Goal: Transaction & Acquisition: Purchase product/service

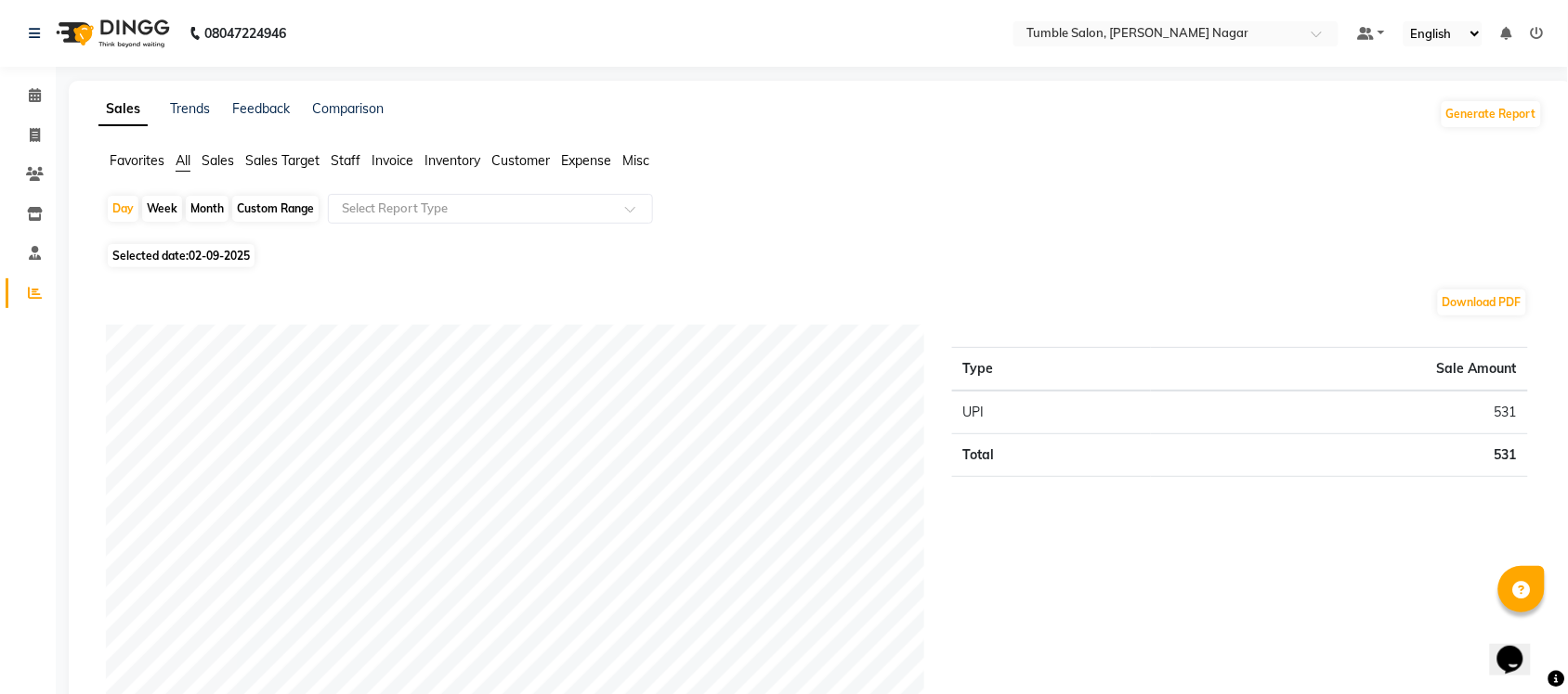
click at [212, 205] on div "Month" at bounding box center [207, 209] width 43 height 26
select select "9"
select select "2025"
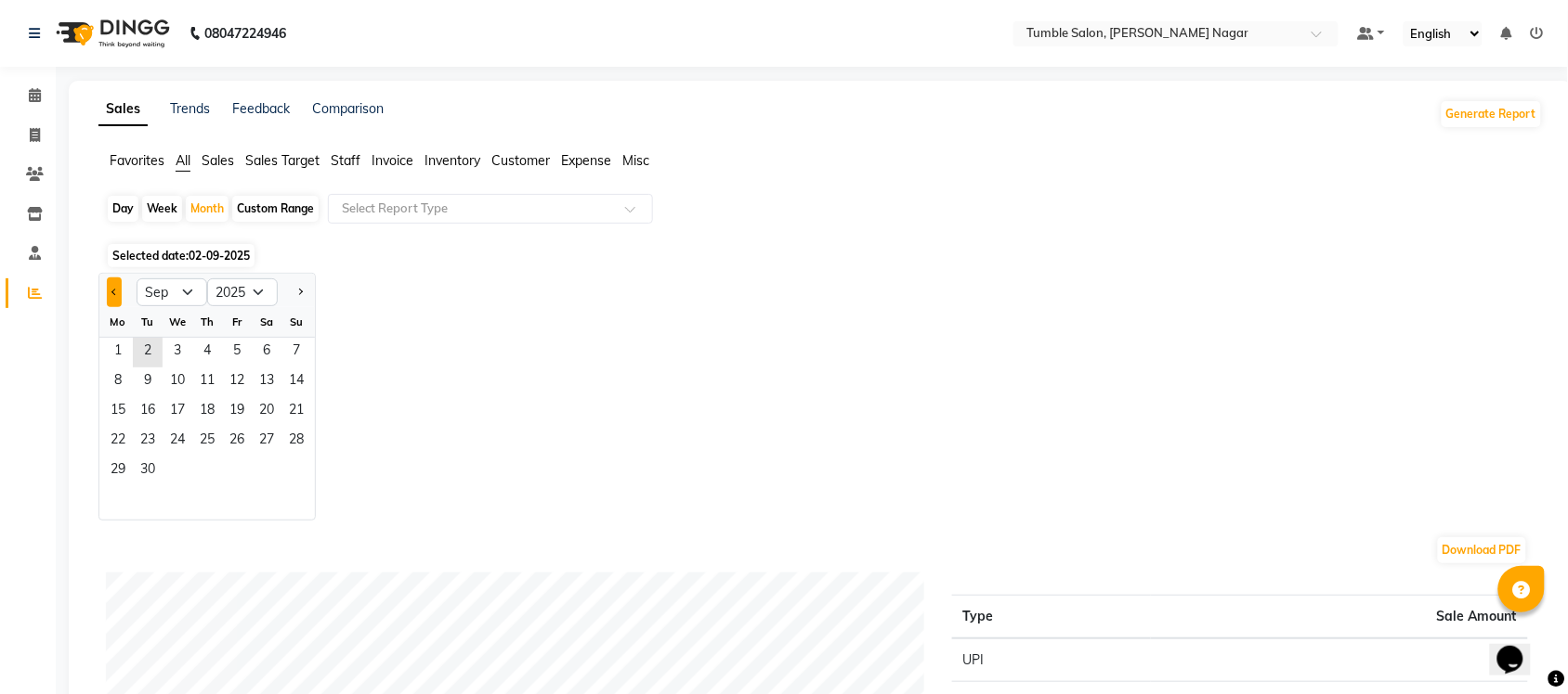
click at [112, 293] on span "Previous month" at bounding box center [114, 290] width 7 height 7
select select "8"
click at [302, 474] on span "31" at bounding box center [296, 472] width 29 height 29
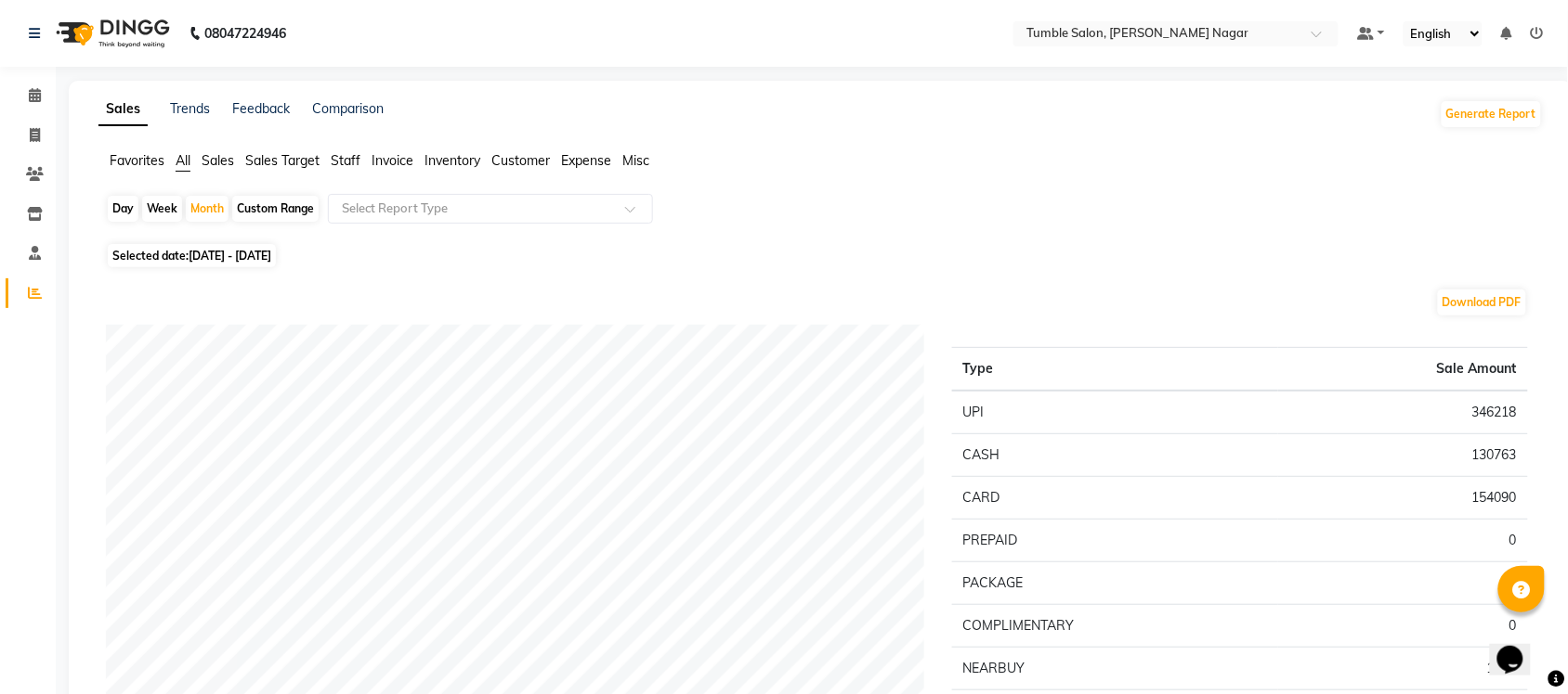
click at [391, 160] on span "Invoice" at bounding box center [392, 160] width 42 height 17
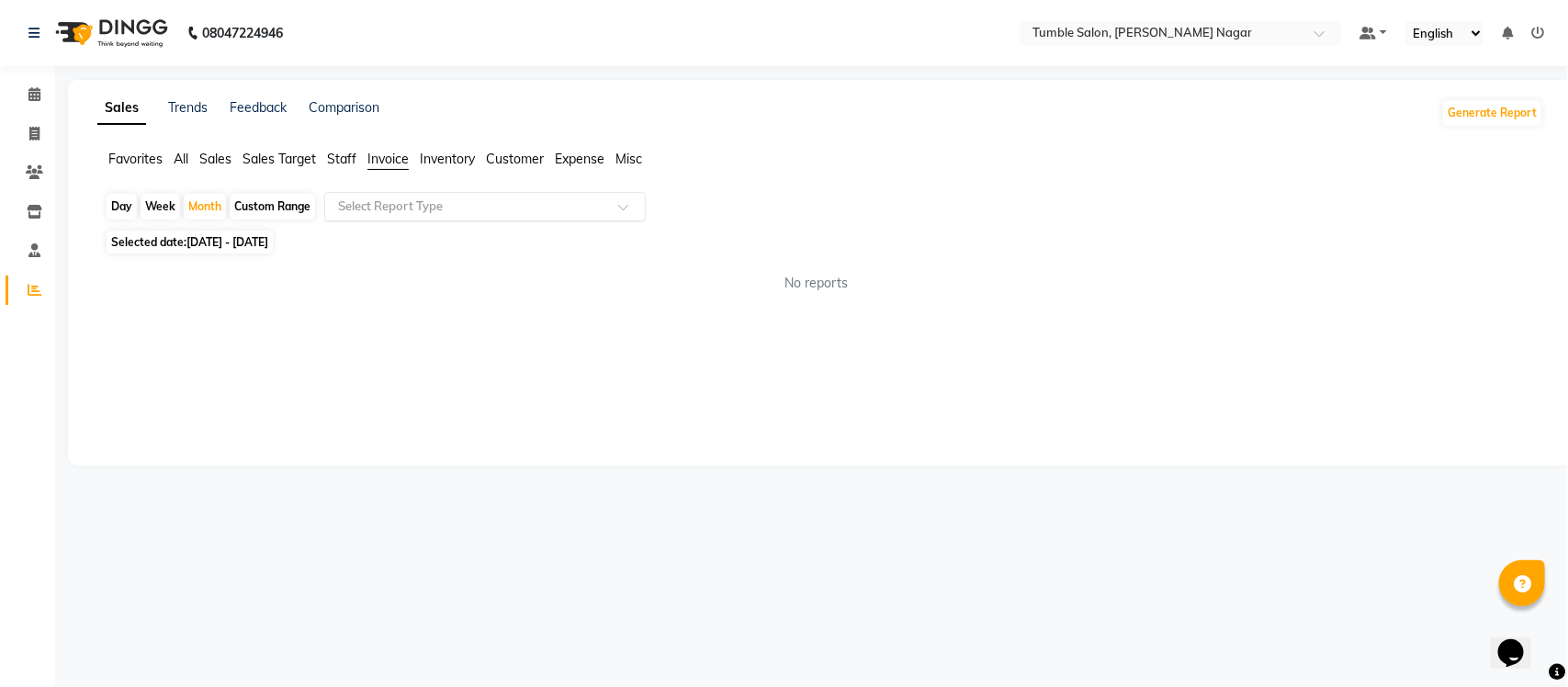
click at [428, 209] on input "text" at bounding box center [467, 206] width 264 height 18
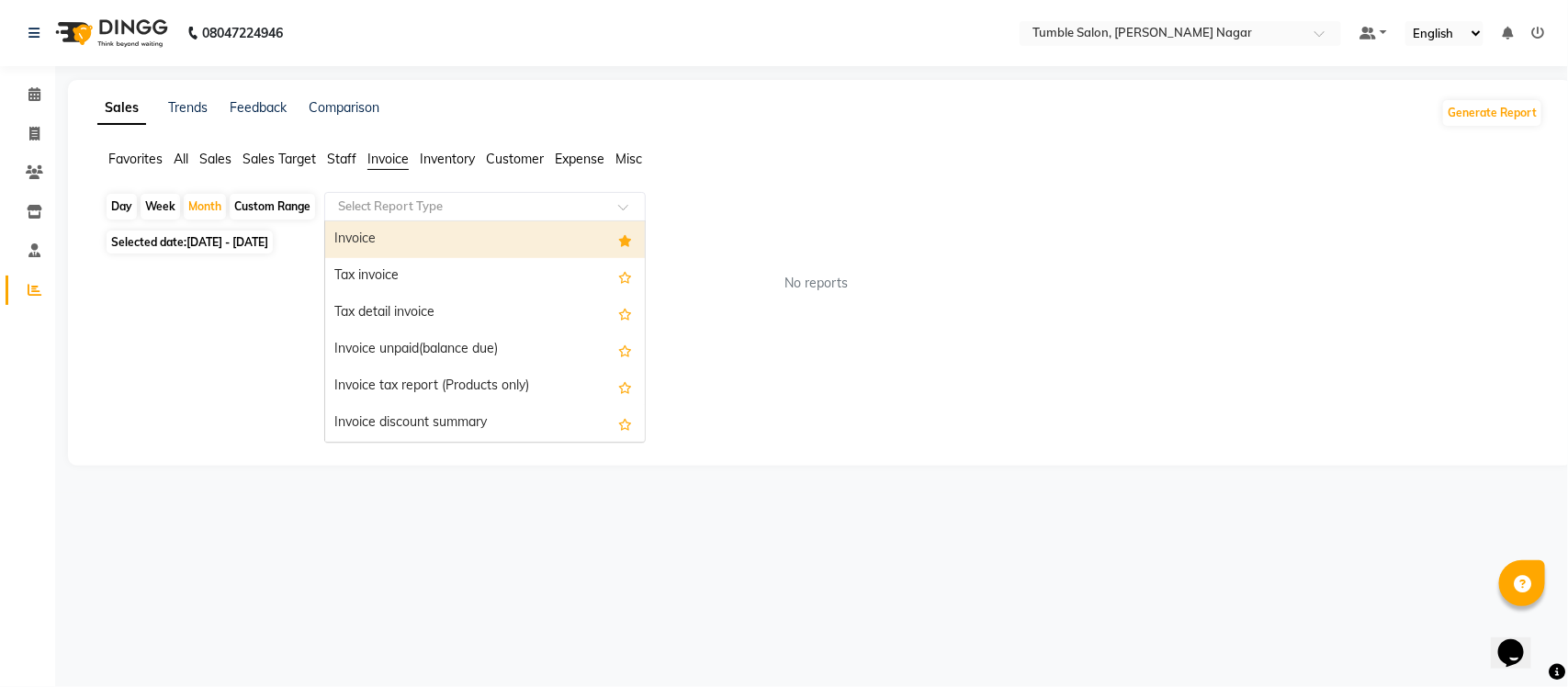
click at [374, 241] on div "Invoice" at bounding box center [484, 240] width 319 height 37
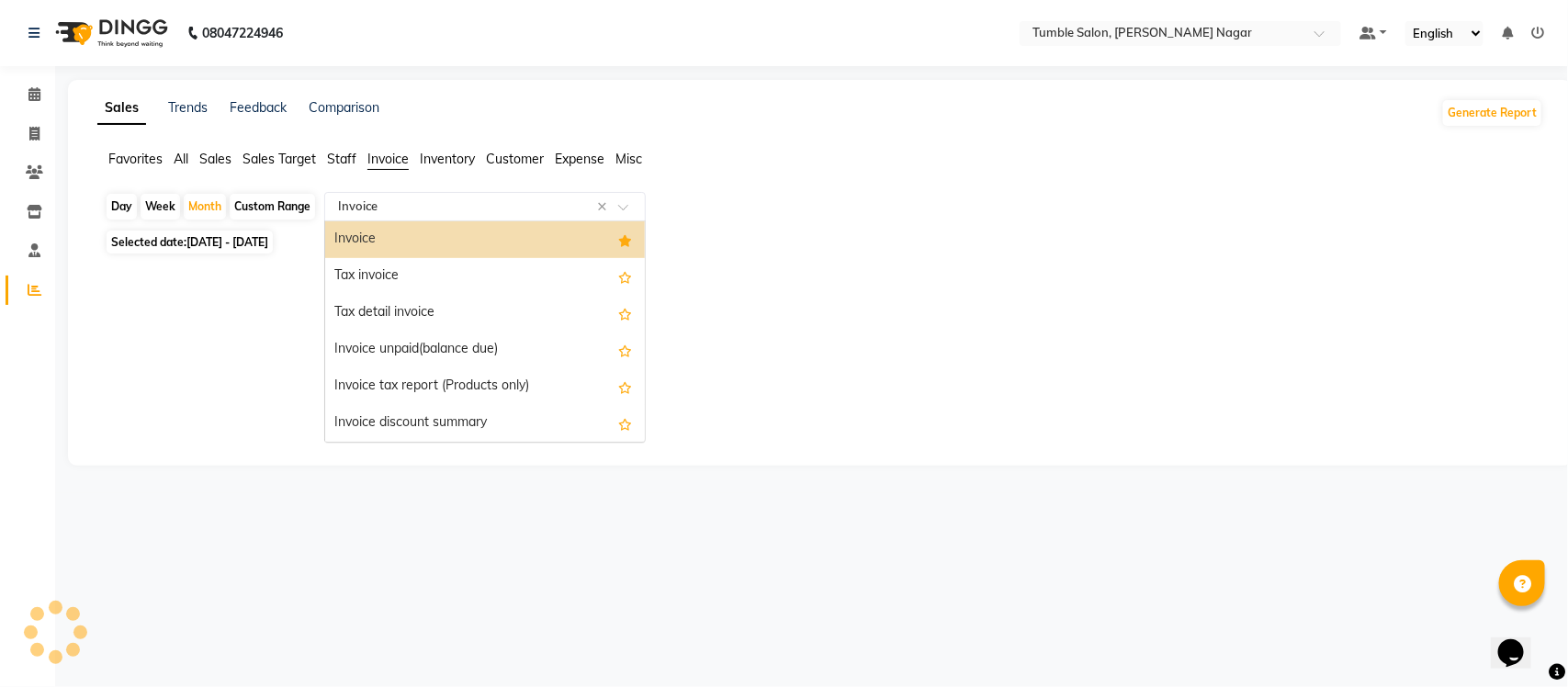
click at [389, 201] on input "text" at bounding box center [467, 206] width 264 height 18
select select "full_report"
select select "csv"
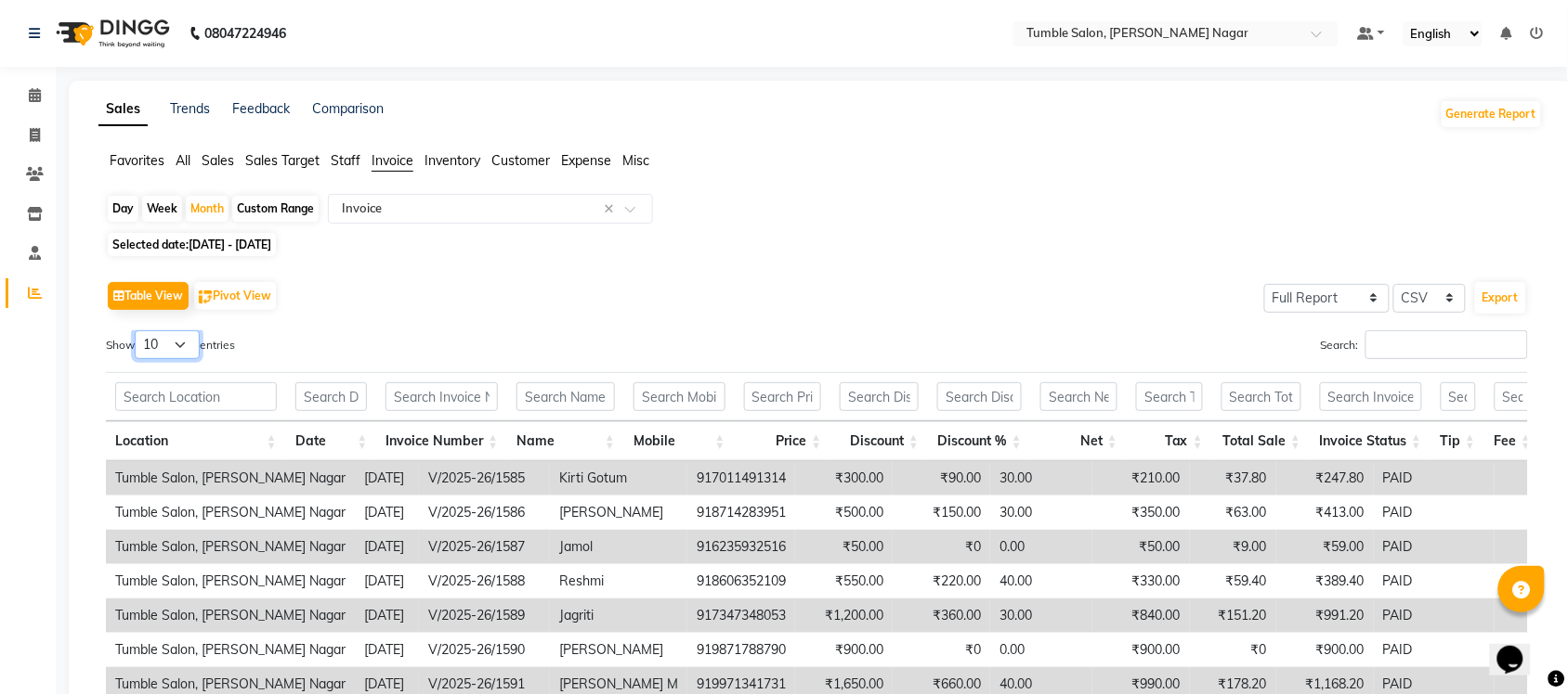
click at [185, 341] on select "10 25 50 100" at bounding box center [167, 345] width 65 height 29
select select "100"
click at [137, 330] on select "10 25 50 100" at bounding box center [167, 345] width 65 height 29
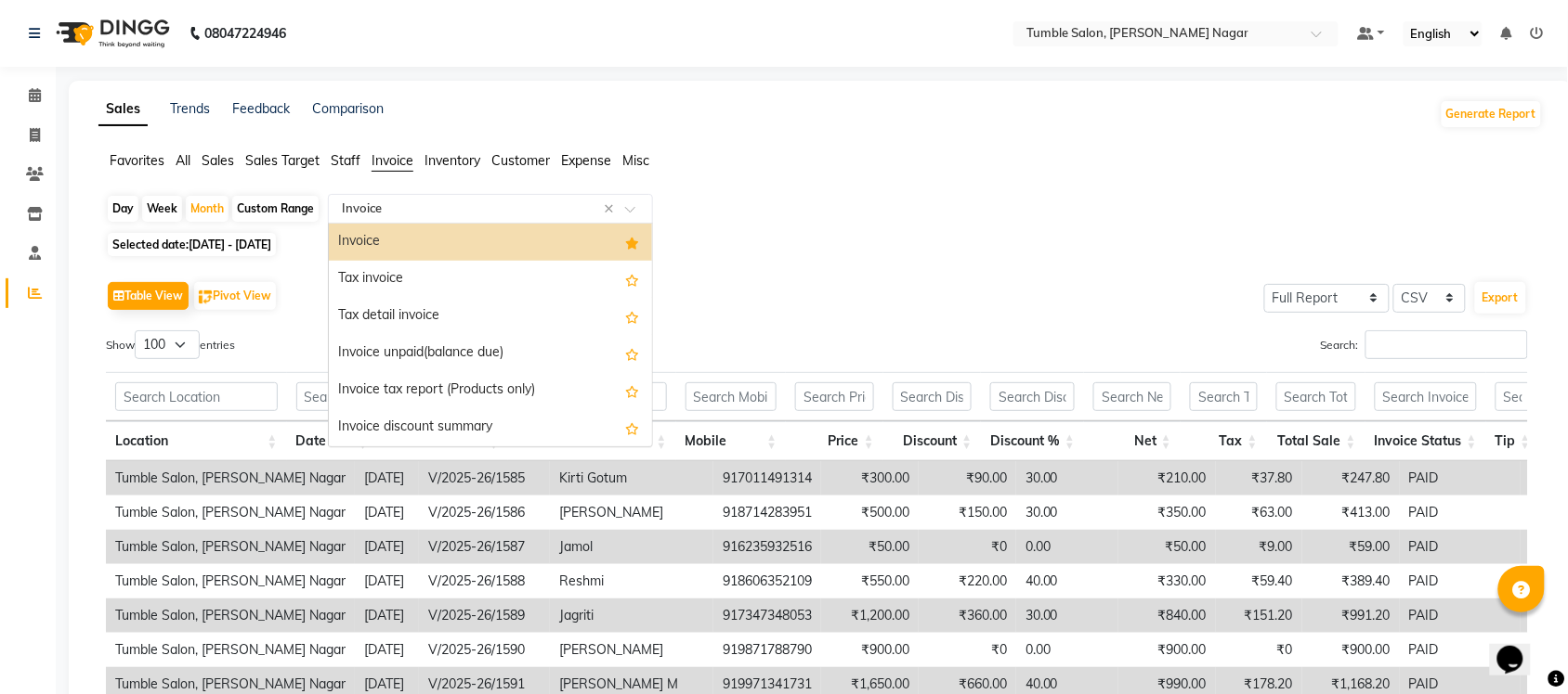
click at [368, 210] on input "text" at bounding box center [472, 209] width 267 height 19
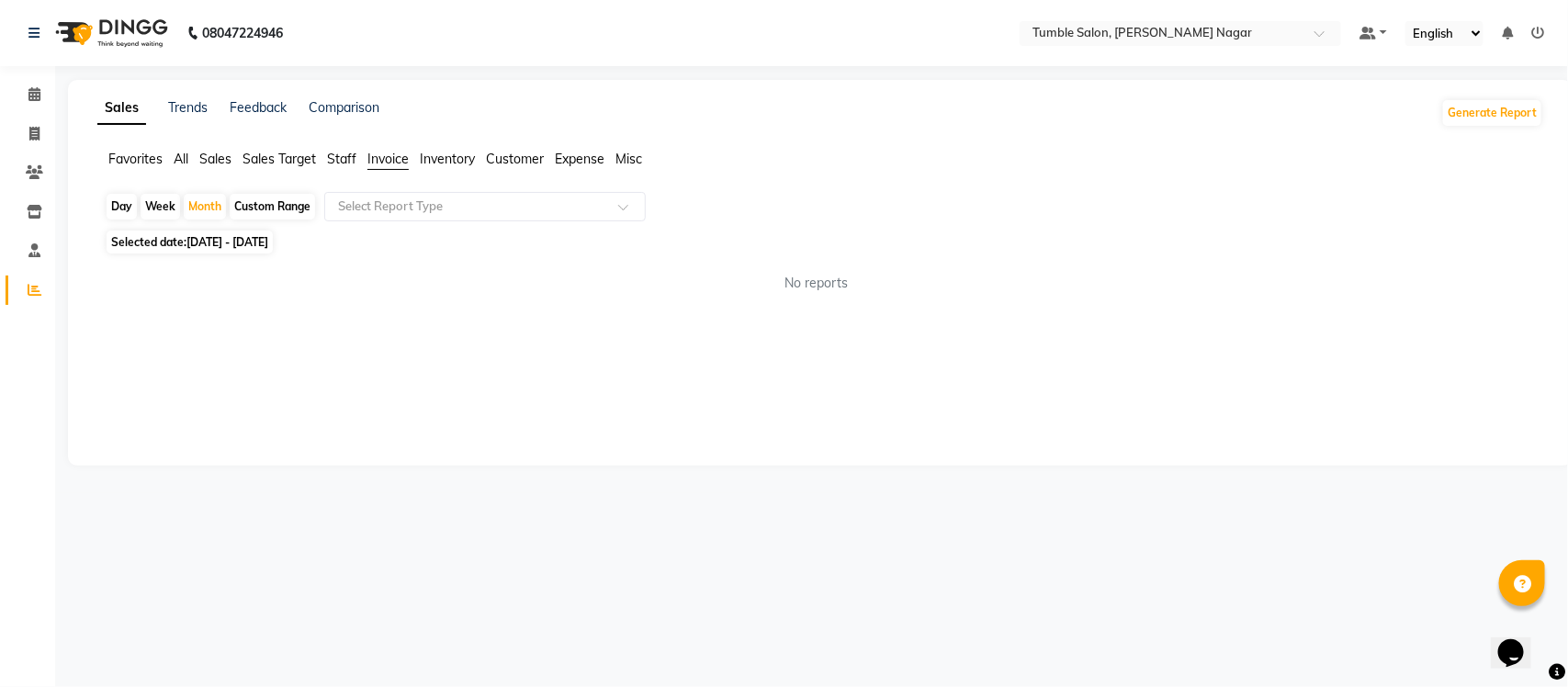
click at [130, 201] on div "Day" at bounding box center [121, 206] width 30 height 26
select select "8"
select select "2025"
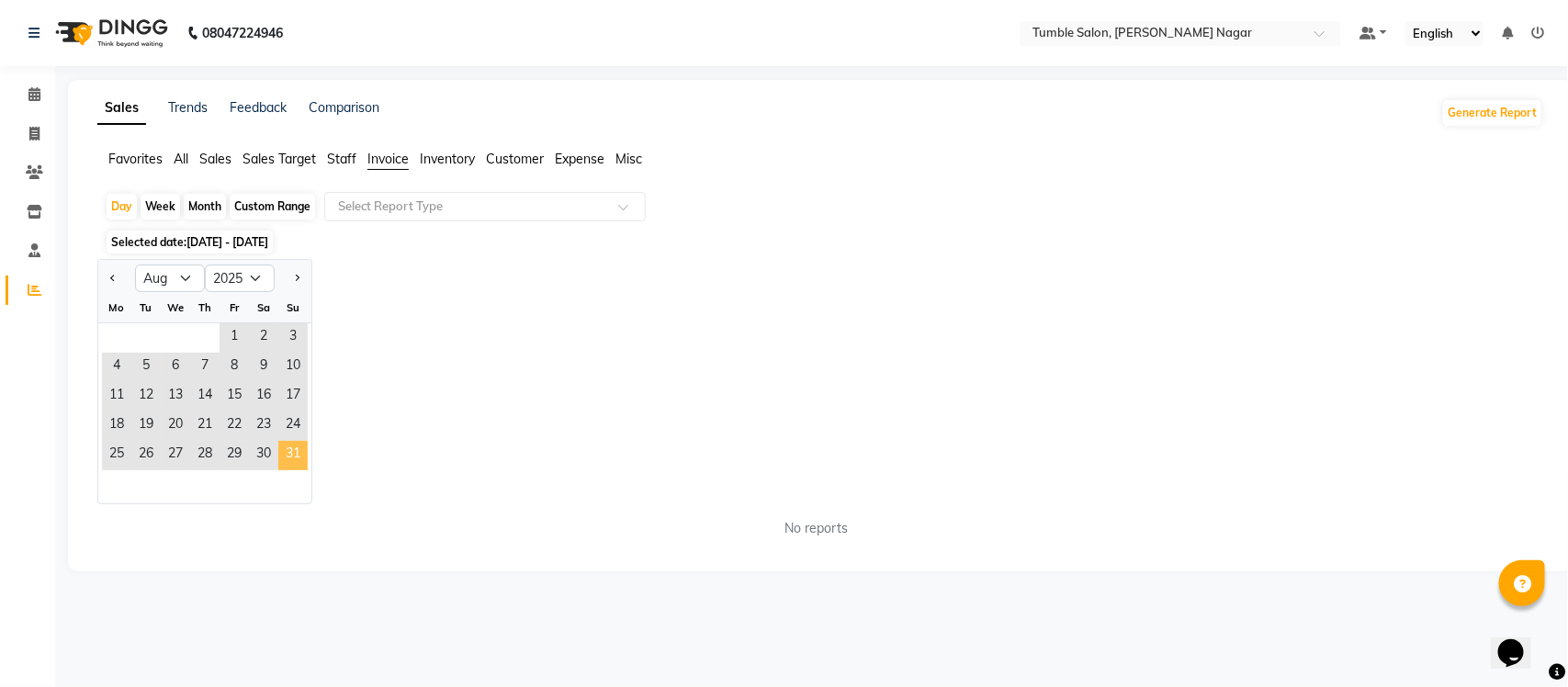
click at [299, 452] on span "31" at bounding box center [293, 455] width 29 height 29
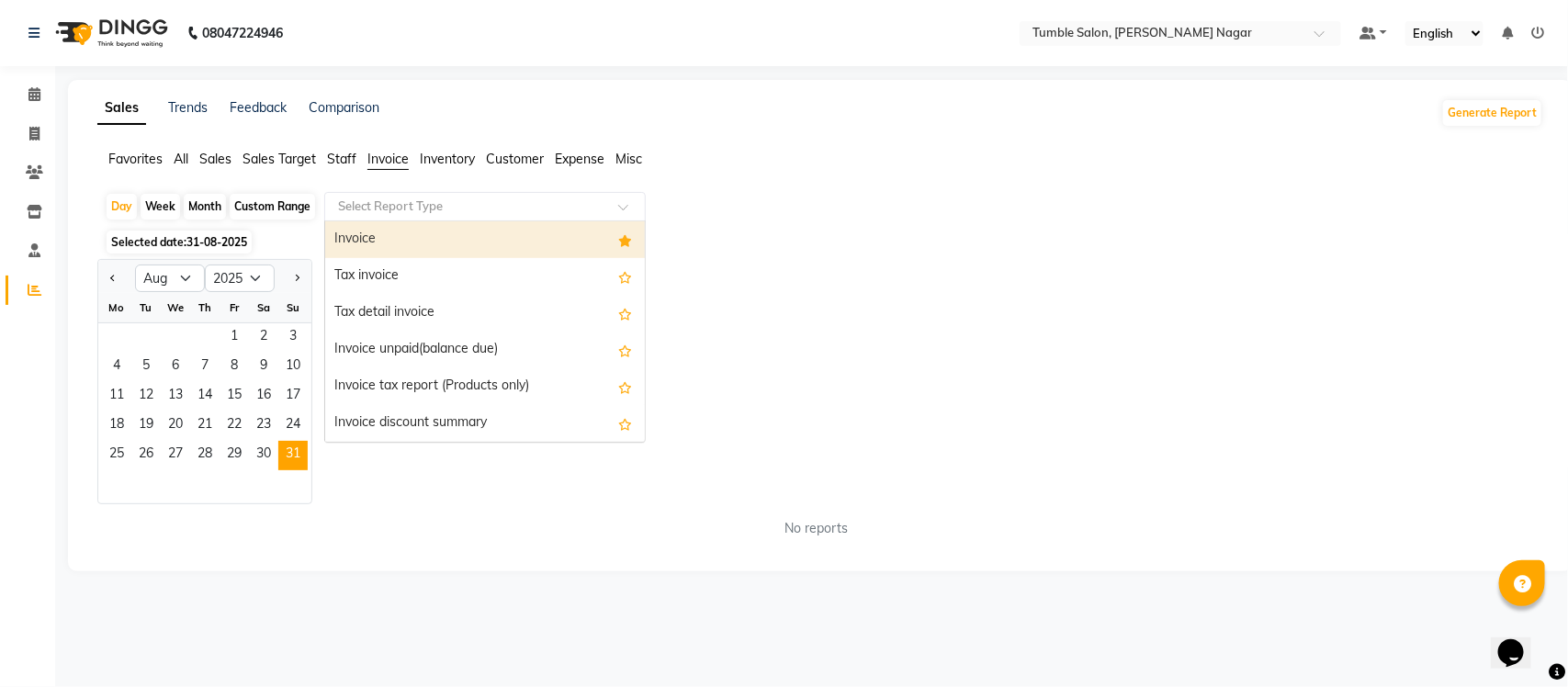
click at [404, 211] on input "text" at bounding box center [467, 206] width 264 height 18
click at [405, 248] on div "Invoice" at bounding box center [484, 240] width 319 height 37
select select "full_report"
select select "csv"
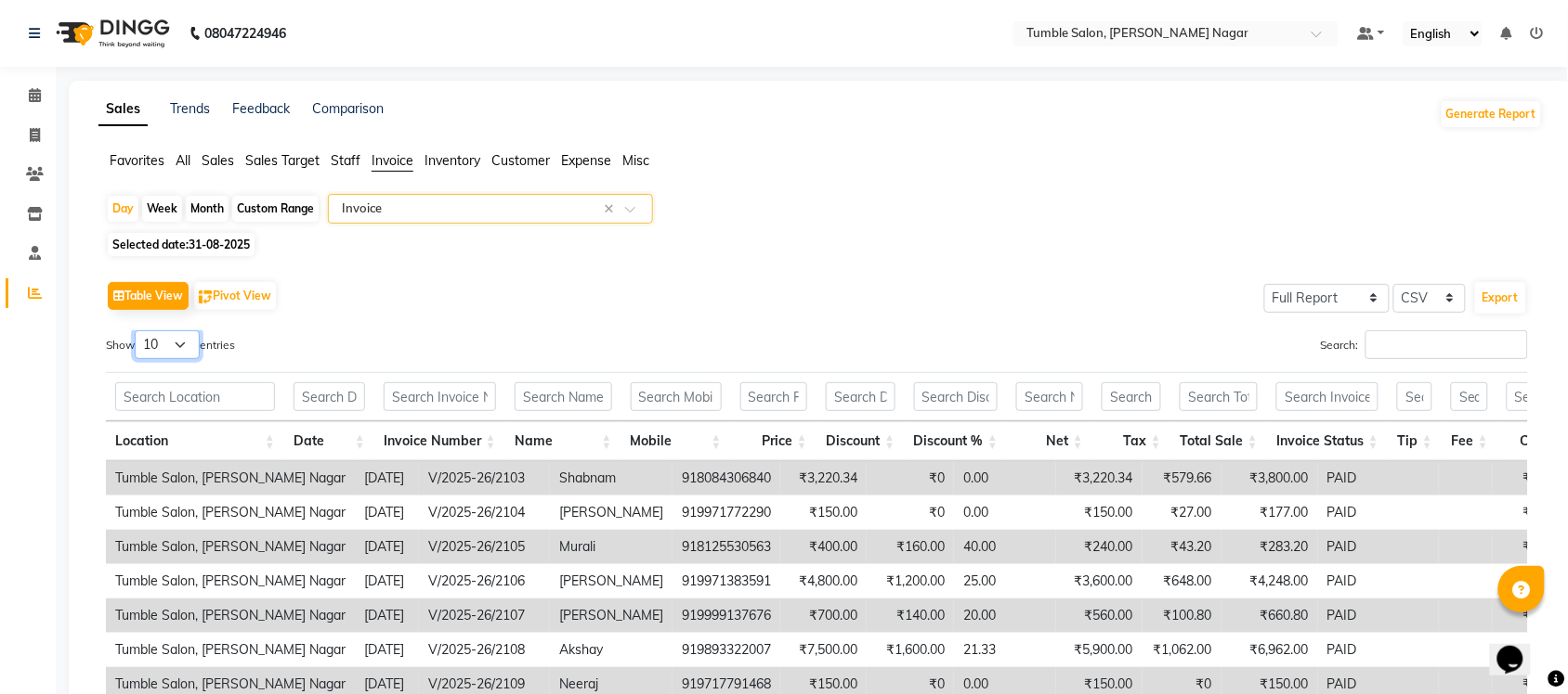
click at [184, 345] on select "10 25 50 100" at bounding box center [167, 345] width 65 height 29
select select "100"
click at [137, 330] on select "10 25 50 100" at bounding box center [167, 345] width 65 height 29
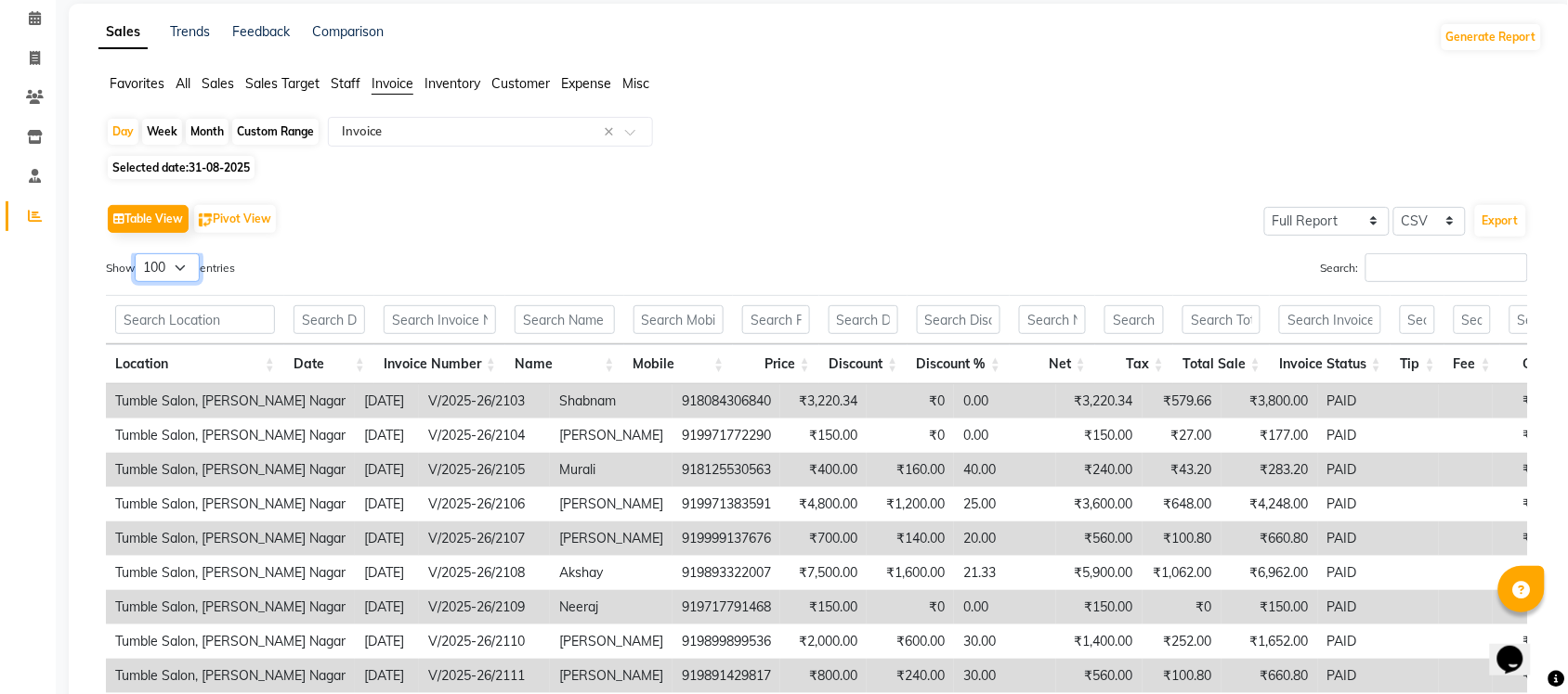
scroll to position [23, 0]
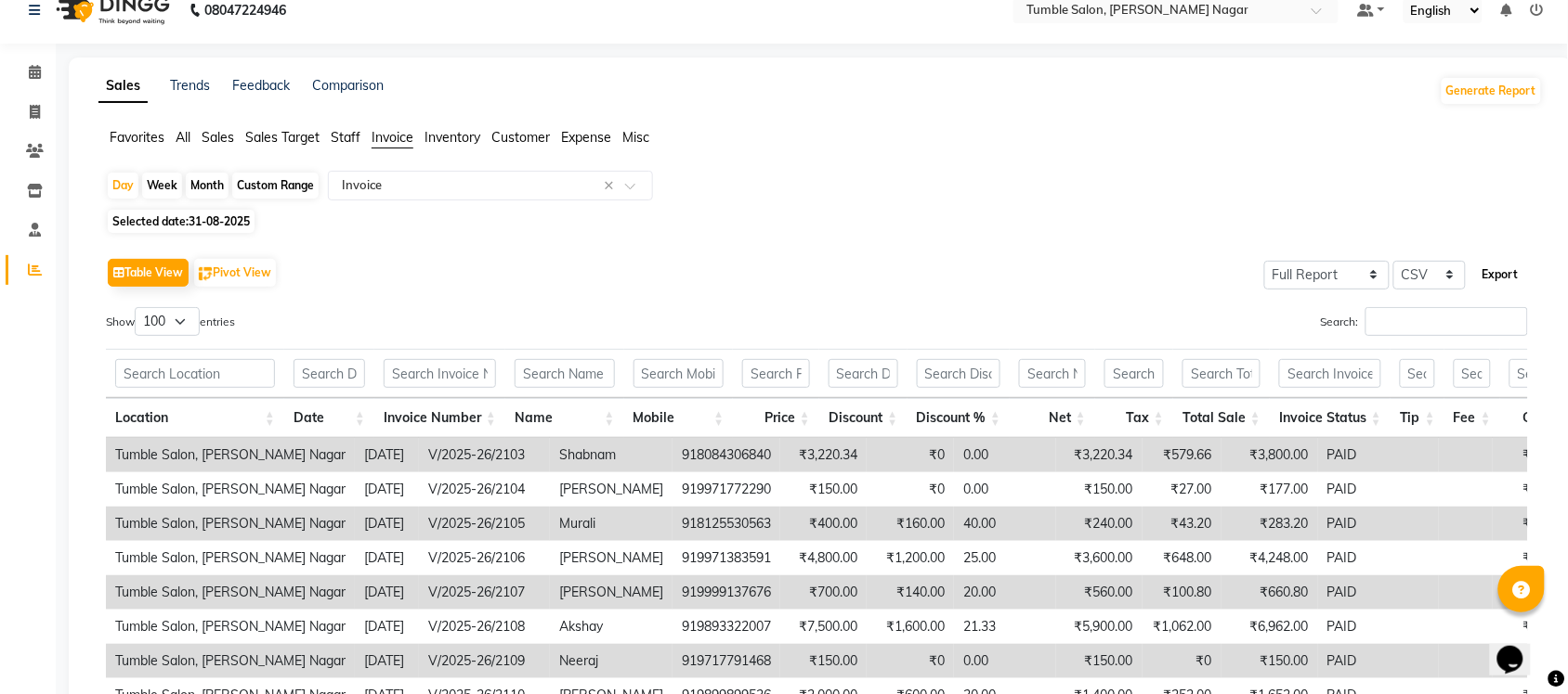
click at [1502, 275] on button "Export" at bounding box center [1500, 275] width 51 height 31
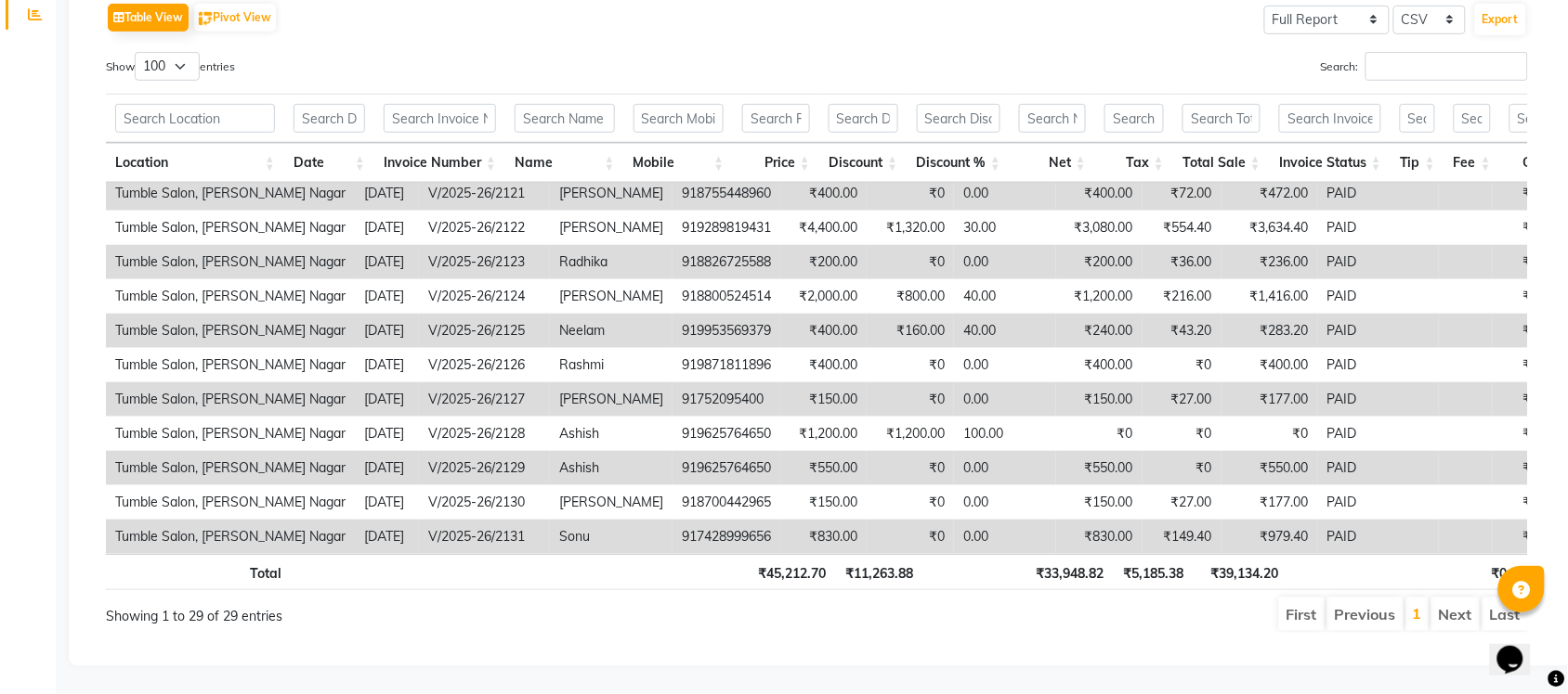
scroll to position [641, 0]
drag, startPoint x: 111, startPoint y: 167, endPoint x: 897, endPoint y: 522, distance: 862.5
click at [897, 522] on div "Location Date Invoice Number Name Mobile Price Discount Discount % Net Tax Tota…" at bounding box center [817, 368] width 1422 height 371
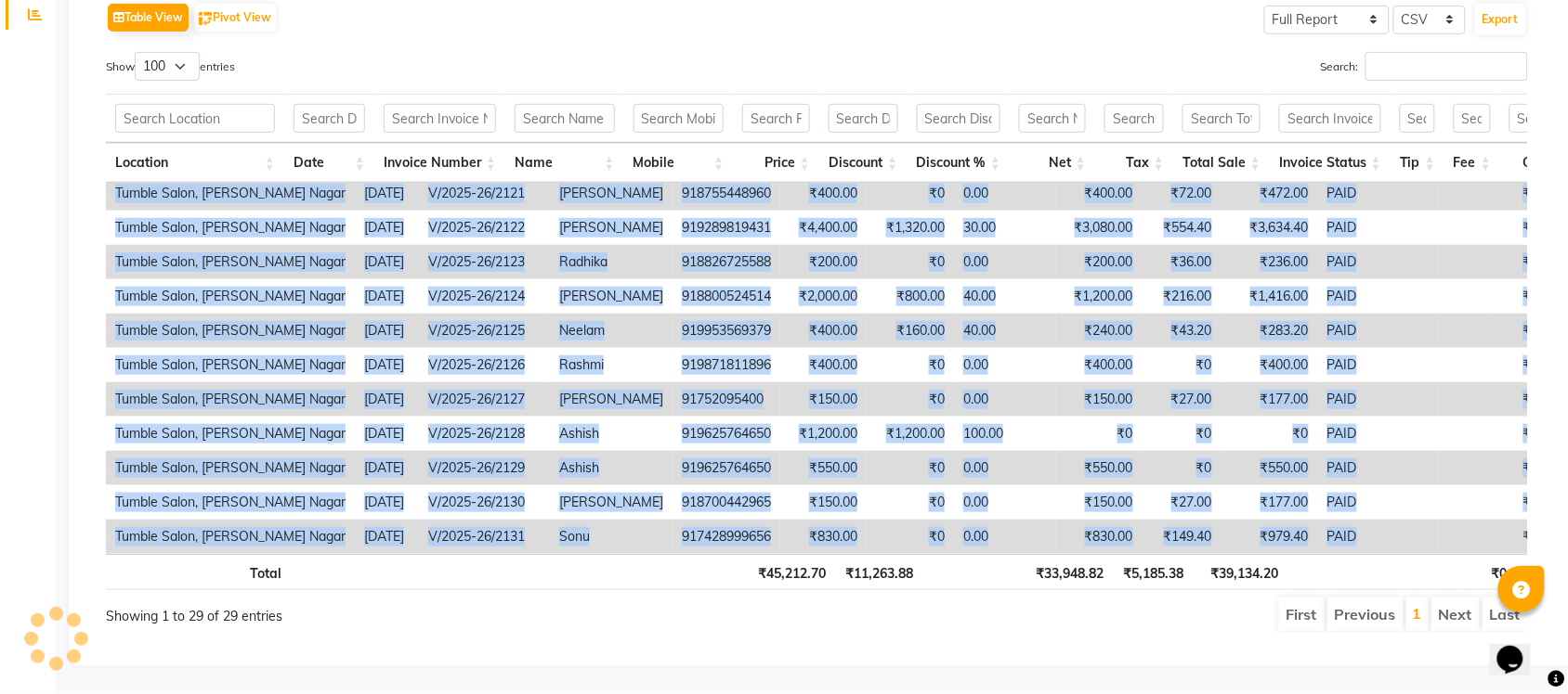
drag, startPoint x: 526, startPoint y: 179, endPoint x: 1342, endPoint y: 539, distance: 891.9
click at [1343, 537] on div "Location Date Invoice Number Name Mobile Price Discount Discount % Net Tax Tota…" at bounding box center [817, 341] width 1422 height 508
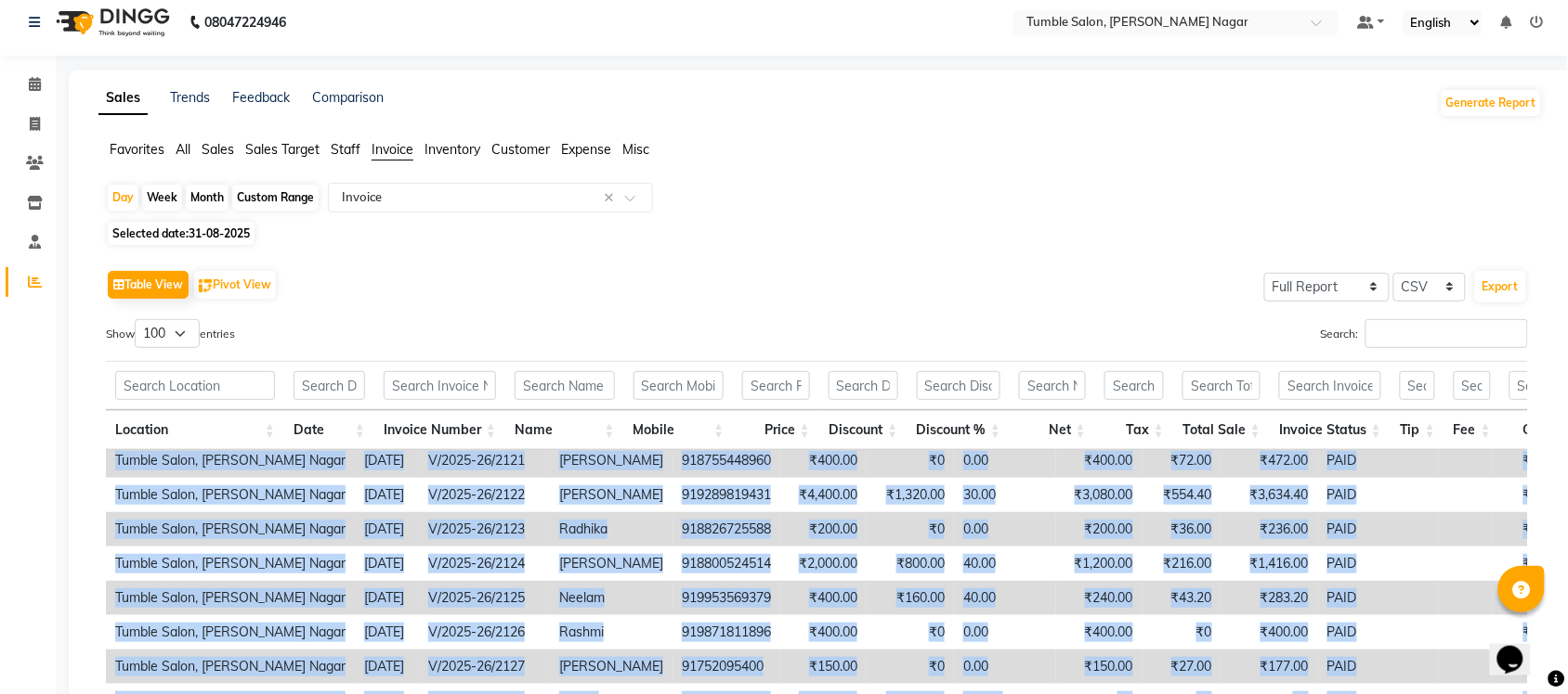
scroll to position [0, 0]
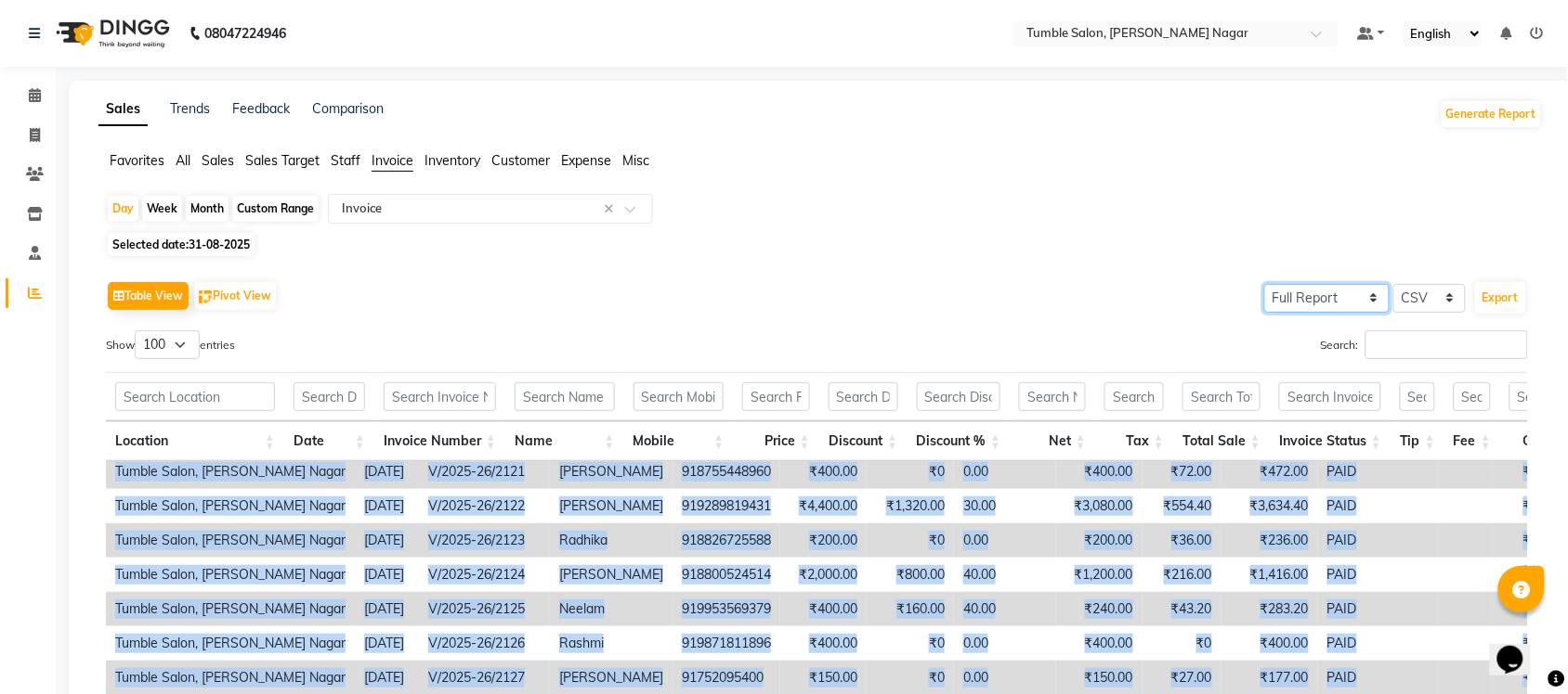
click at [1328, 299] on select "Select Full Report Filtered Report" at bounding box center [1326, 298] width 126 height 29
click at [1265, 284] on select "Select Full Report Filtered Report" at bounding box center [1326, 298] width 126 height 29
click at [1324, 284] on select "Select Full Report Filtered Report" at bounding box center [1326, 298] width 126 height 29
click at [1265, 284] on select "Select Full Report Filtered Report" at bounding box center [1326, 298] width 126 height 29
click at [1324, 297] on select "Select Full Report Filtered Report" at bounding box center [1326, 298] width 126 height 29
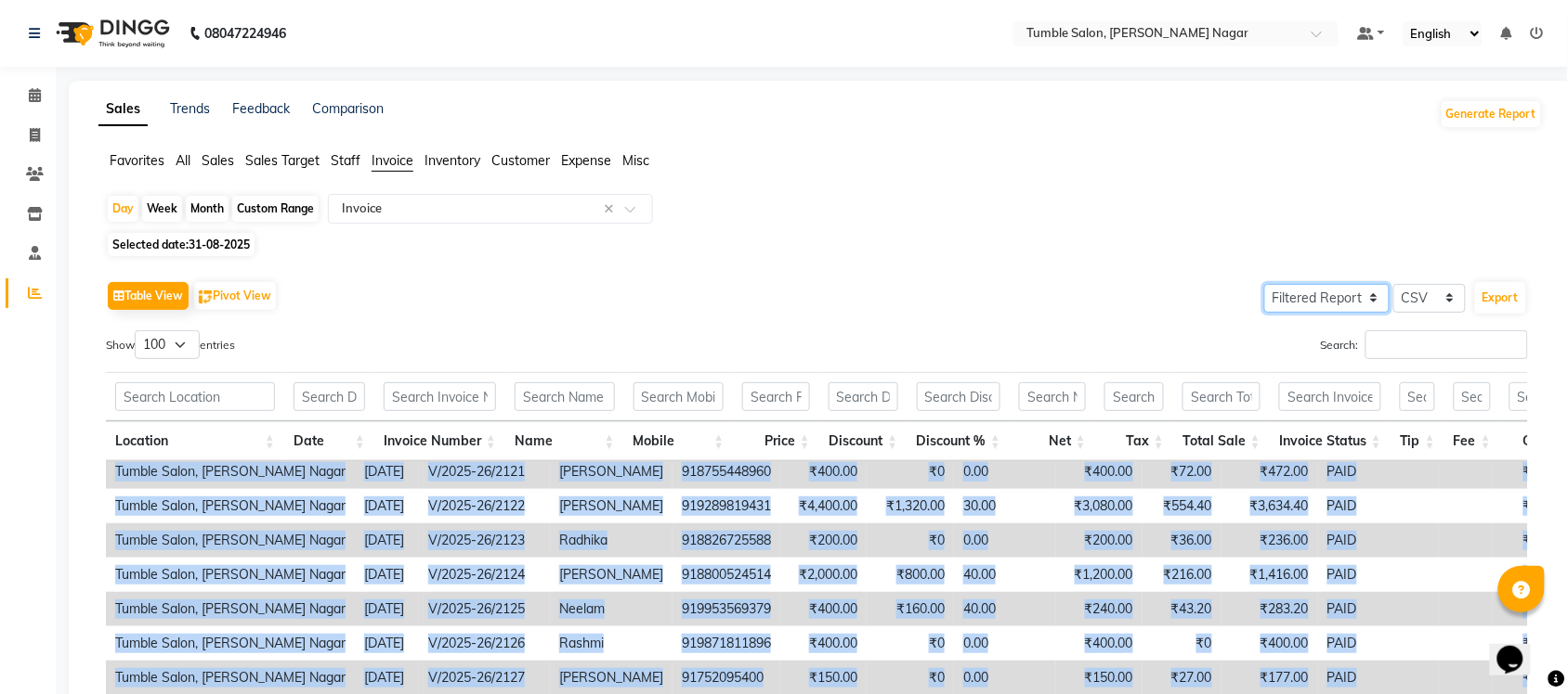
select select "full_report"
click at [1265, 284] on select "Select Full Report Filtered Report" at bounding box center [1326, 298] width 126 height 29
click at [1315, 304] on select "Select Full Report Filtered Report" at bounding box center [1326, 298] width 126 height 29
click at [1265, 284] on select "Select Full Report Filtered Report" at bounding box center [1326, 298] width 126 height 29
click at [1417, 289] on select "Select CSV PDF" at bounding box center [1430, 298] width 72 height 29
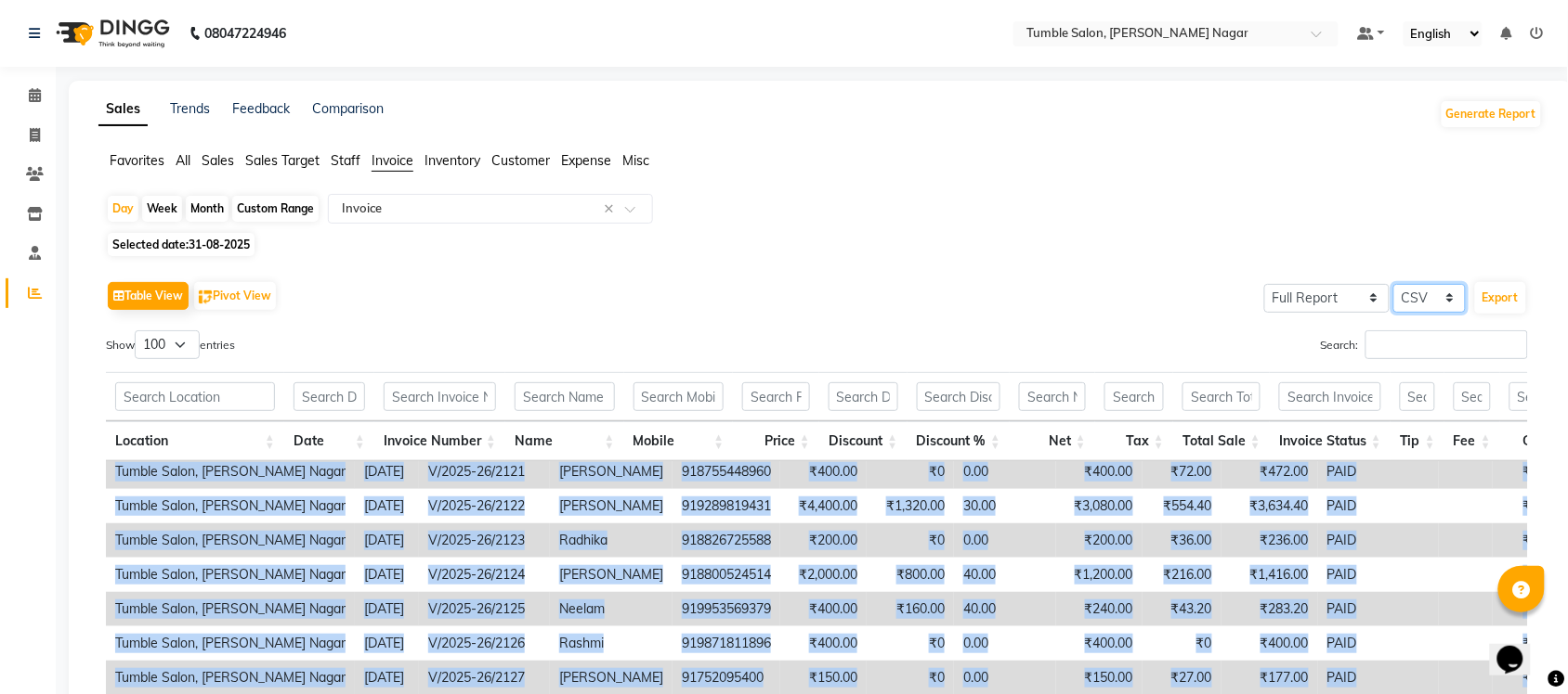
click at [1394, 284] on select "Select CSV PDF" at bounding box center [1430, 298] width 72 height 29
click at [1510, 300] on button "Export" at bounding box center [1500, 298] width 51 height 31
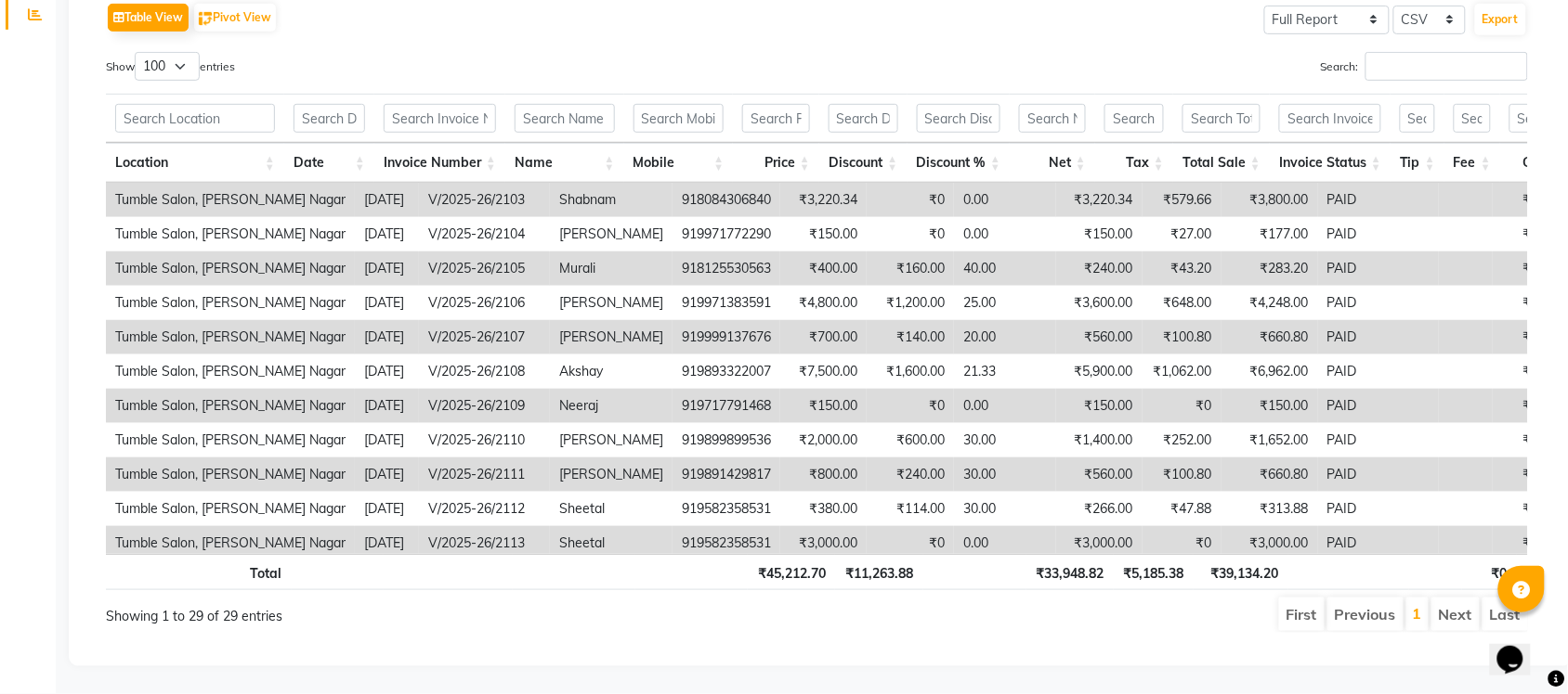
click at [116, 184] on td "Tumble Salon, [PERSON_NAME] Nagar" at bounding box center [230, 200] width 249 height 34
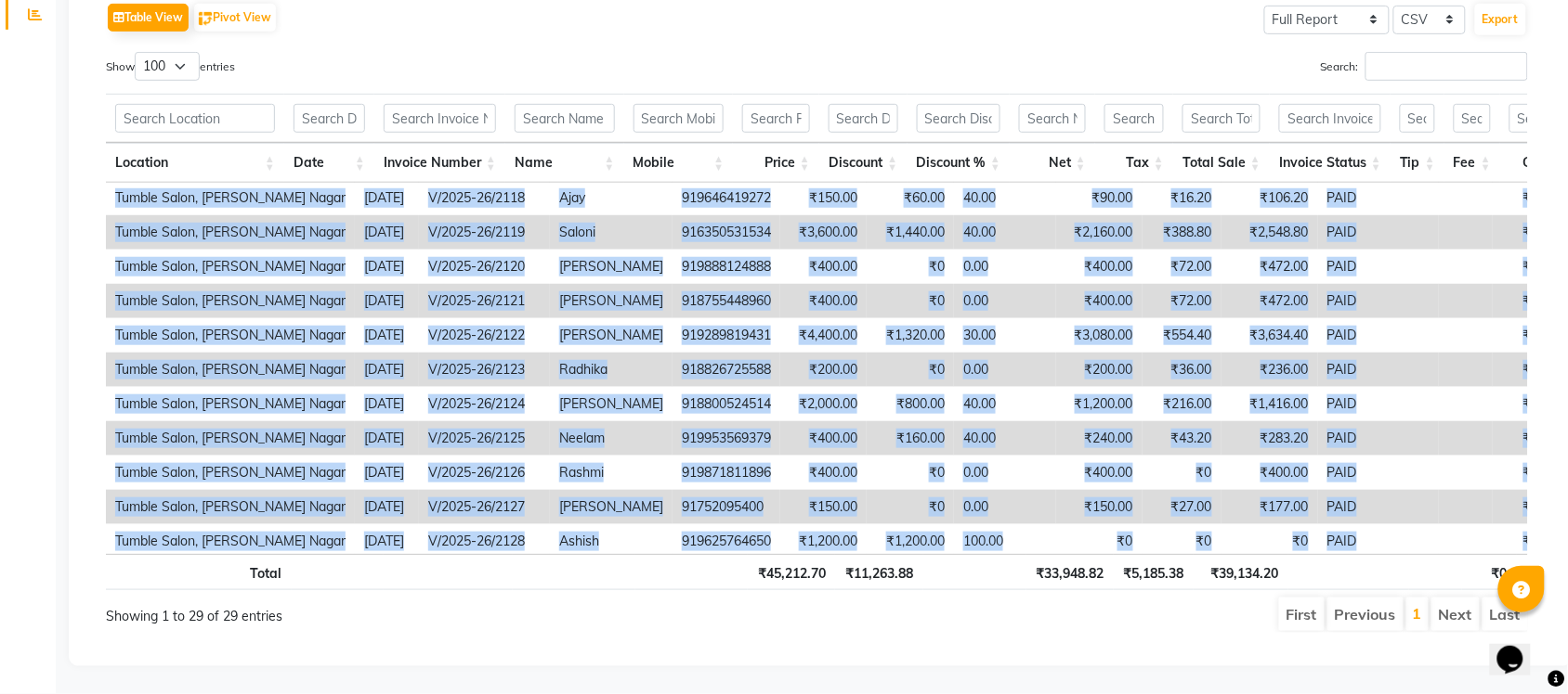
scroll to position [641, 0]
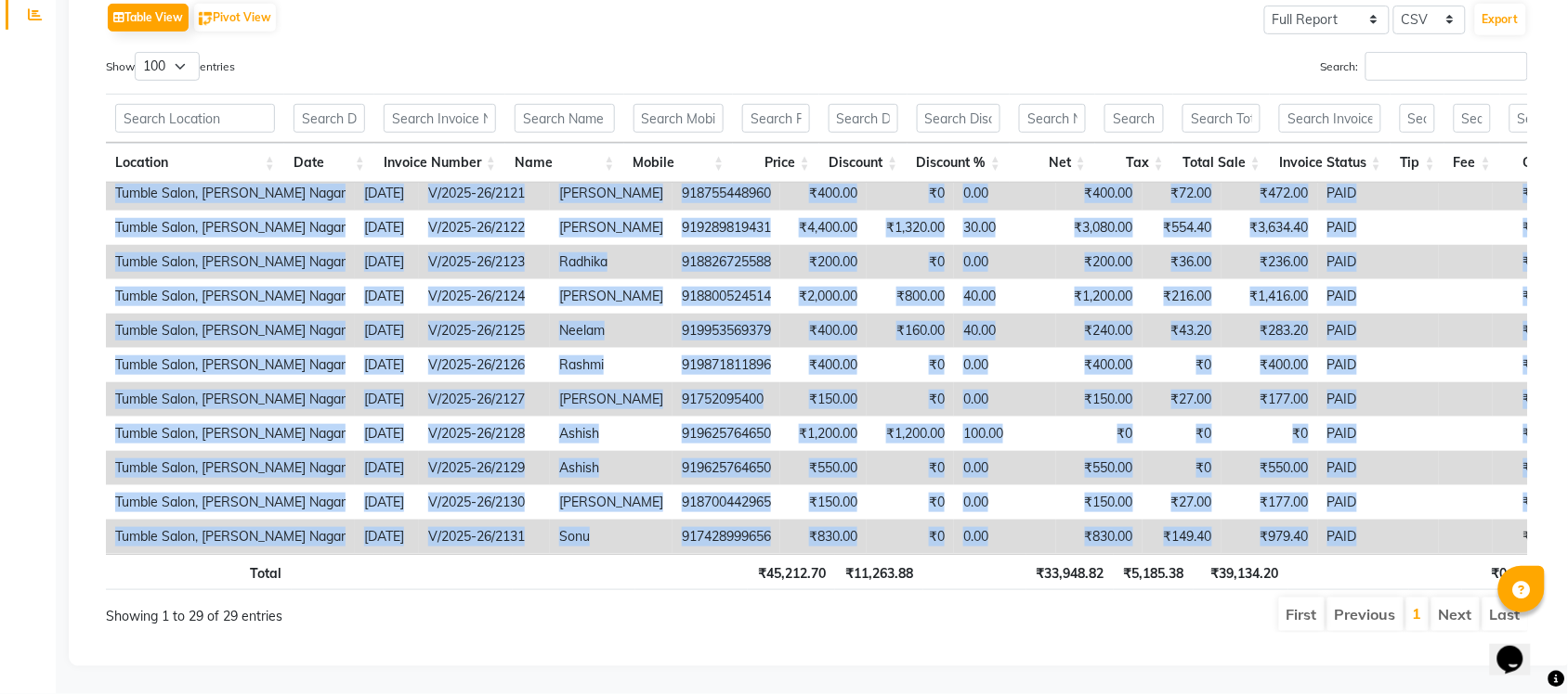
drag, startPoint x: 118, startPoint y: 179, endPoint x: 1354, endPoint y: 503, distance: 1277.8
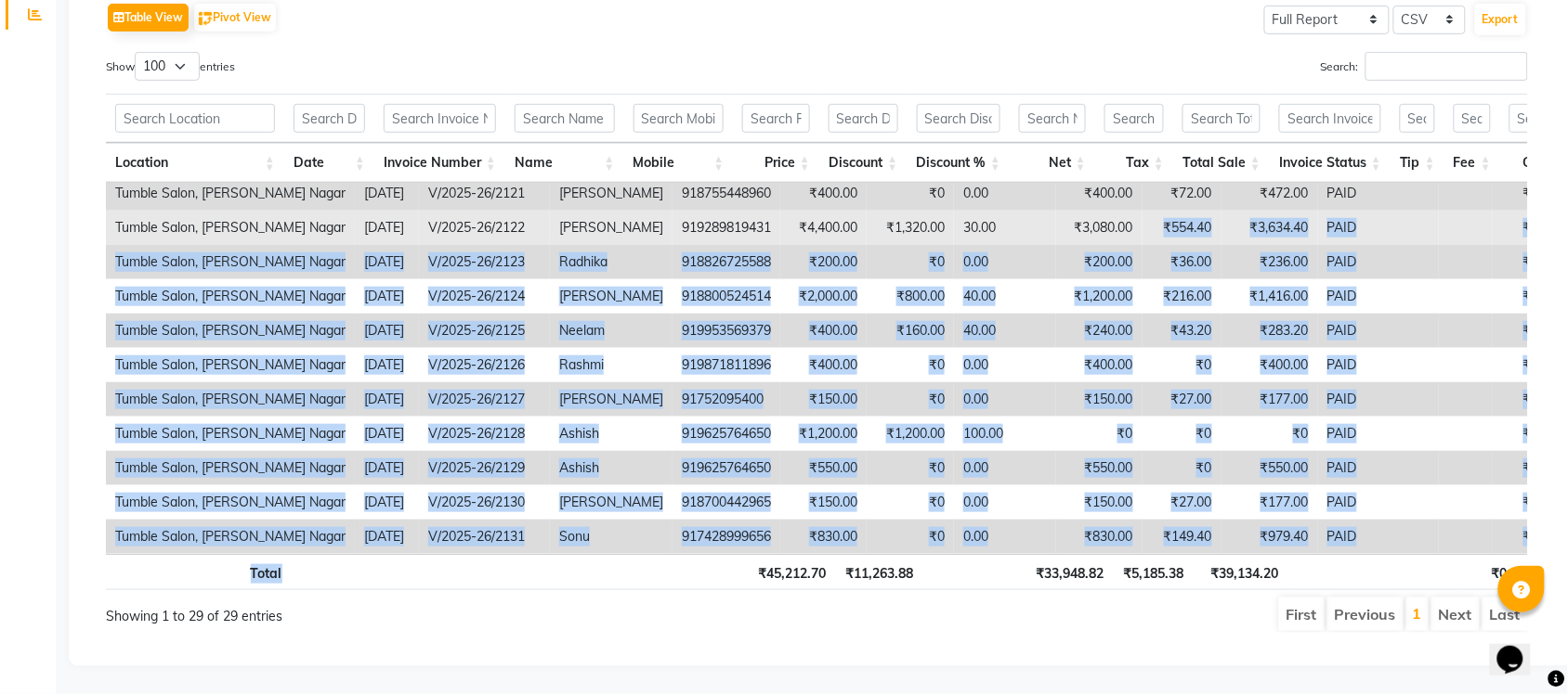
drag, startPoint x: 753, startPoint y: 545, endPoint x: 1099, endPoint y: 205, distance: 485.1
click at [1102, 200] on div "Location Date Invoice Number Name Mobile Price Discount Discount % Net Tax Tota…" at bounding box center [817, 341] width 1422 height 508
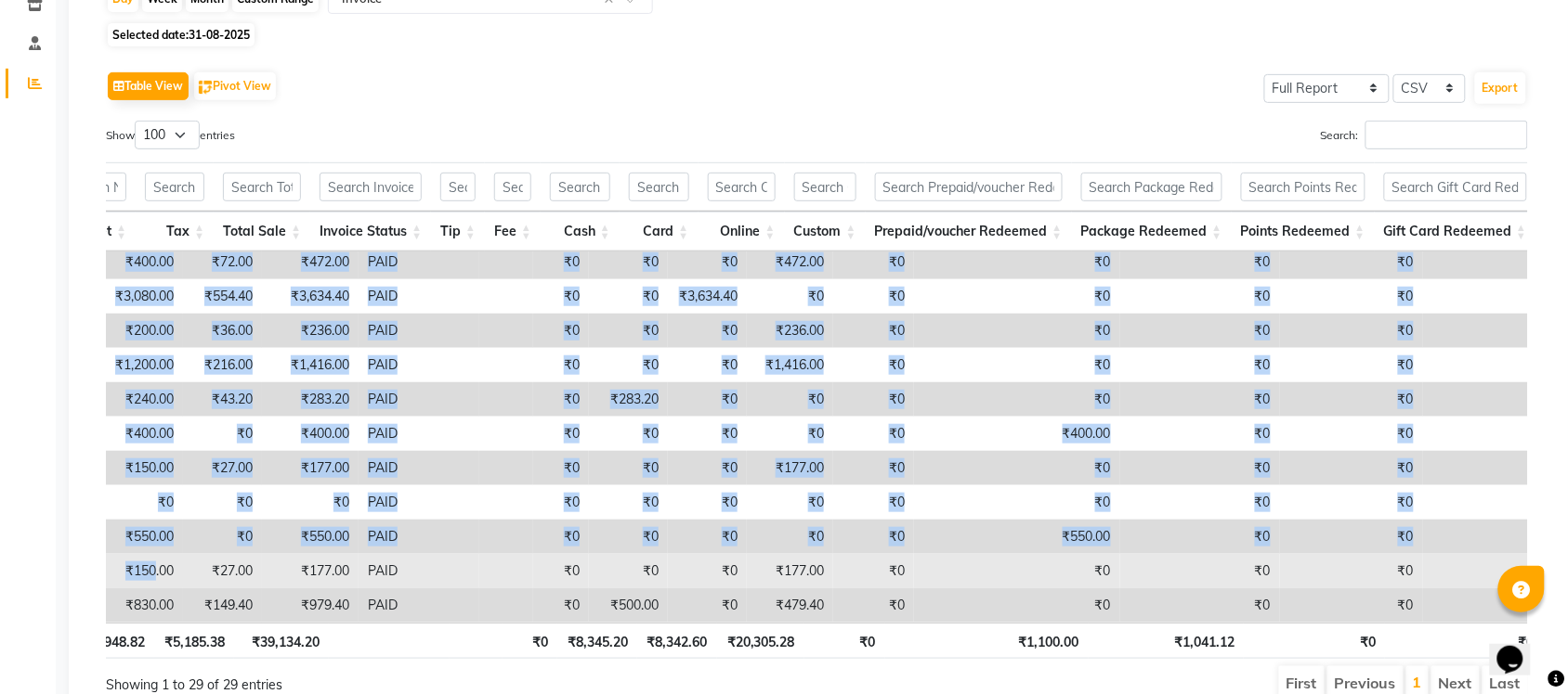
scroll to position [641, 899]
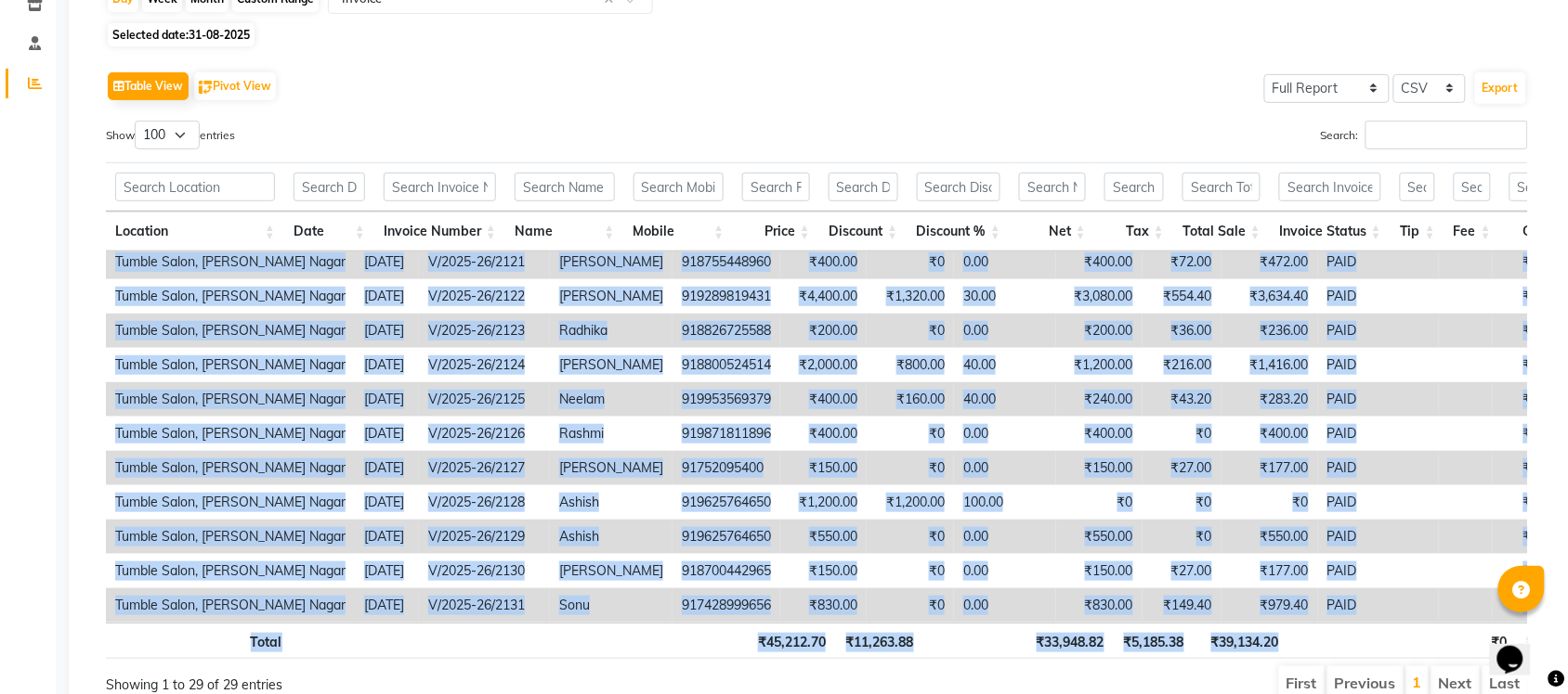
drag, startPoint x: 111, startPoint y: 262, endPoint x: 1336, endPoint y: 638, distance: 1281.4
click at [1336, 640] on div "Location Date Invoice Number Name Mobile Price Discount Discount % Net Tax Tota…" at bounding box center [817, 410] width 1422 height 508
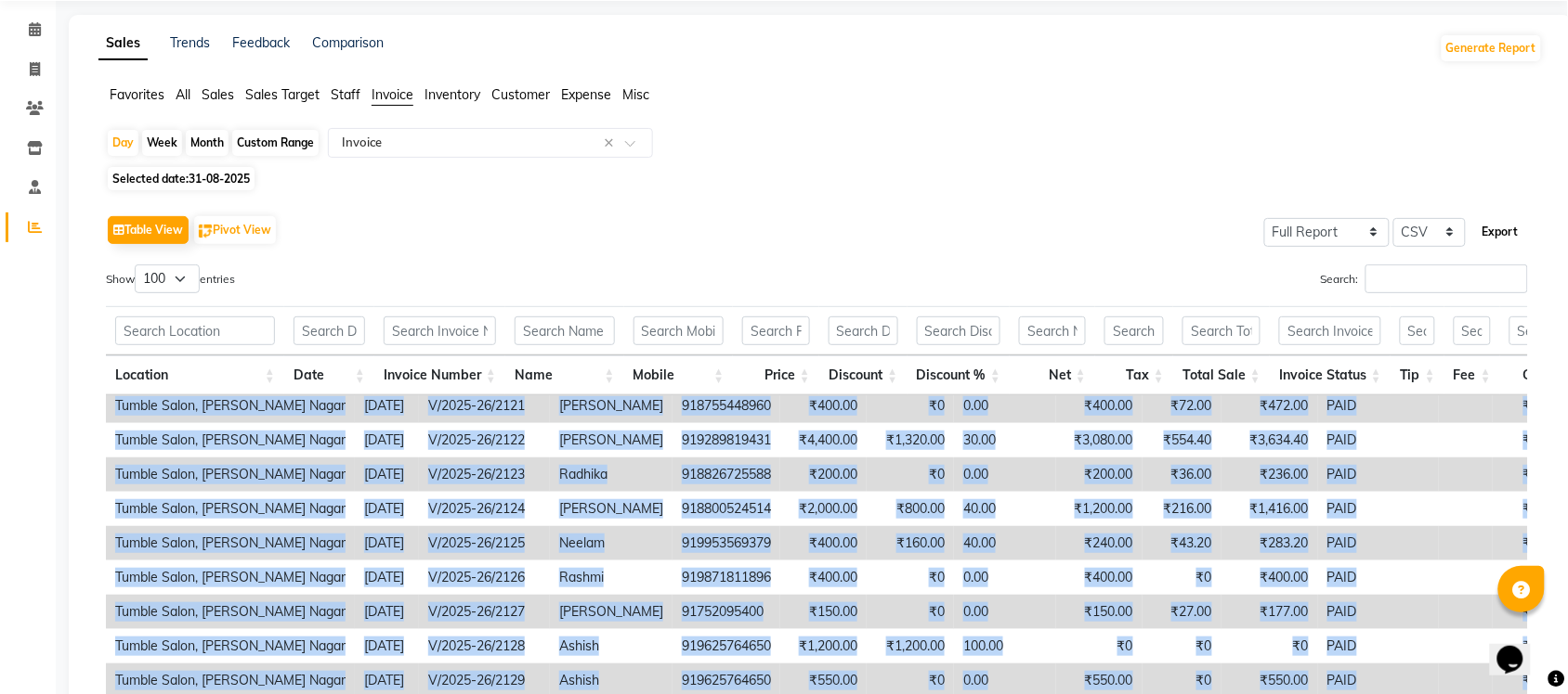
click at [1501, 225] on button "Export" at bounding box center [1500, 232] width 51 height 31
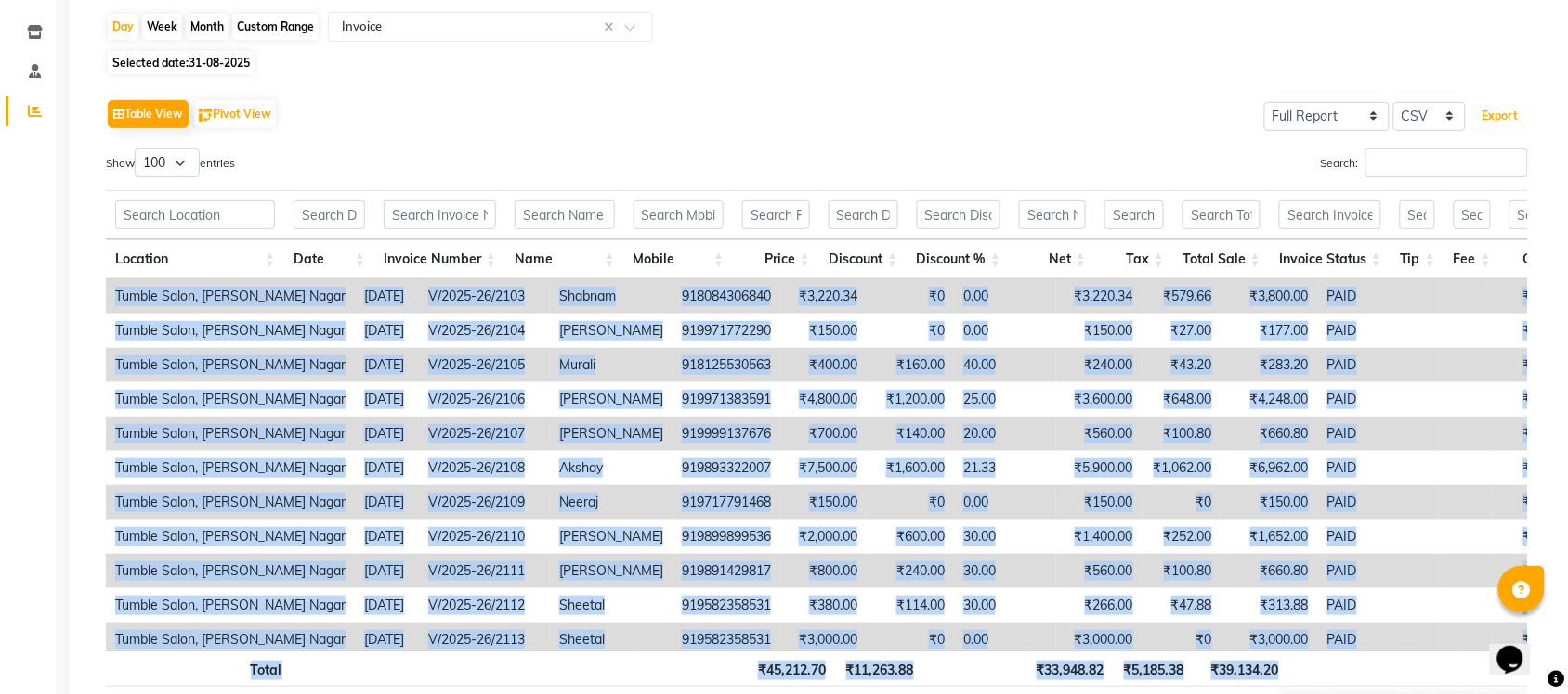
scroll to position [348, 0]
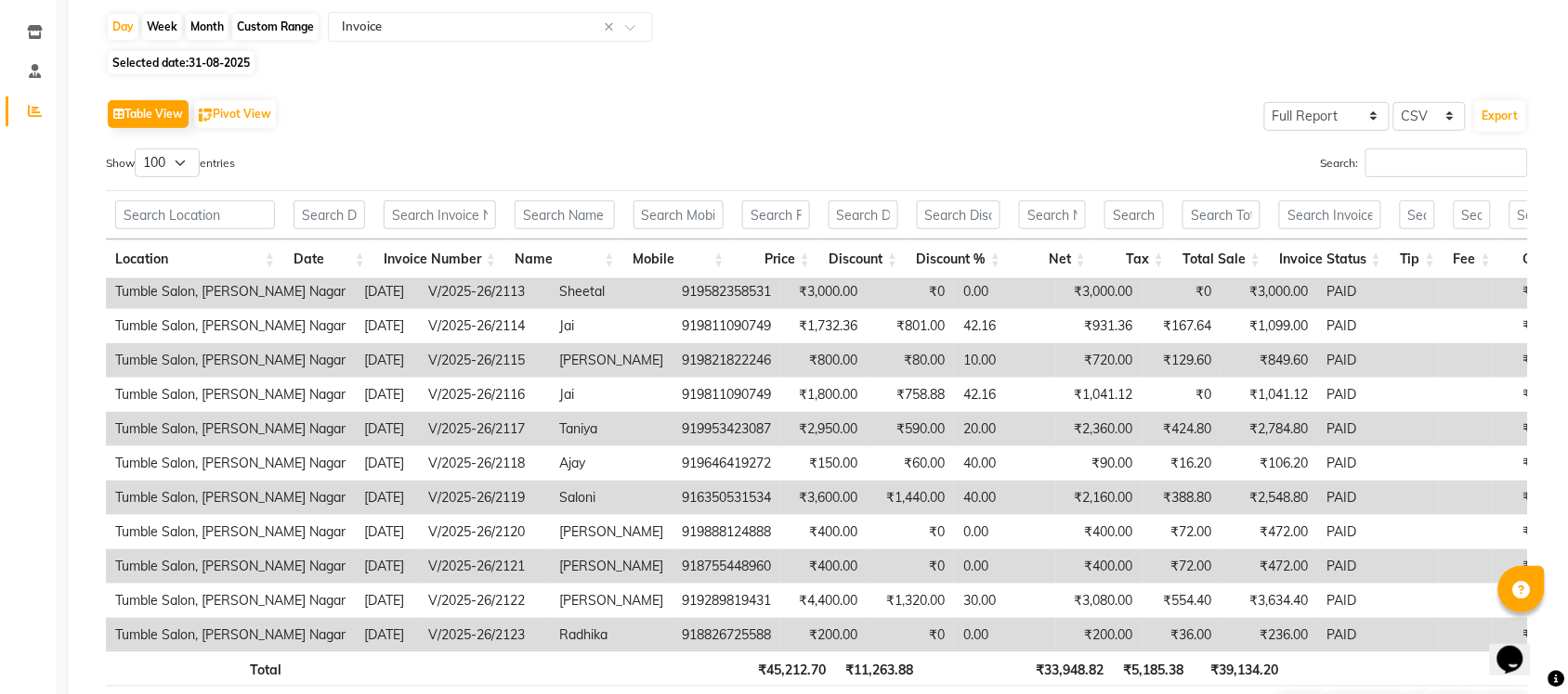
click at [876, 112] on div "Table View Pivot View Select Full Report Filtered Report Select CSV PDF Export" at bounding box center [817, 114] width 1422 height 39
click at [1481, 119] on button "Export" at bounding box center [1500, 116] width 51 height 31
click at [568, 70] on div "Selected date: 31-08-2025" at bounding box center [824, 62] width 1436 height 19
click at [636, 29] on span at bounding box center [637, 32] width 23 height 19
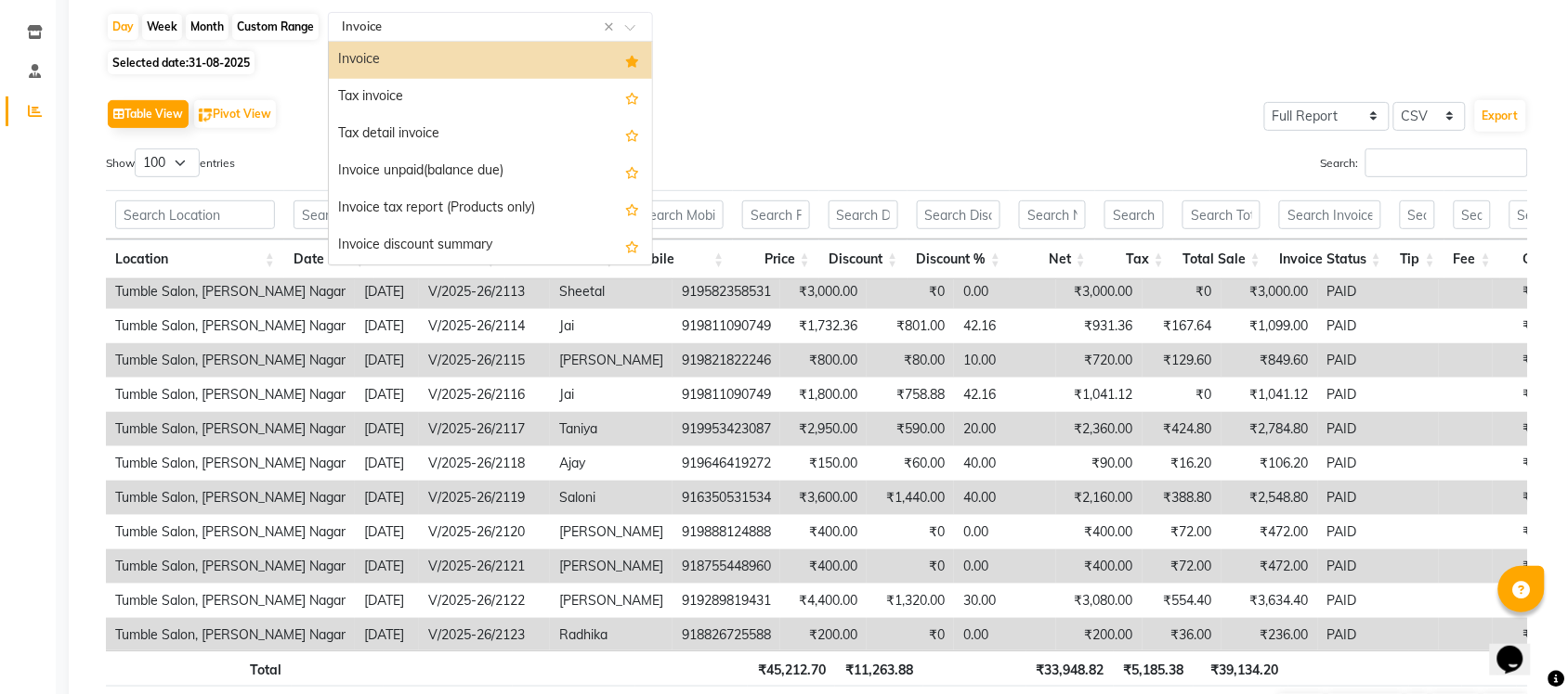
scroll to position [332, 0]
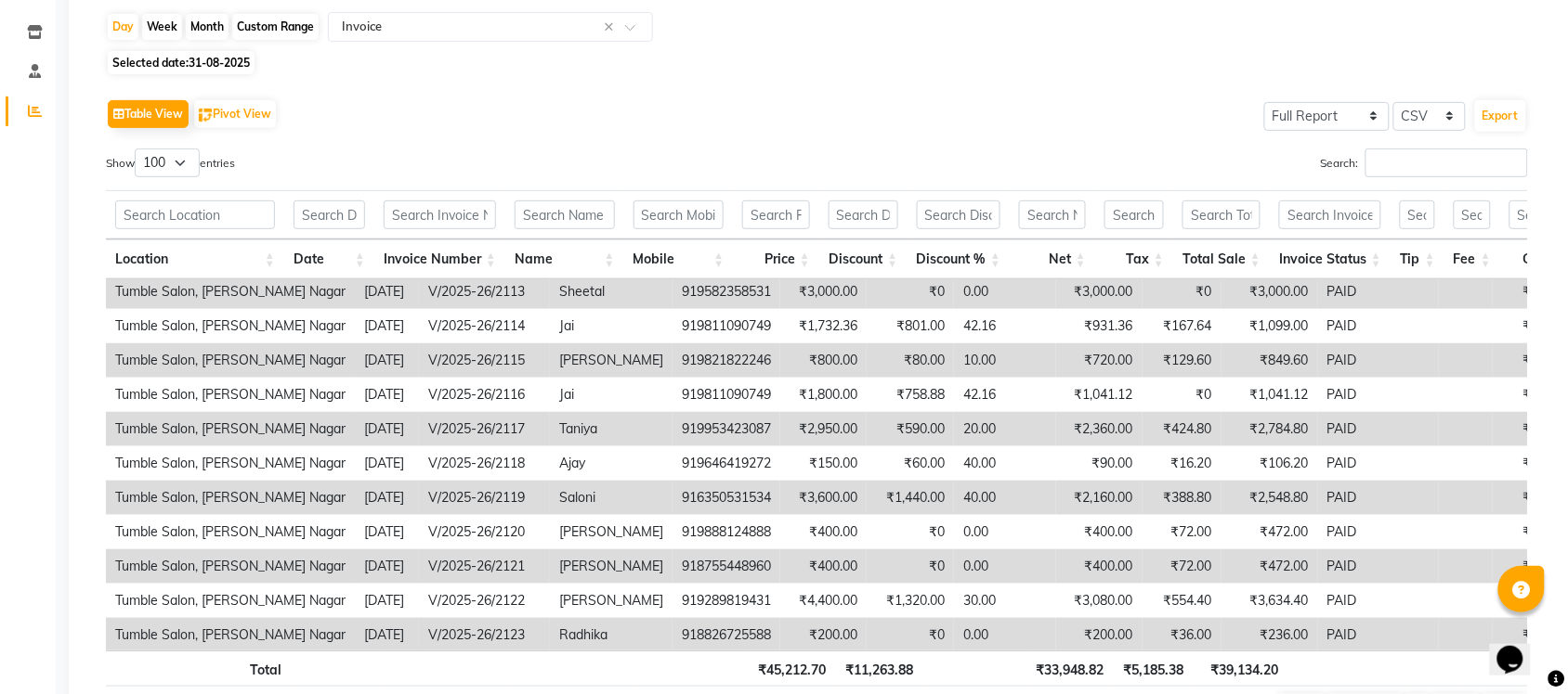
click at [839, 141] on div "Table View Pivot View Select Full Report Filtered Report Select CSV PDF Export …" at bounding box center [817, 411] width 1422 height 635
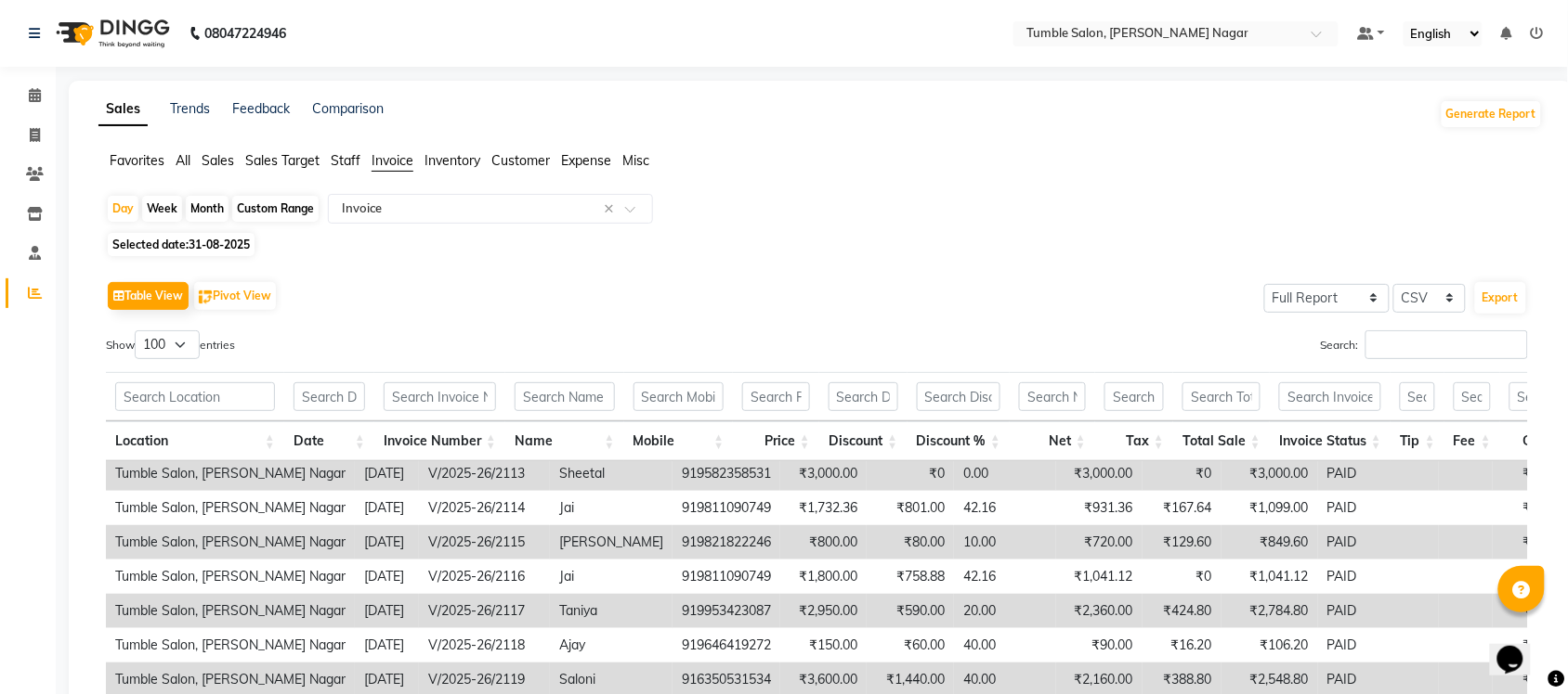
click at [220, 165] on span "Sales" at bounding box center [217, 160] width 32 height 17
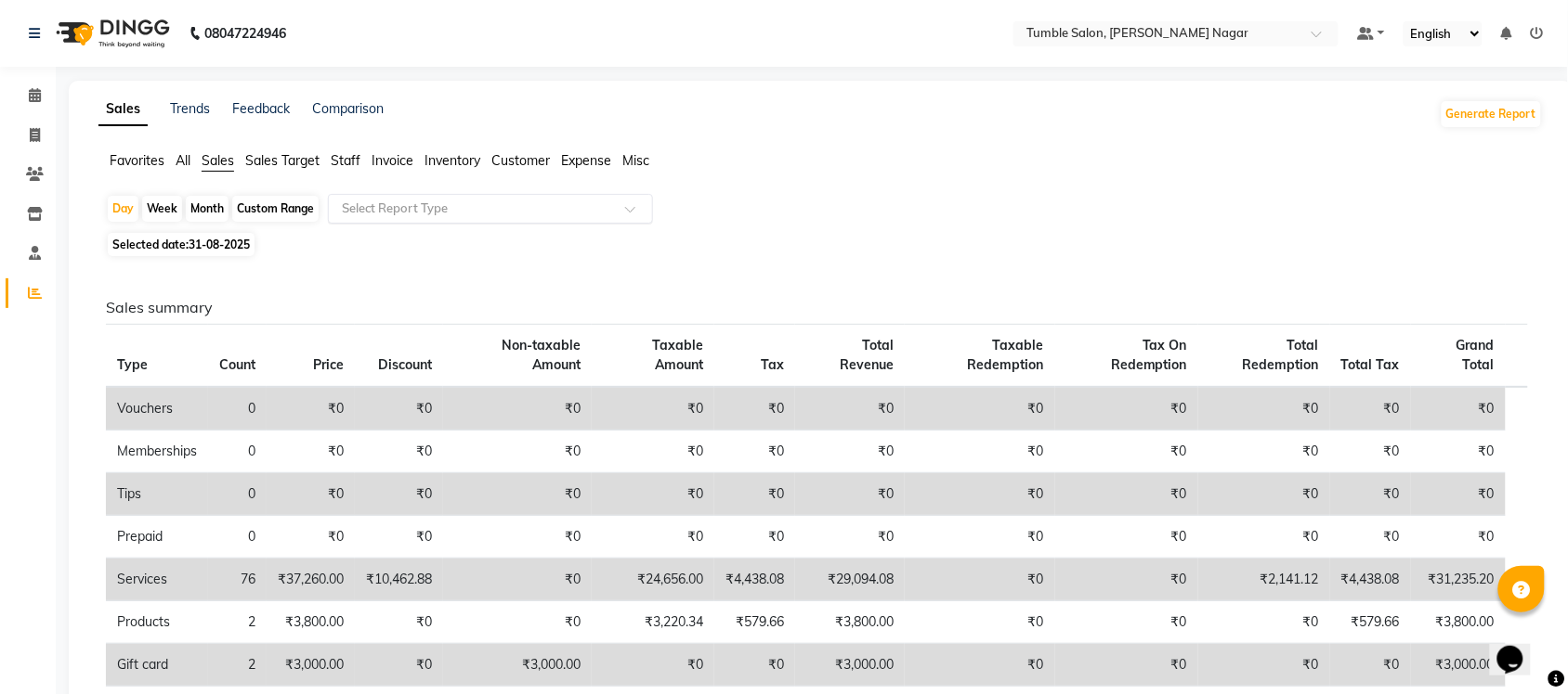
click at [641, 206] on span at bounding box center [637, 213] width 23 height 19
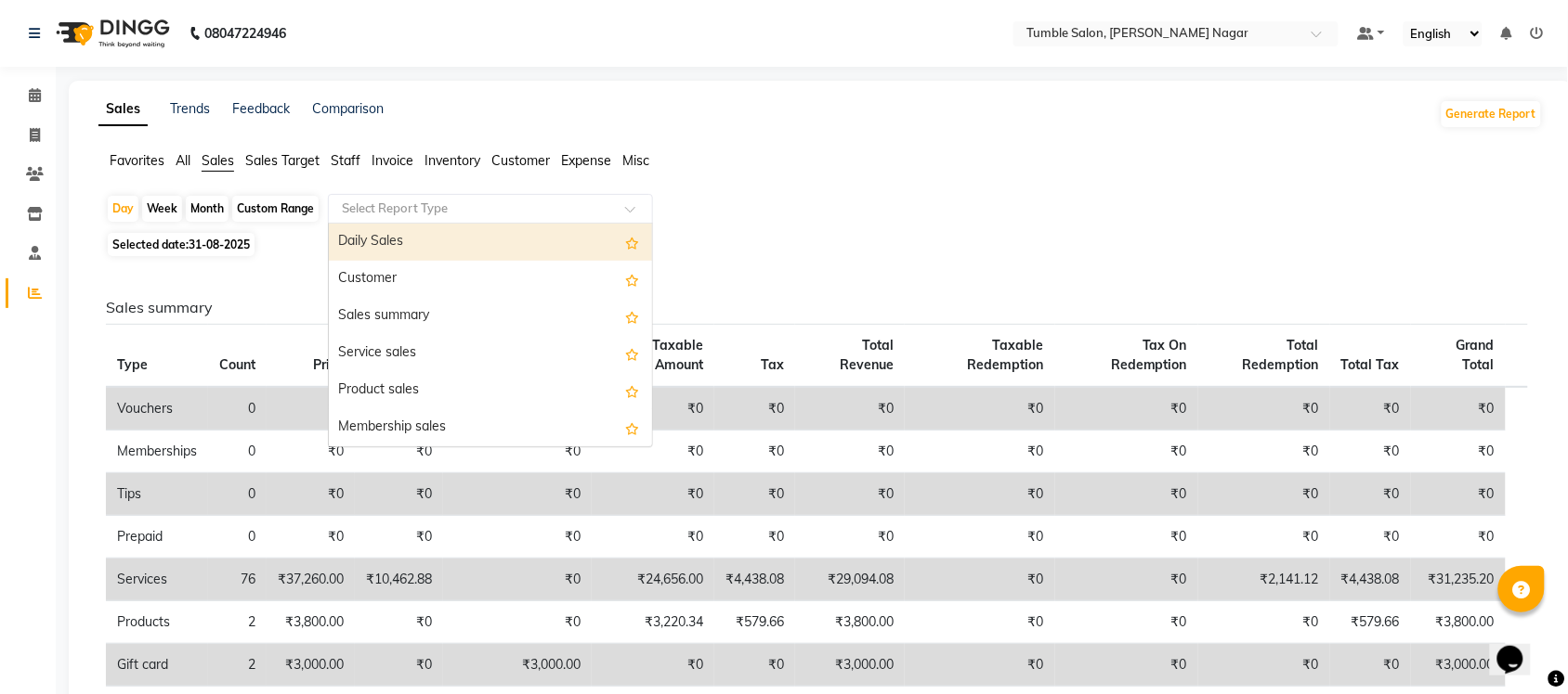
scroll to position [443, 0]
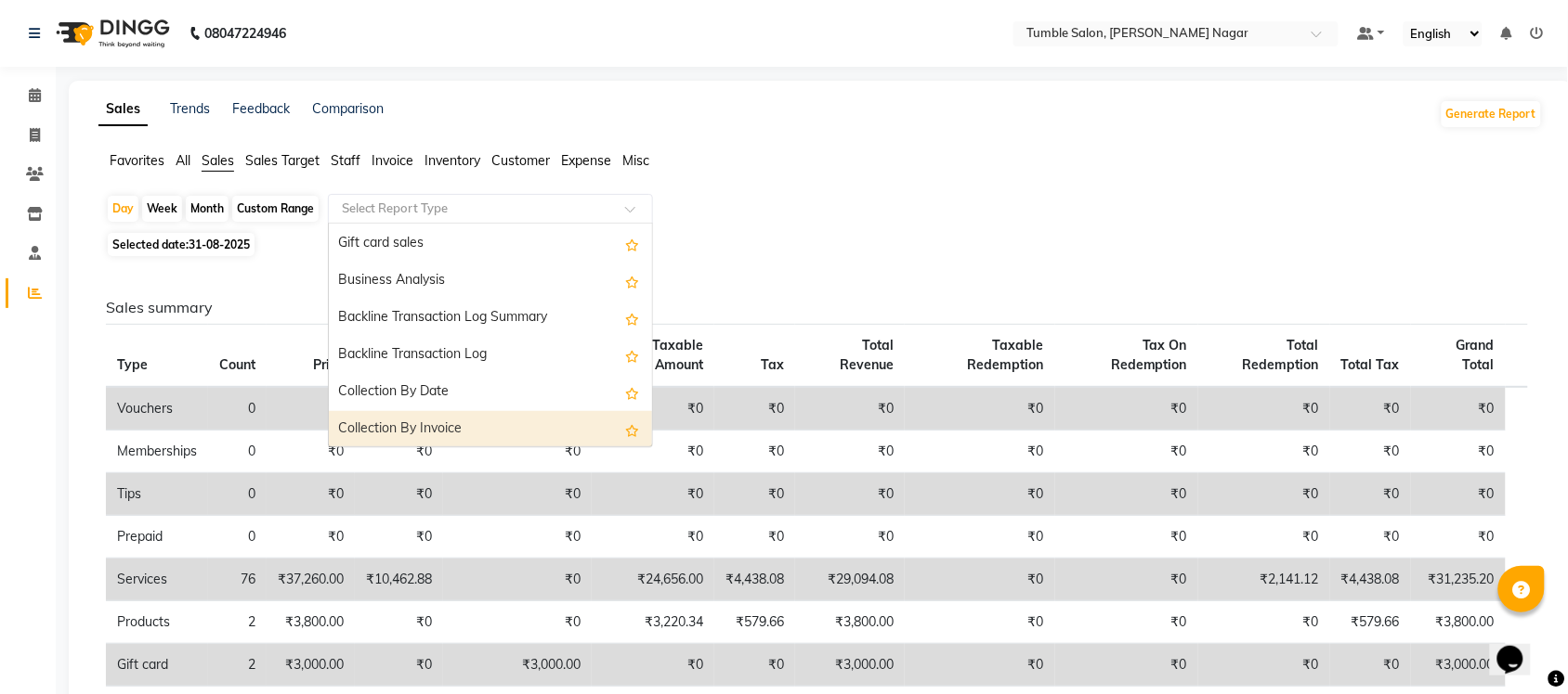
click at [504, 439] on div "Collection By Invoice" at bounding box center [490, 430] width 323 height 37
select select "full_report"
select select "csv"
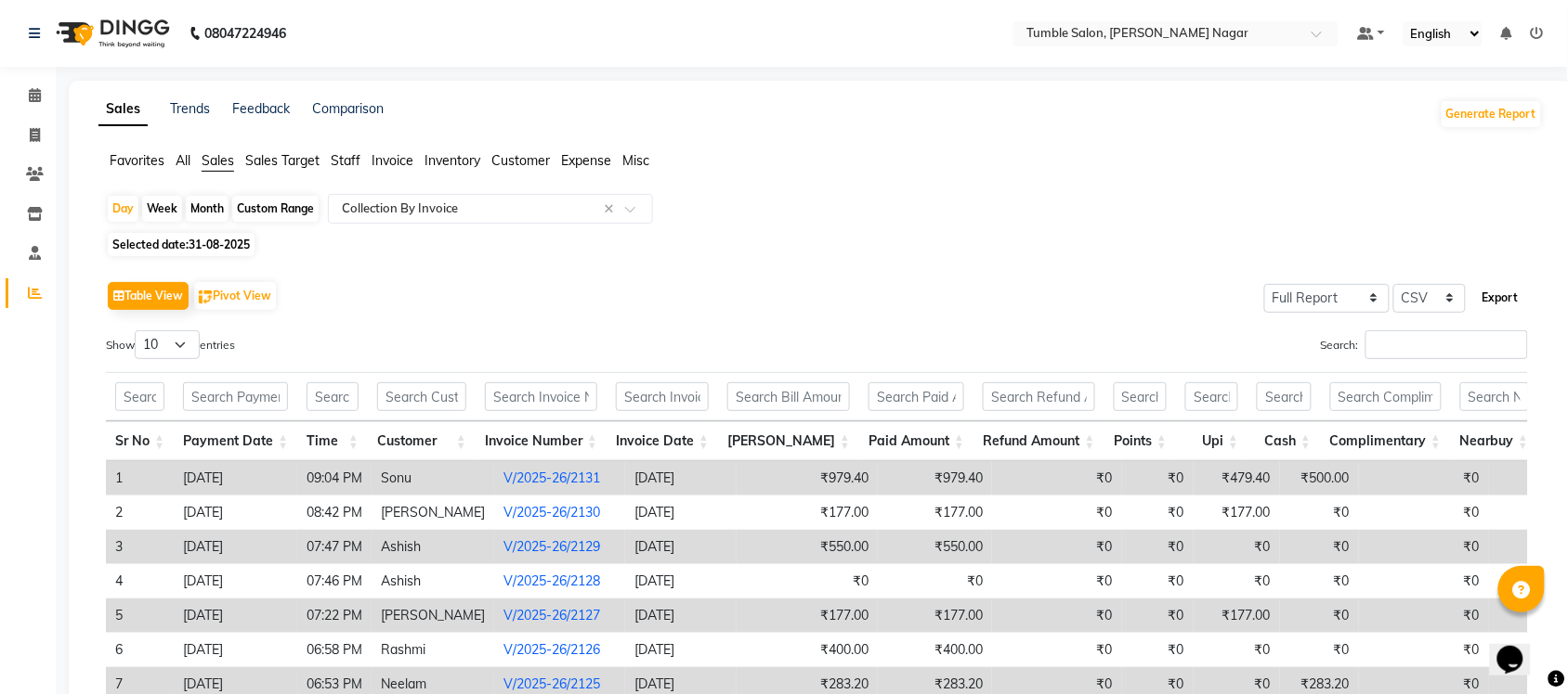
click at [1492, 298] on button "Export" at bounding box center [1500, 298] width 51 height 31
click at [127, 206] on div "Day" at bounding box center [122, 209] width 30 height 26
select select "8"
select select "2025"
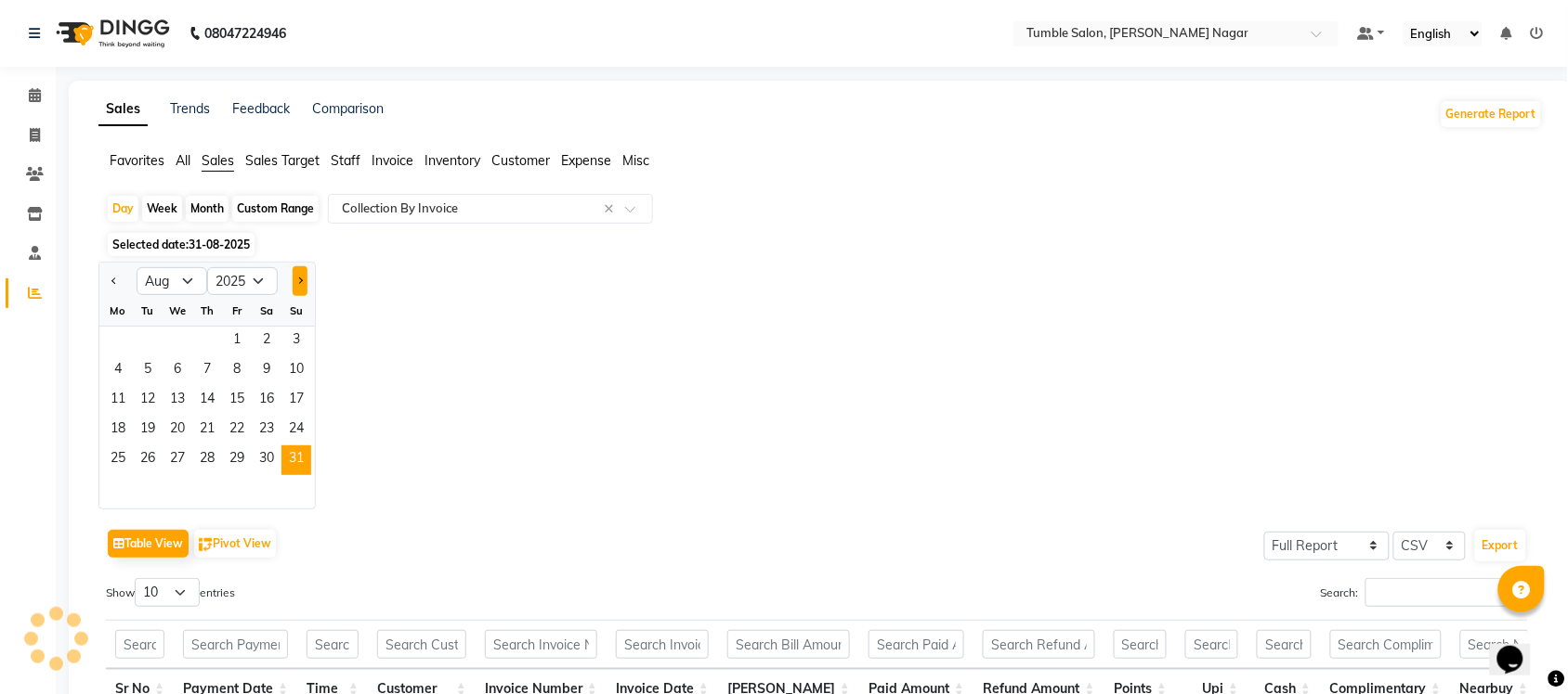
click at [300, 276] on button "Next month" at bounding box center [299, 281] width 15 height 29
select select "9"
click at [121, 337] on span "1" at bounding box center [118, 341] width 29 height 29
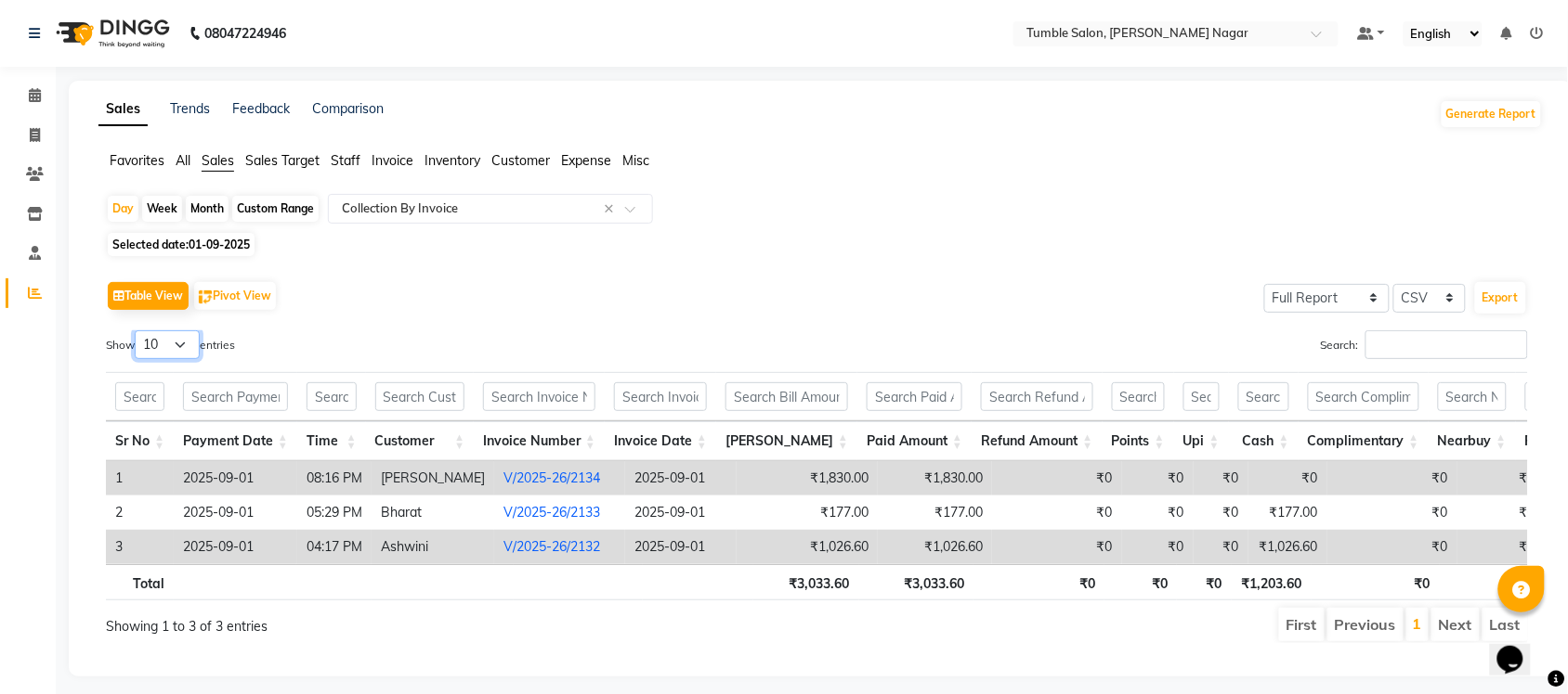
click at [175, 346] on select "10 25 50 100" at bounding box center [167, 345] width 65 height 29
select select "100"
click at [137, 330] on select "10 25 50 100" at bounding box center [167, 345] width 65 height 29
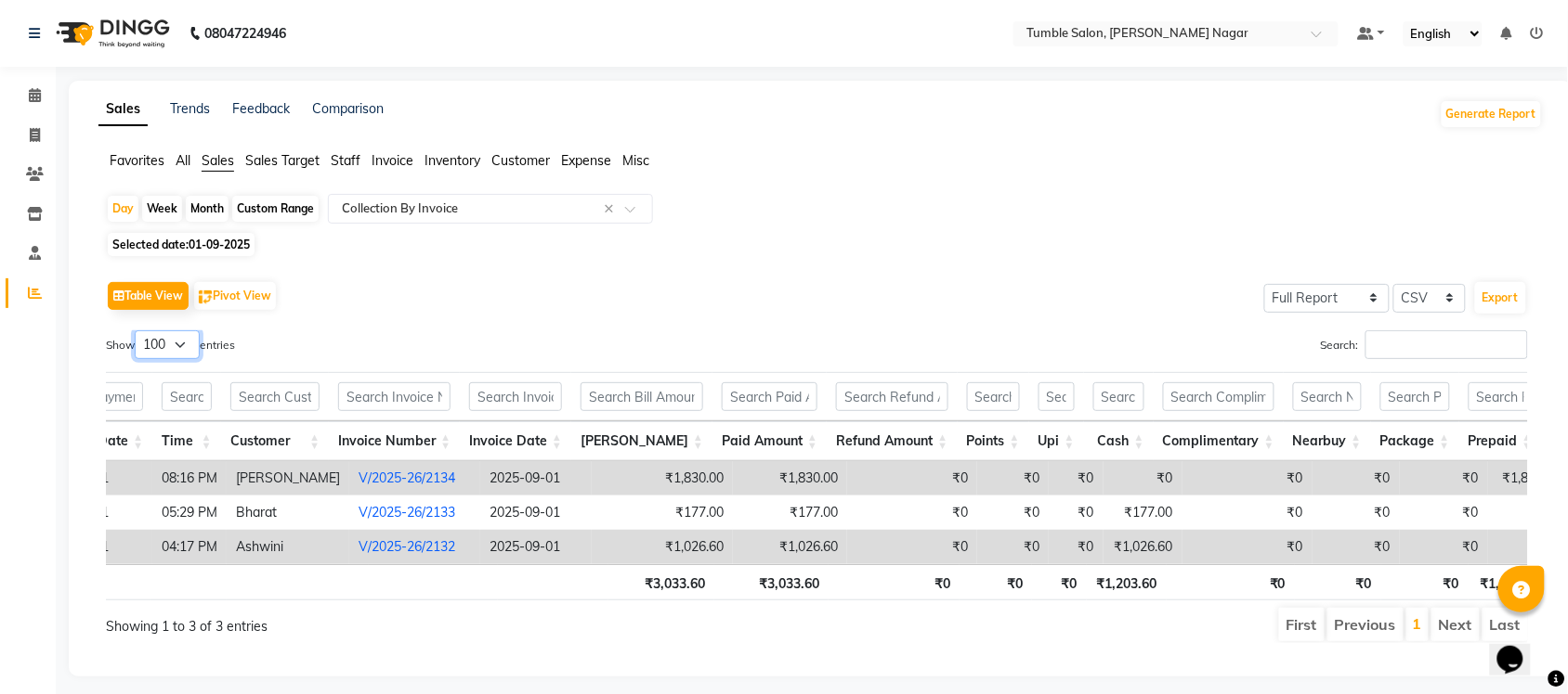
scroll to position [0, 201]
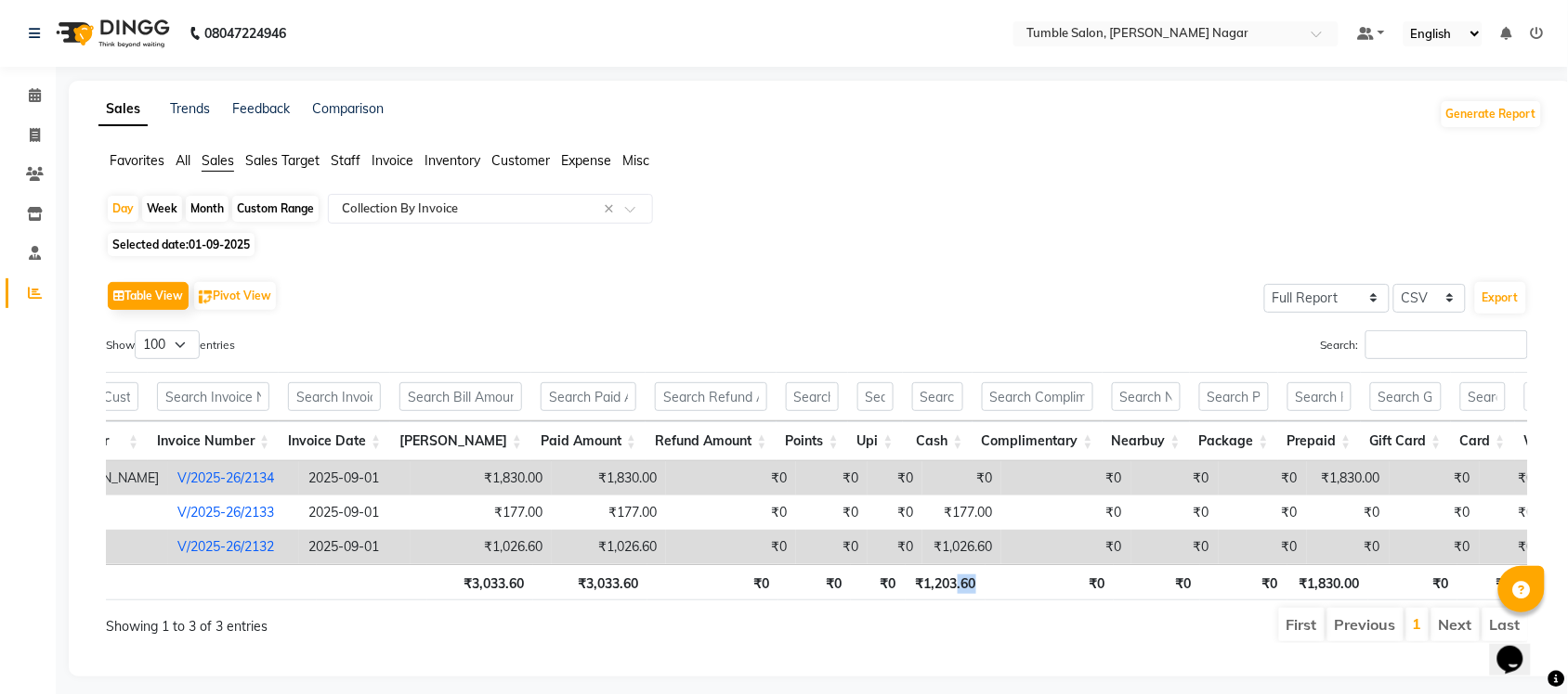
click at [971, 596] on th "₹1,203.60" at bounding box center [946, 582] width 80 height 36
click at [30, 127] on span at bounding box center [34, 136] width 32 height 21
select select "service"
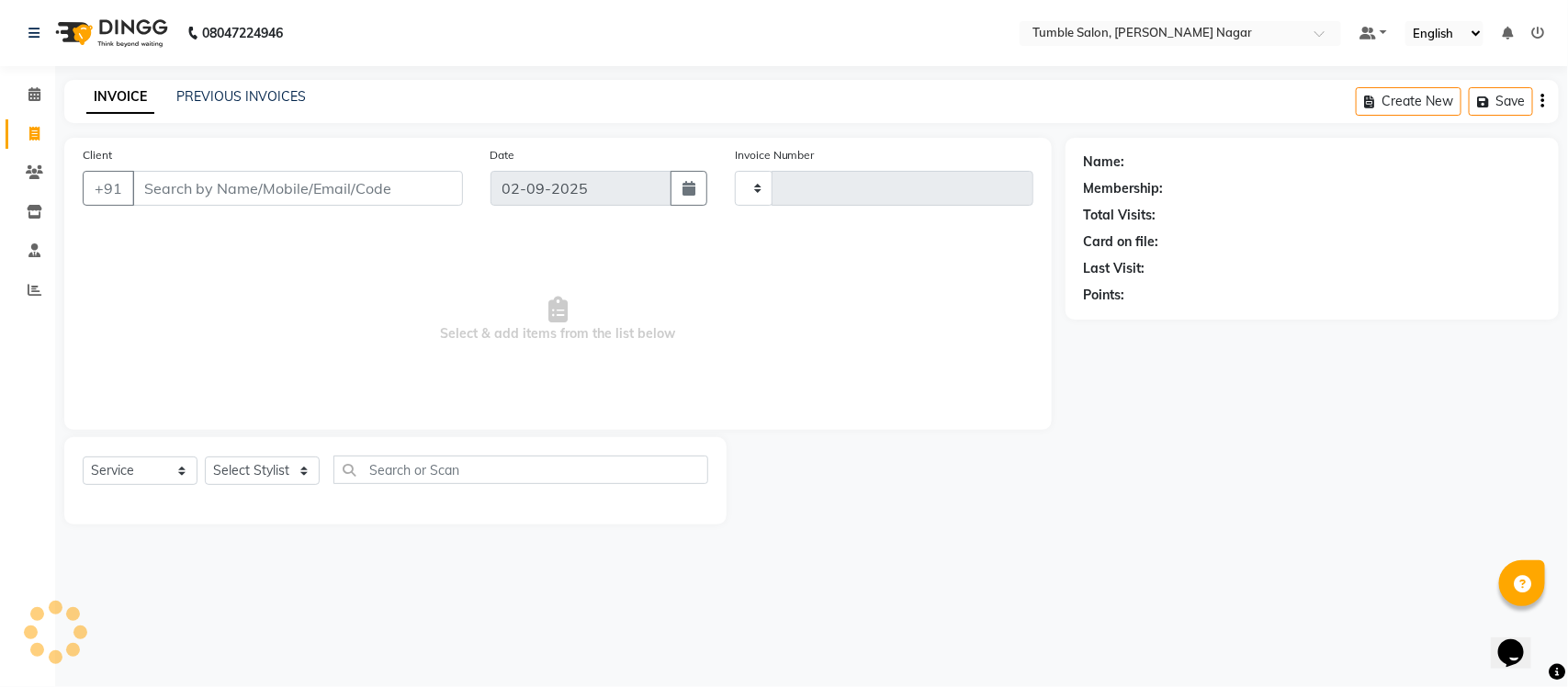
type input "2137"
select select "8207"
click at [250, 467] on select "Select Stylist" at bounding box center [261, 471] width 115 height 29
click at [245, 466] on select "Select Stylist Finance id [PERSON_NAME] [PERSON_NAME] [PERSON_NAME] Nisha Purch…" at bounding box center [261, 471] width 115 height 29
click at [240, 474] on select "Select Stylist Finance id [PERSON_NAME] [PERSON_NAME] [PERSON_NAME] Nisha Purch…" at bounding box center [261, 471] width 115 height 29
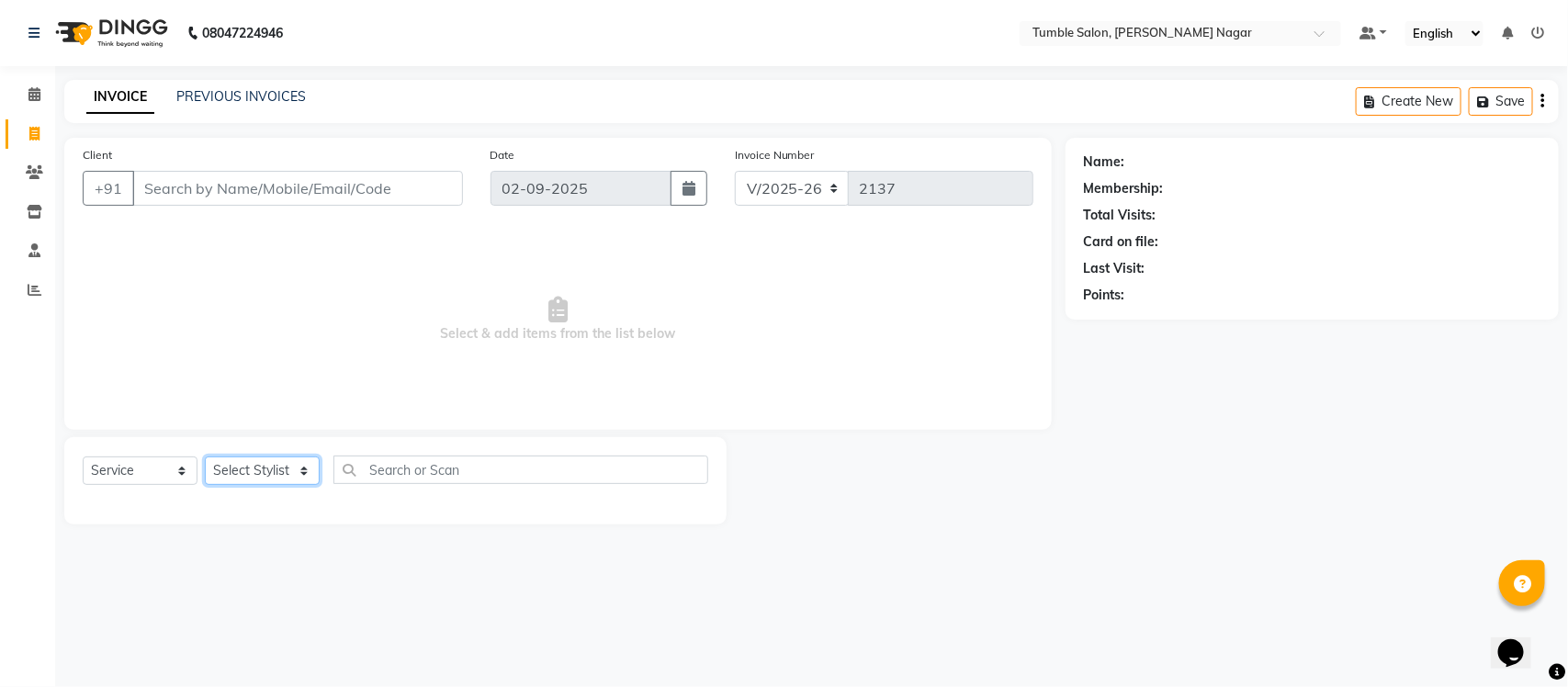
select select "77847"
click at [204, 456] on select "Select Stylist Finance id [PERSON_NAME] [PERSON_NAME] [PERSON_NAME] Nisha Purch…" at bounding box center [261, 471] width 115 height 29
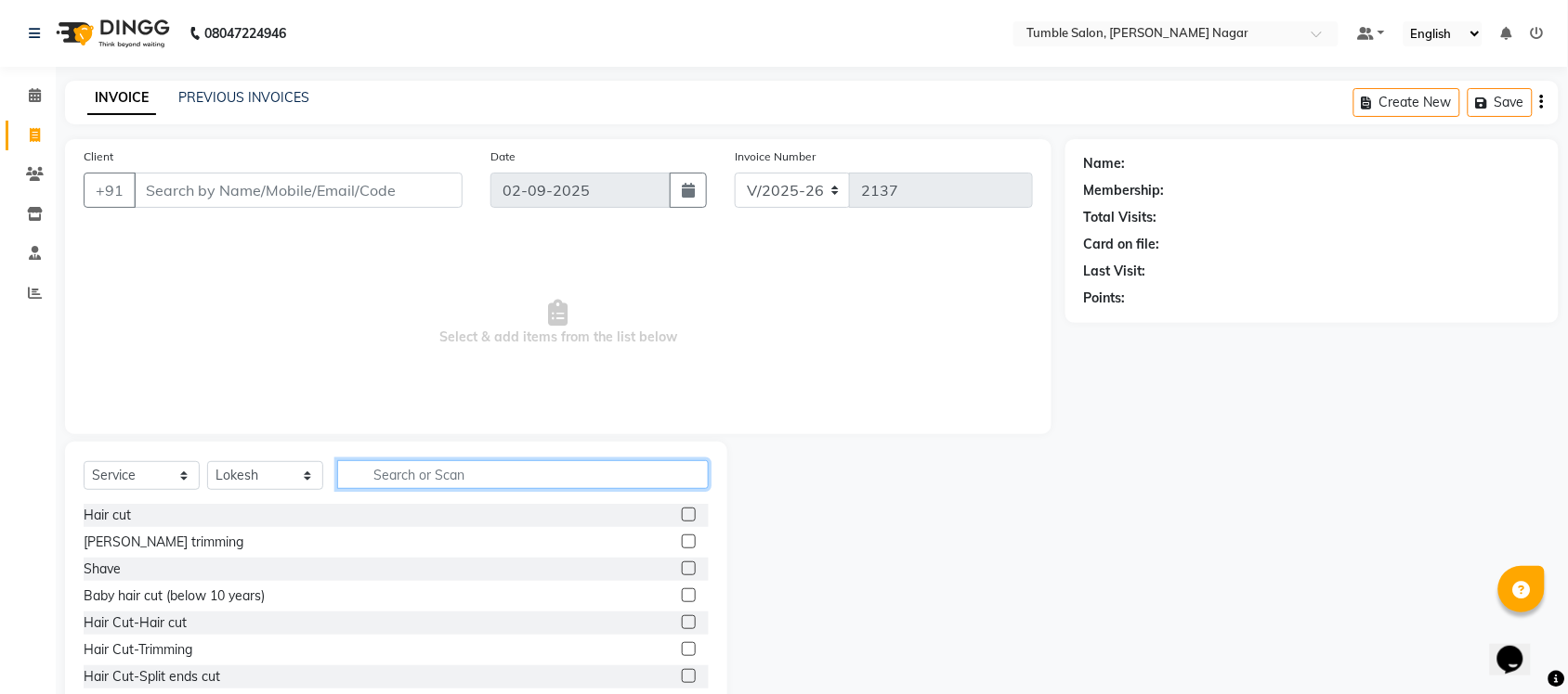
click at [430, 479] on input "text" at bounding box center [523, 475] width 372 height 29
click at [144, 534] on div "[PERSON_NAME] trimming" at bounding box center [164, 543] width 160 height 19
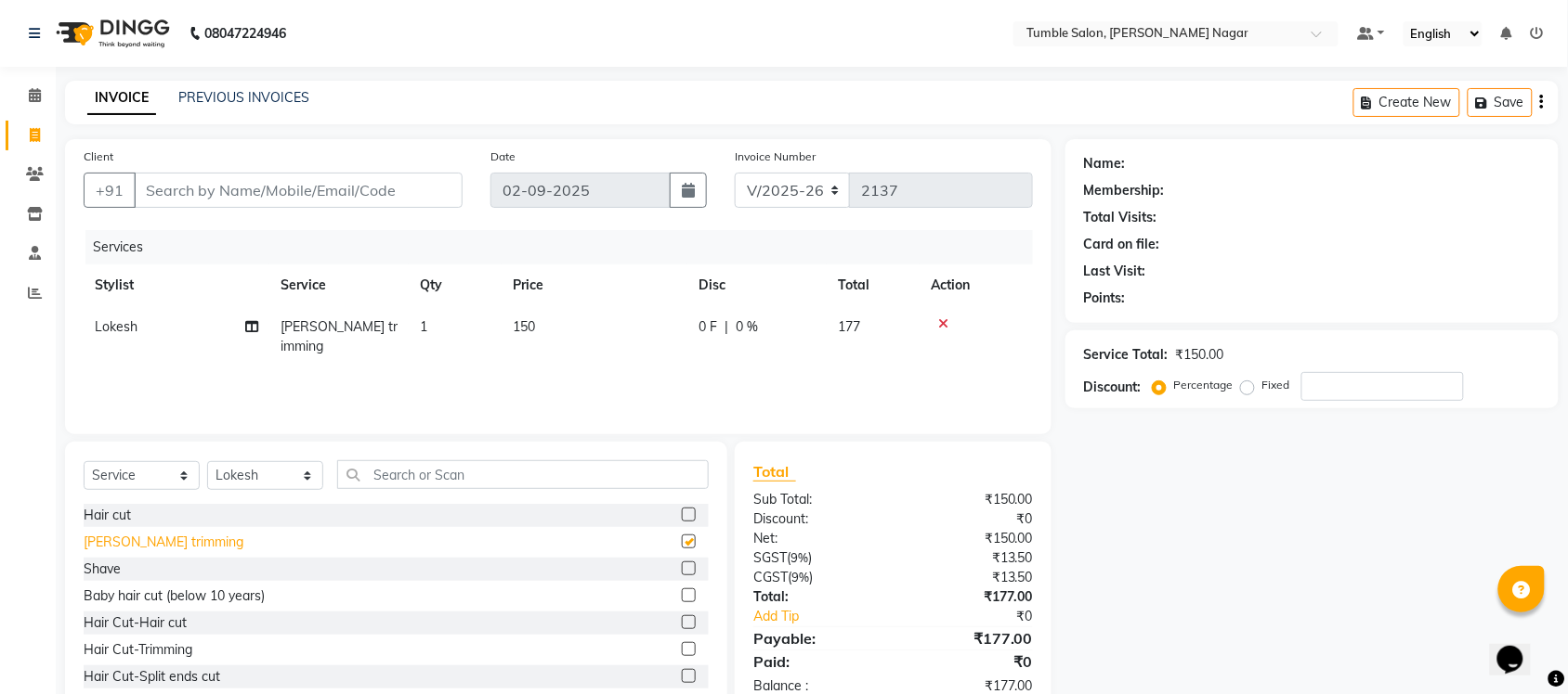
checkbox input "false"
click at [272, 179] on input "Client" at bounding box center [297, 190] width 329 height 35
type input "9"
type input "0"
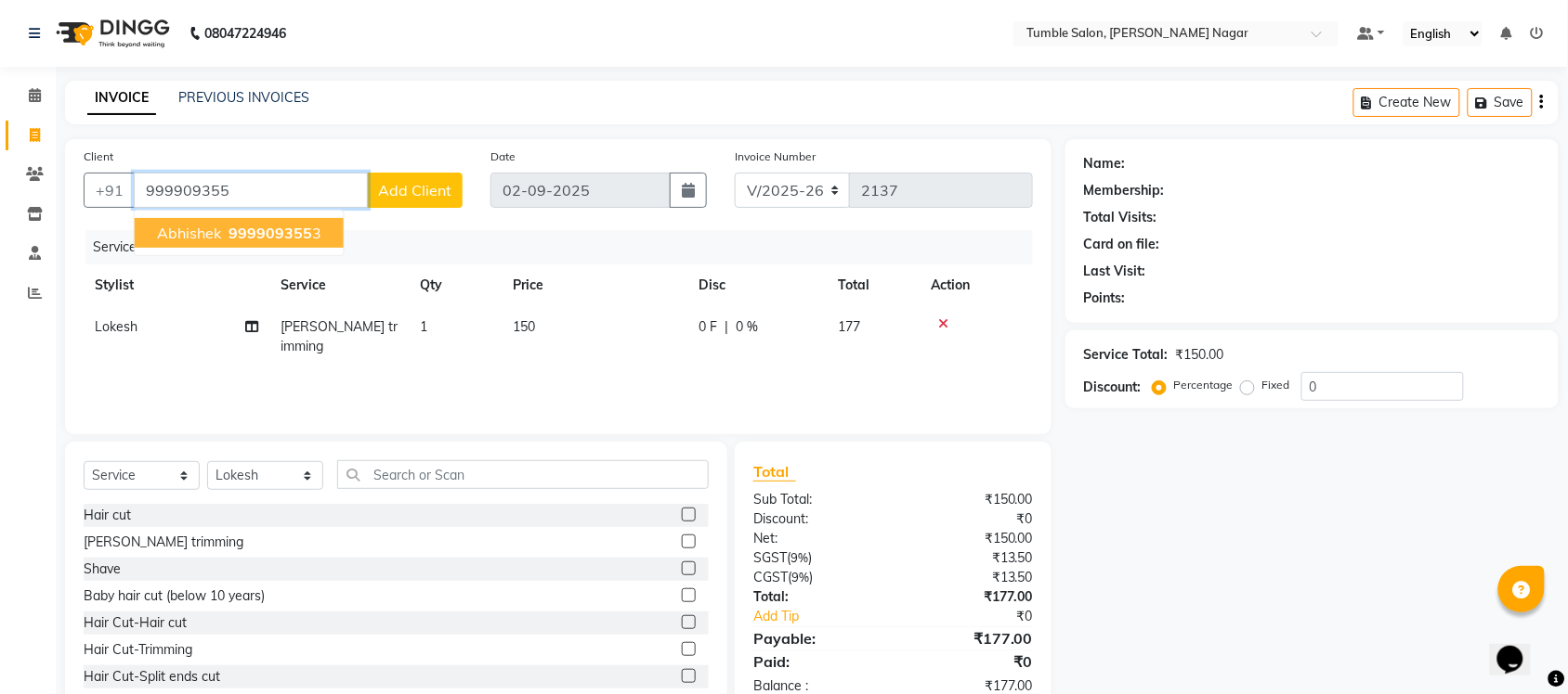
click at [197, 224] on span "Abhishek" at bounding box center [189, 233] width 64 height 19
type input "9999093553"
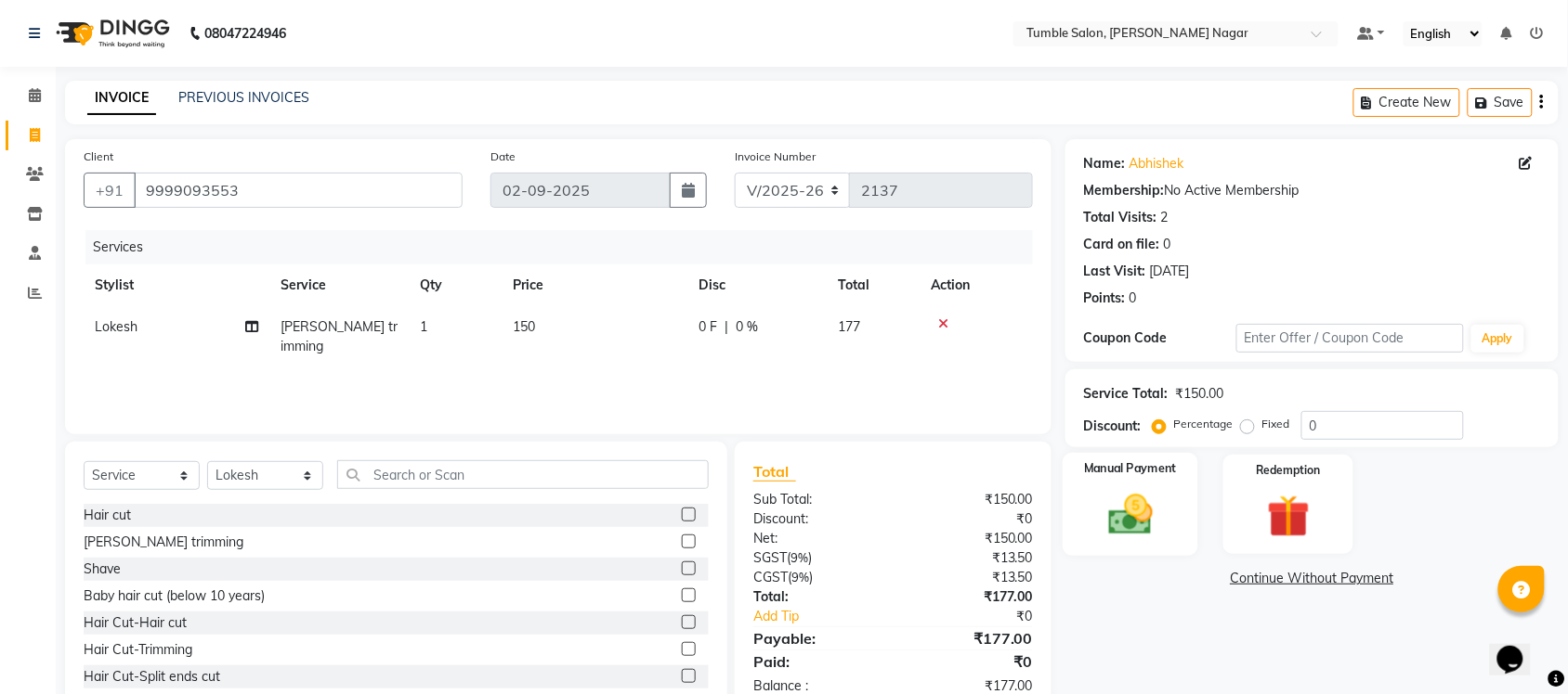
click at [1149, 514] on img at bounding box center [1130, 515] width 72 height 51
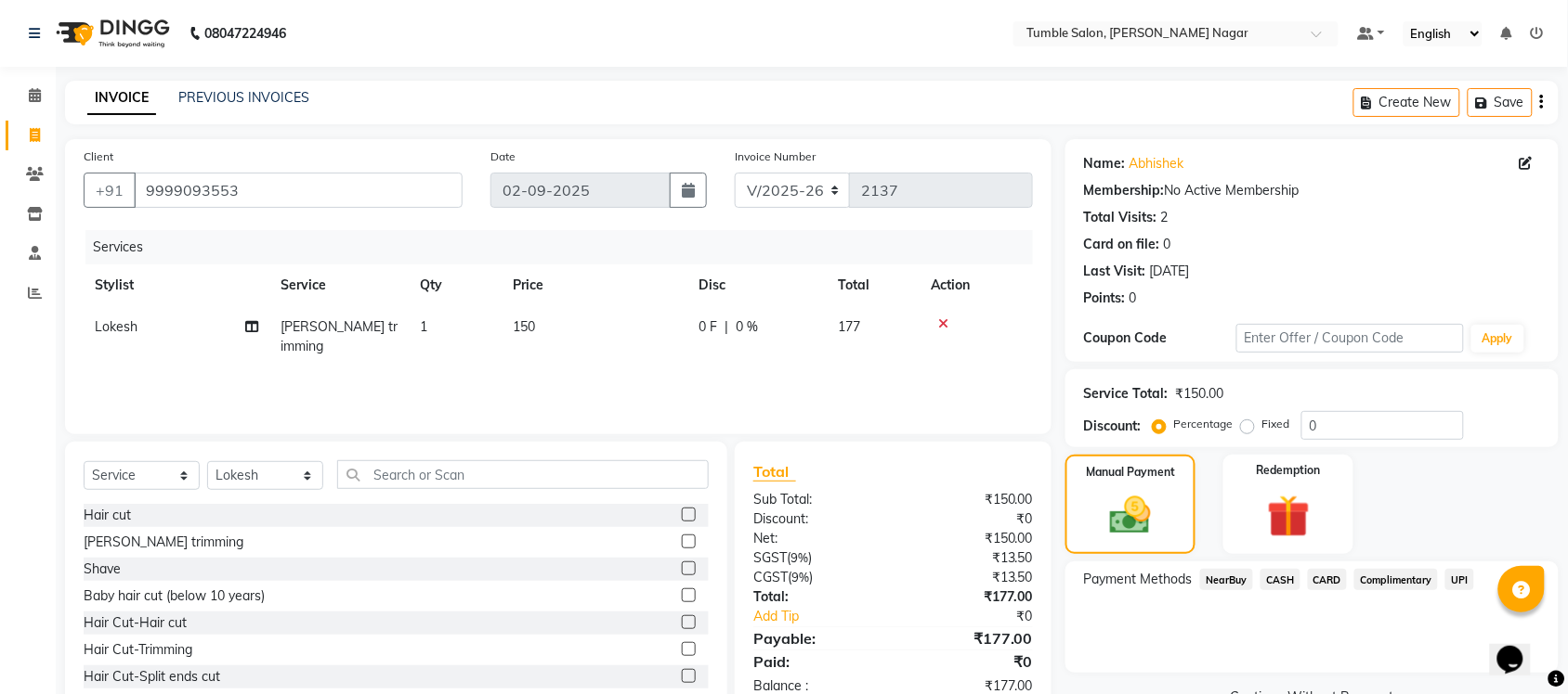
click at [1458, 581] on span "UPI" at bounding box center [1460, 580] width 29 height 21
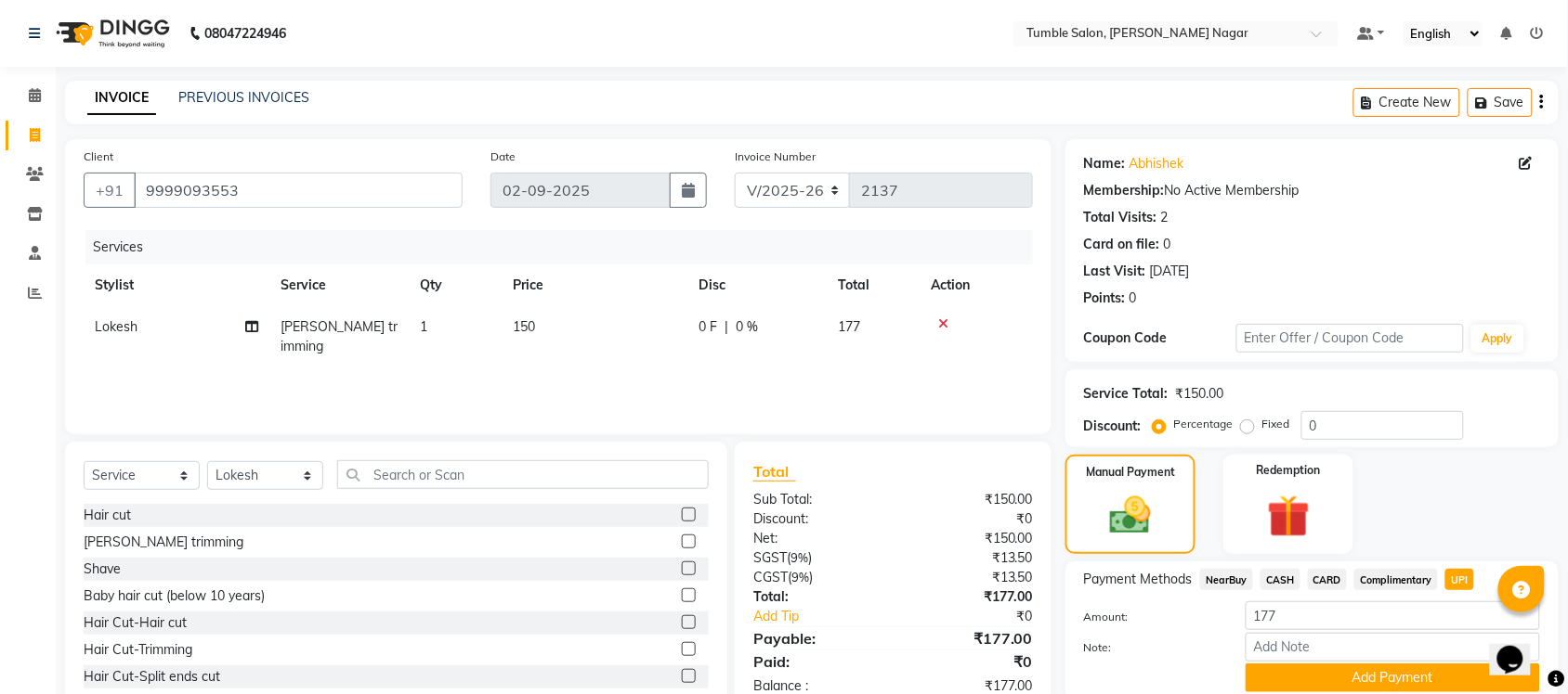
scroll to position [70, 0]
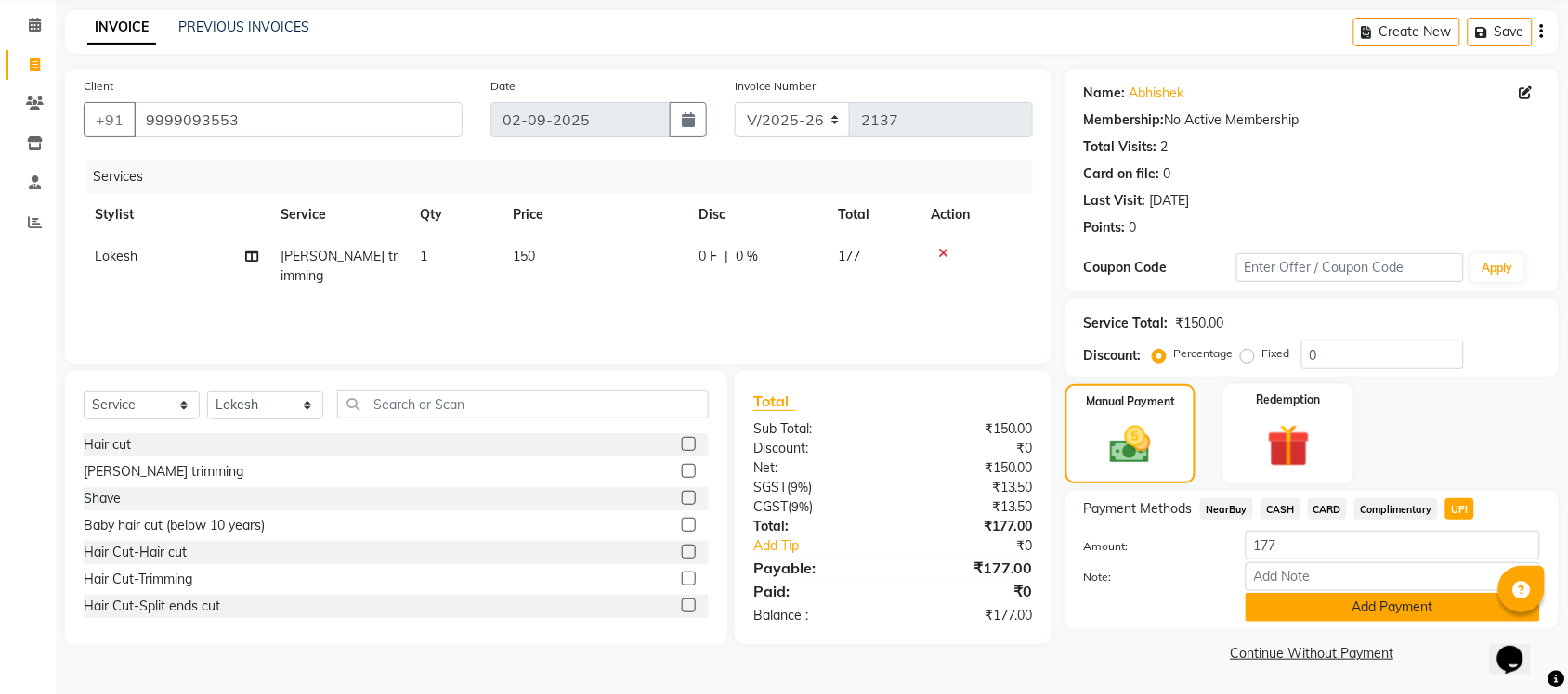
click at [1335, 609] on button "Add Payment" at bounding box center [1392, 608] width 294 height 29
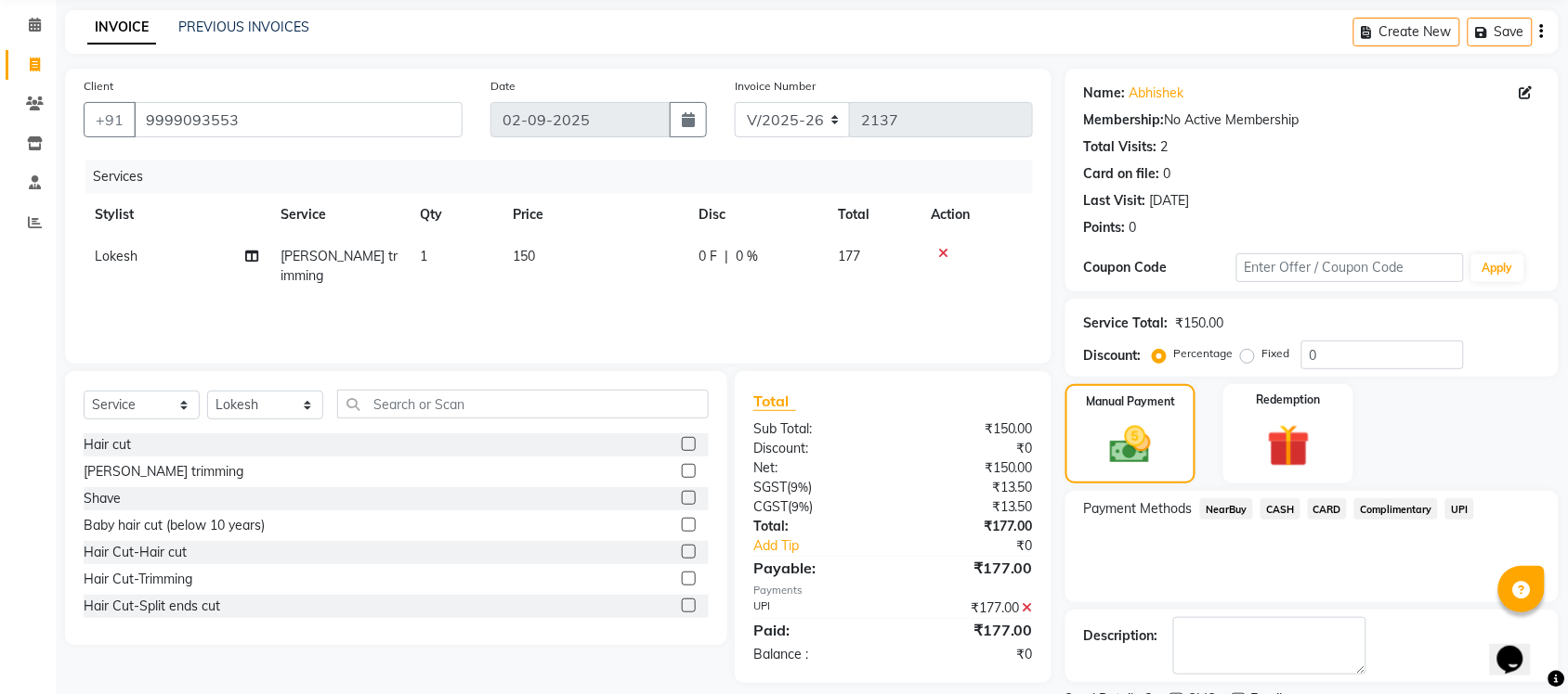
scroll to position [149, 0]
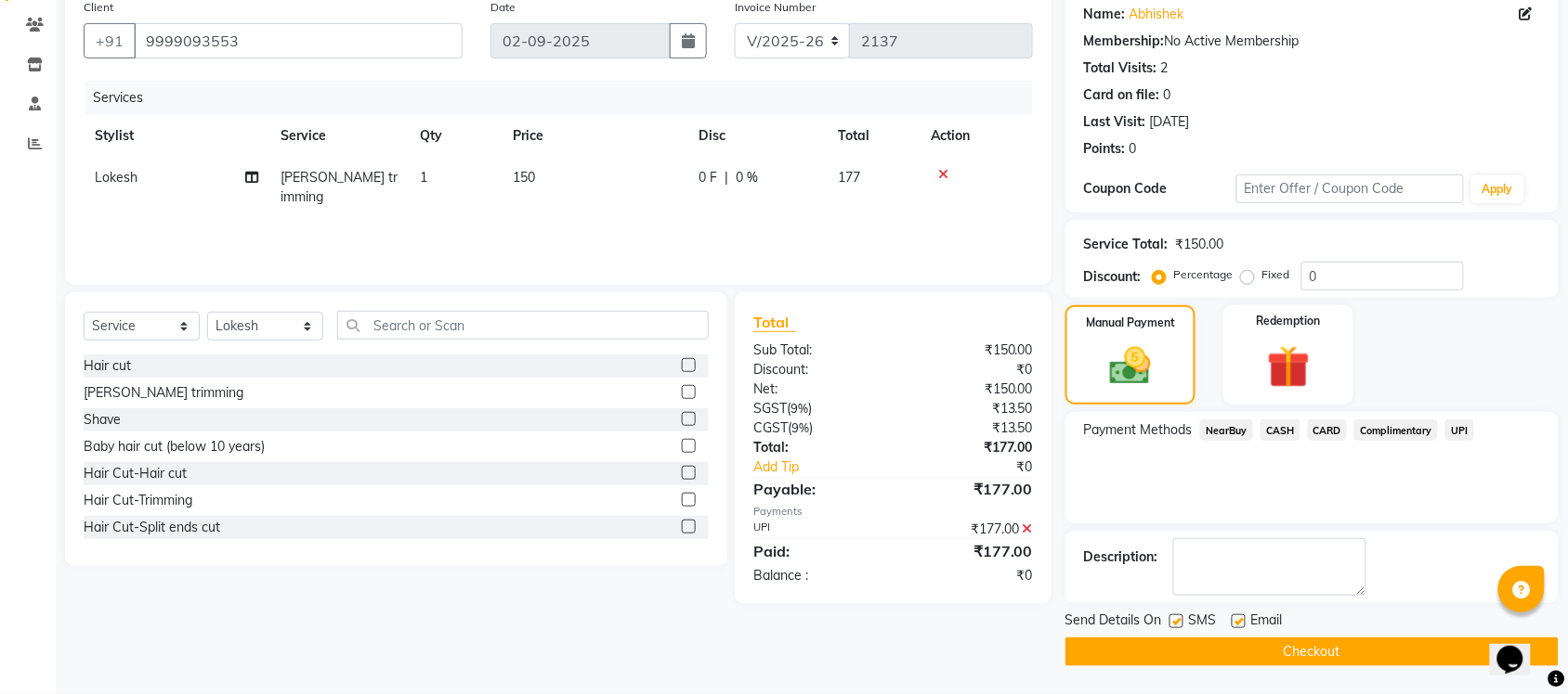
click at [1323, 650] on button "Checkout" at bounding box center [1312, 652] width 493 height 29
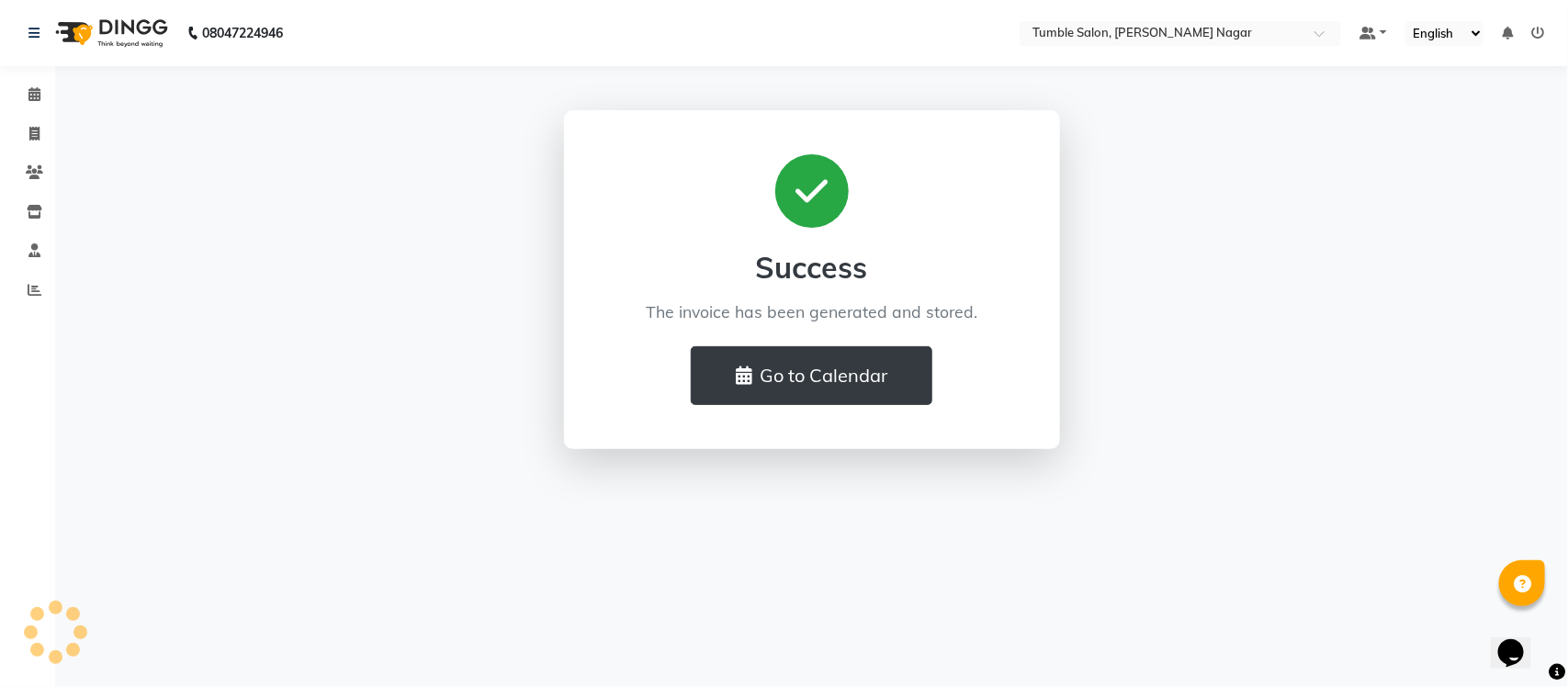
click at [640, 524] on div "08047224946 Select Location × Tumble Salon, Uttam Nagar Default Panel My Panel …" at bounding box center [784, 344] width 1568 height 687
click at [516, 449] on div "Success The invoice has been generated and stored. Go to Calendar" at bounding box center [812, 279] width 1047 height 339
click at [29, 133] on icon at bounding box center [34, 133] width 10 height 14
select select "service"
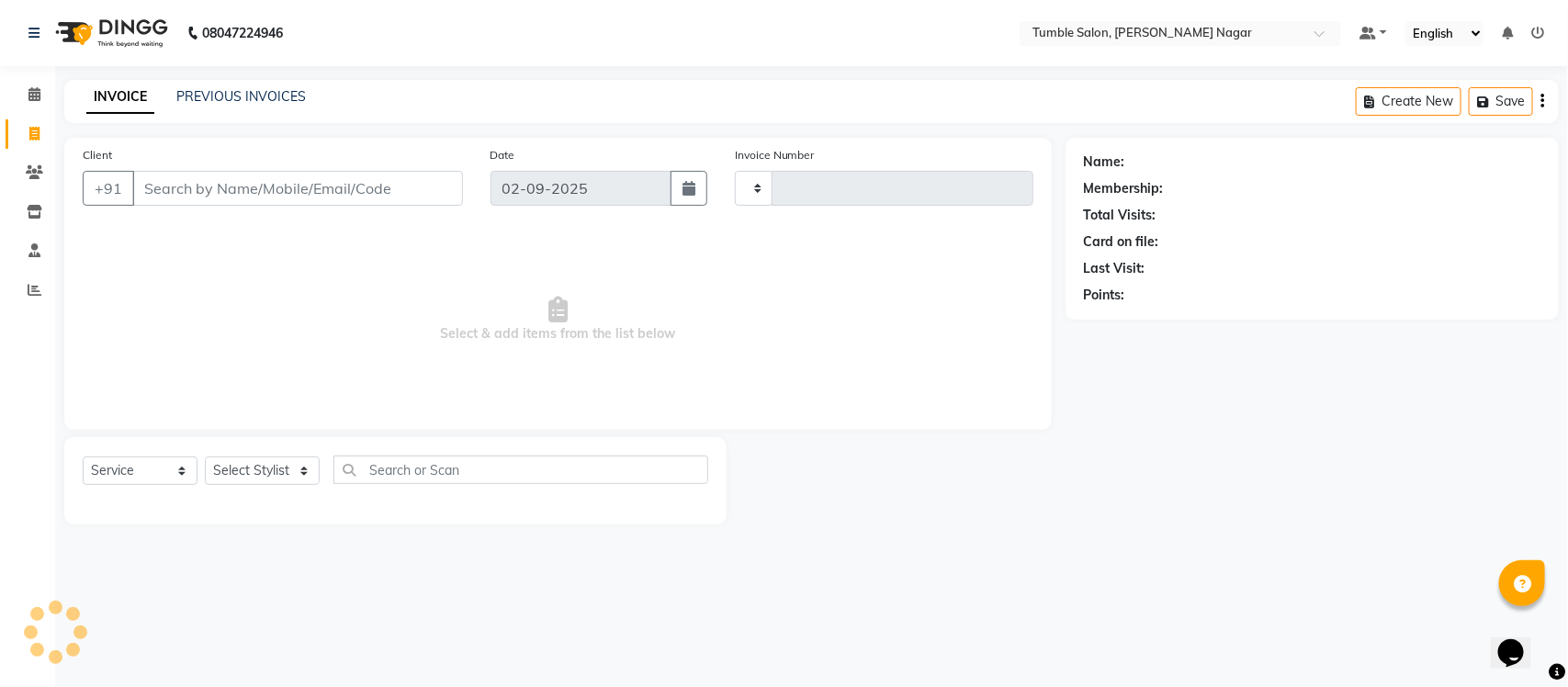
type input "2138"
select select "8207"
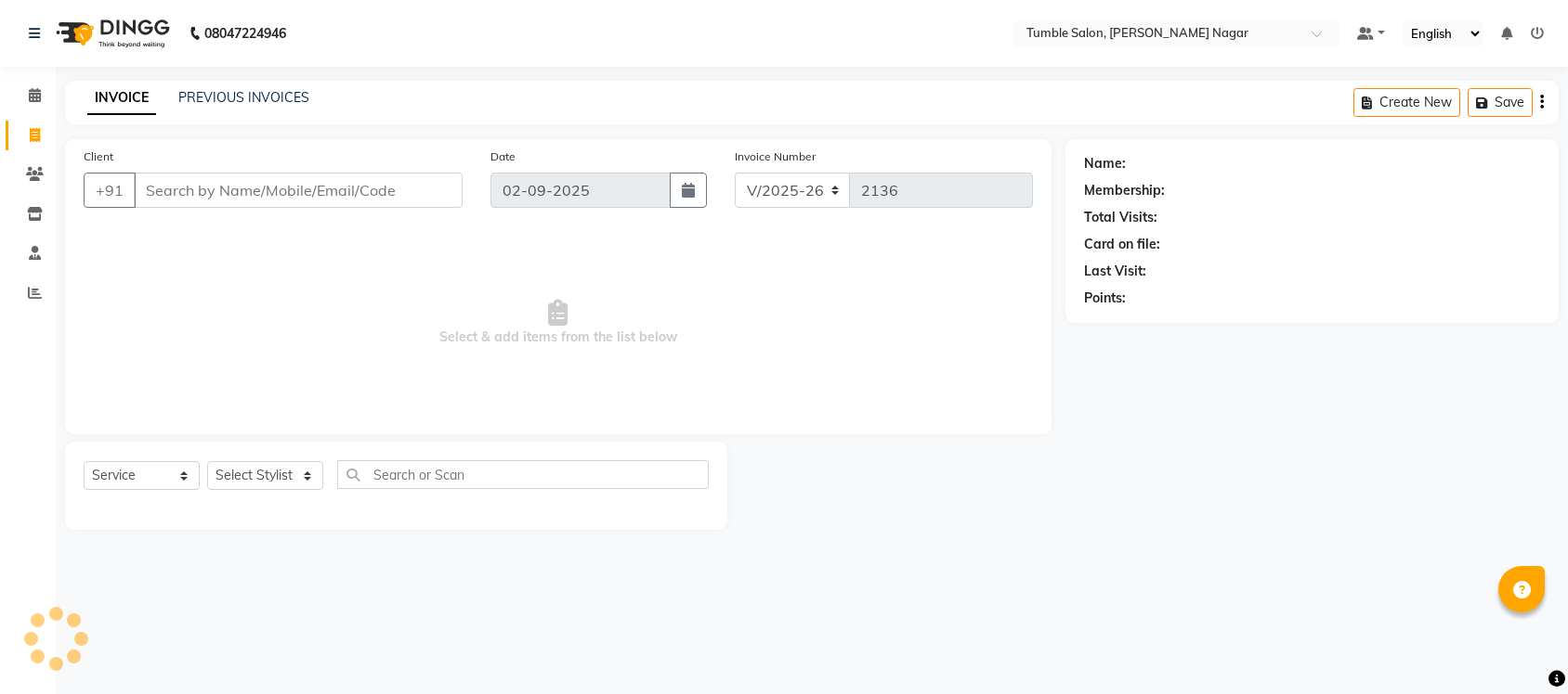
select select "8207"
select select "service"
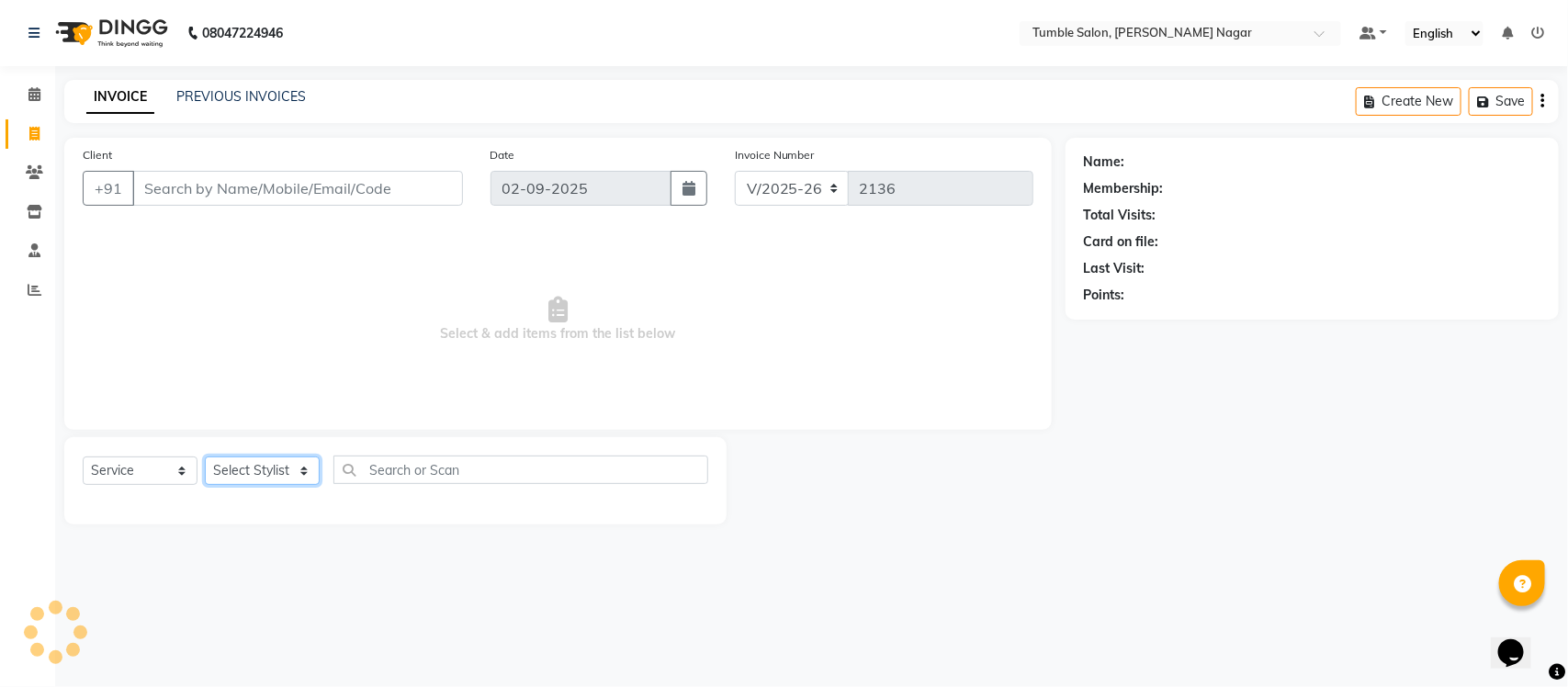
click at [248, 466] on select "Select Stylist" at bounding box center [261, 471] width 115 height 29
click at [251, 466] on select "Select Stylist Finance id [PERSON_NAME] [PERSON_NAME] [PERSON_NAME] Nisha Purch…" at bounding box center [261, 471] width 115 height 29
click at [263, 467] on select "Select Stylist Finance id [PERSON_NAME] [PERSON_NAME] [PERSON_NAME] Nisha Purch…" at bounding box center [261, 471] width 115 height 29
select select "77846"
click at [204, 456] on select "Select Stylist Finance id [PERSON_NAME] [PERSON_NAME] [PERSON_NAME] Nisha Purch…" at bounding box center [261, 471] width 115 height 29
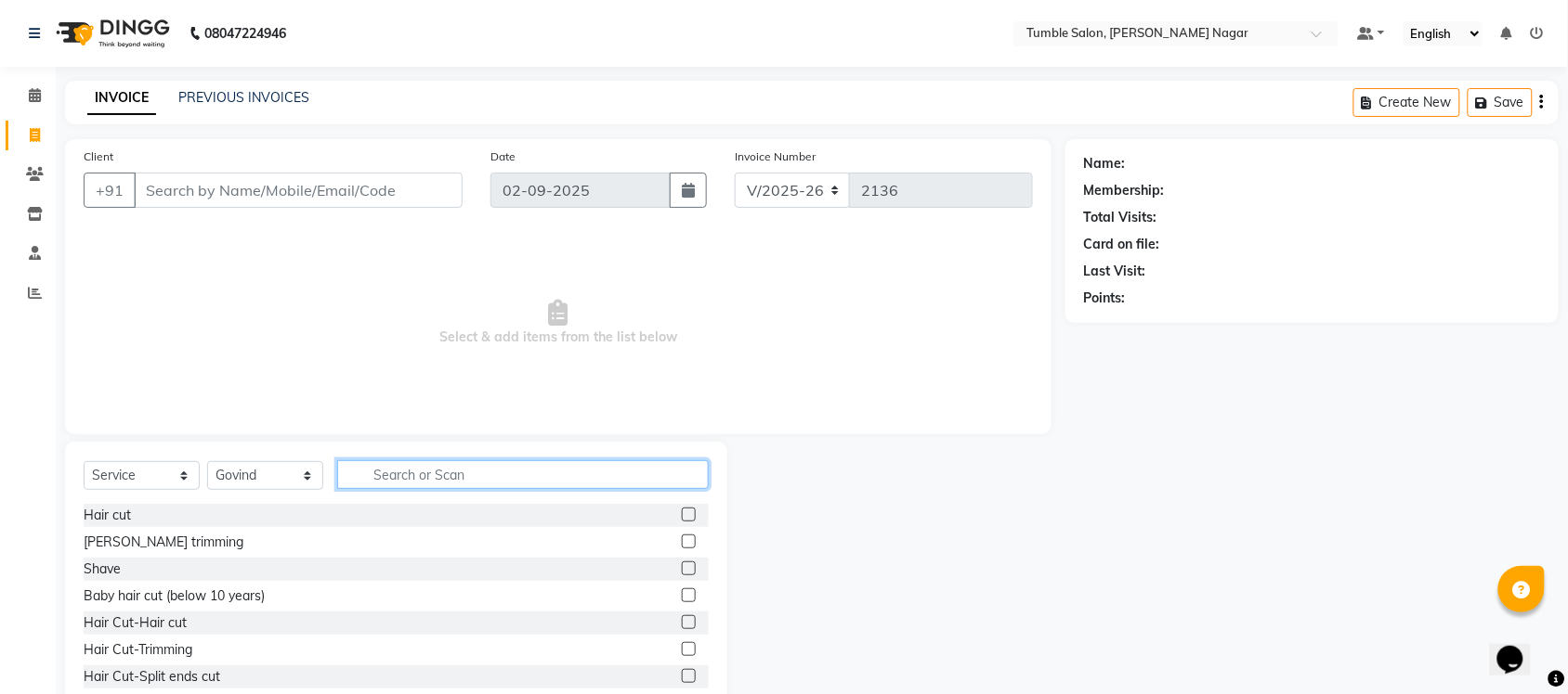
click at [449, 475] on input "text" at bounding box center [523, 475] width 372 height 29
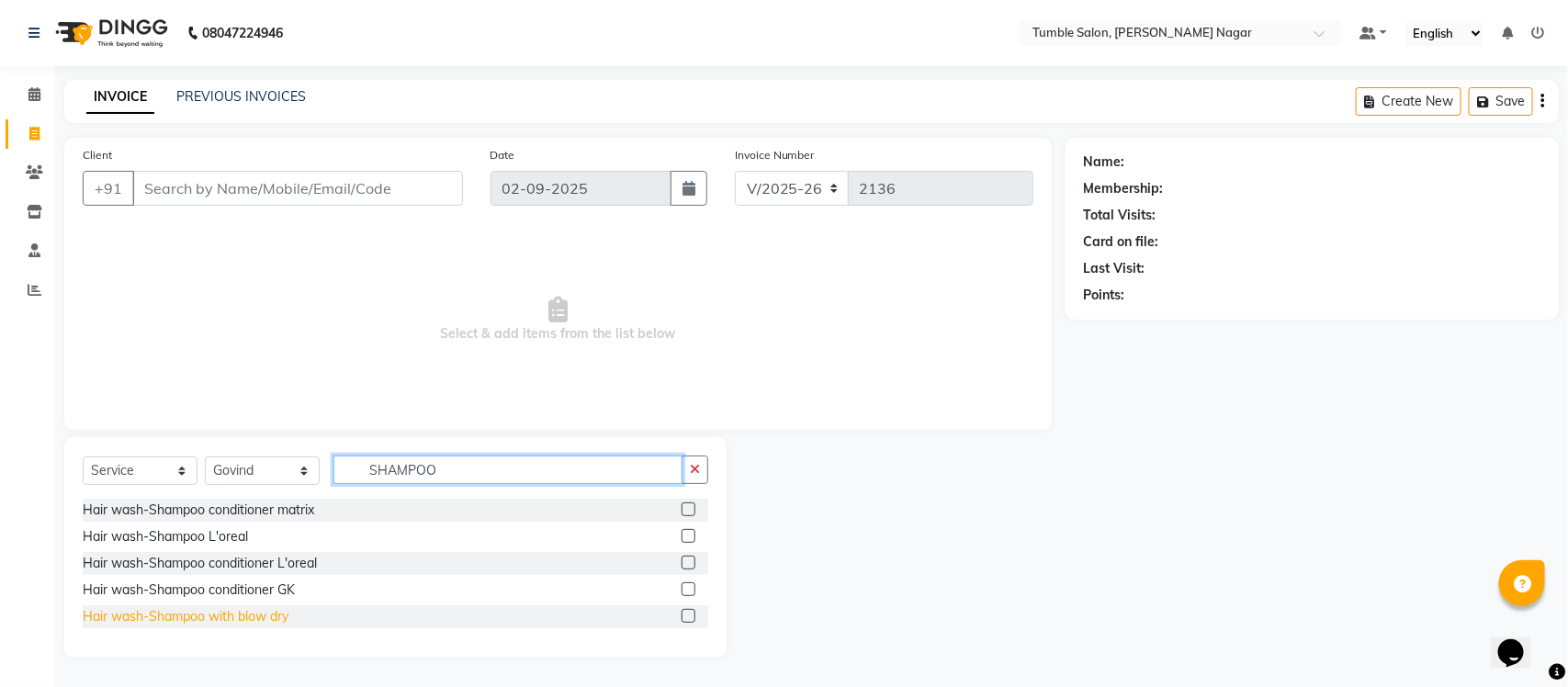
type input "SHAMPOO"
click at [198, 614] on div "Hair wash-Shampoo with blow dry" at bounding box center [185, 618] width 205 height 19
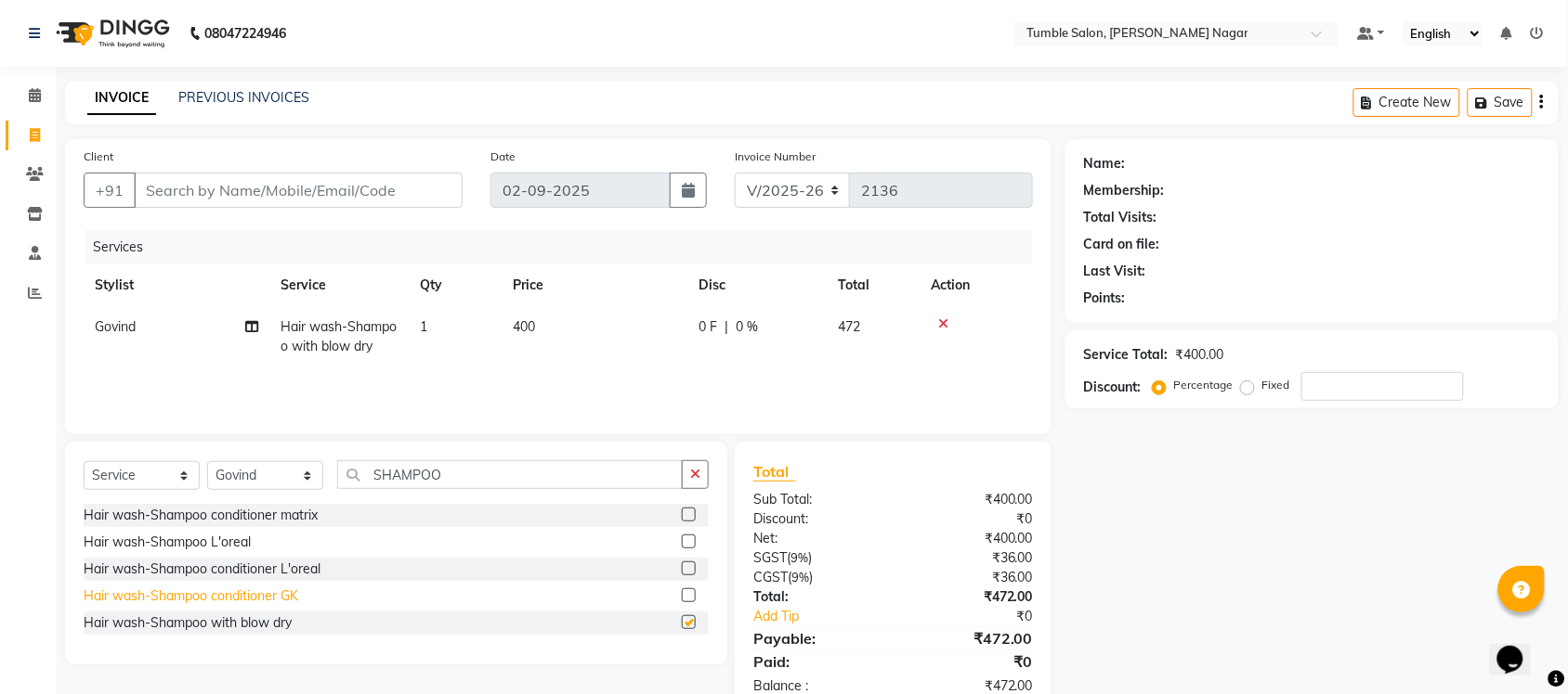
checkbox input "false"
click at [266, 192] on input "Client" at bounding box center [297, 190] width 329 height 35
click at [244, 471] on select "Select Stylist Finance id [PERSON_NAME] [PERSON_NAME] [PERSON_NAME] Nisha Purch…" at bounding box center [264, 476] width 116 height 29
select select "77848"
click at [207, 461] on select "Select Stylist Finance id [PERSON_NAME] [PERSON_NAME] [PERSON_NAME] Nisha Purch…" at bounding box center [264, 476] width 116 height 29
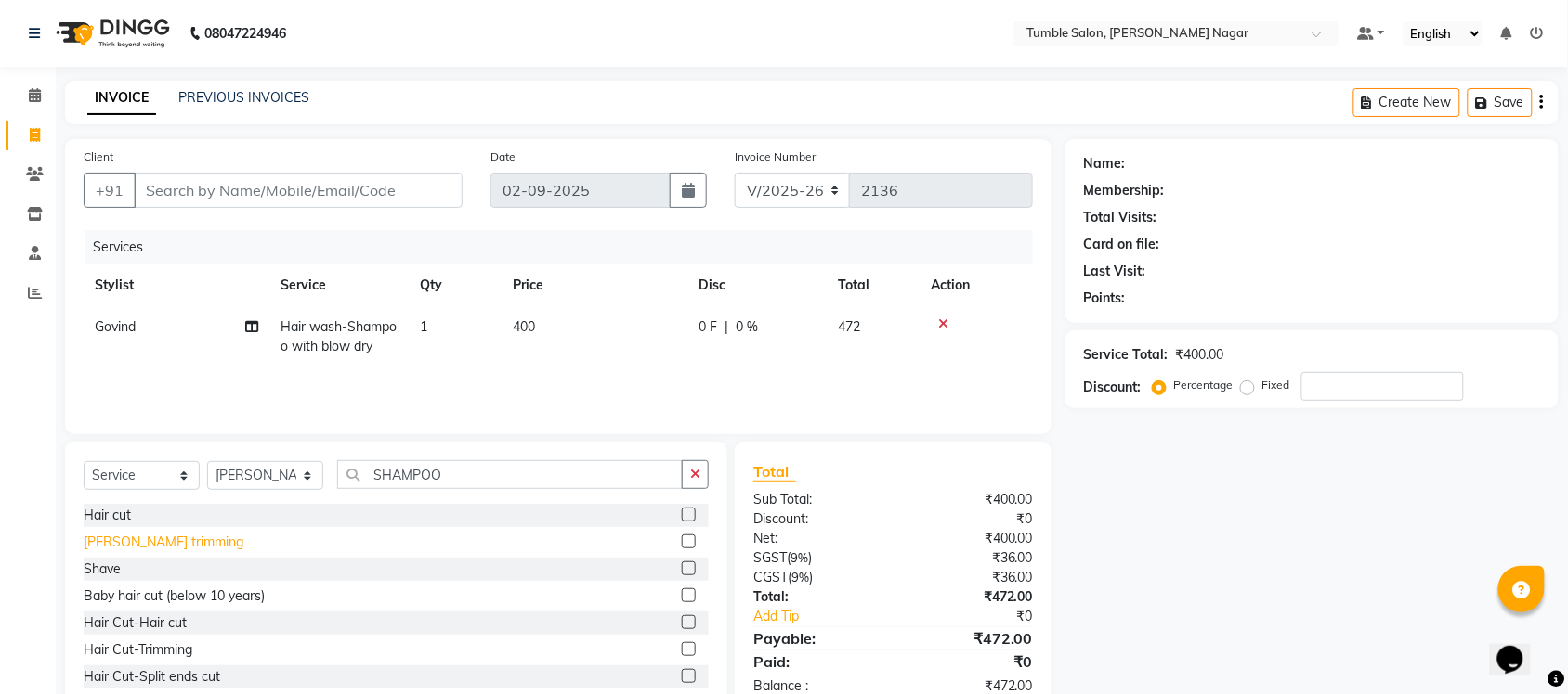
click at [141, 545] on div "[PERSON_NAME] trimming" at bounding box center [164, 543] width 160 height 19
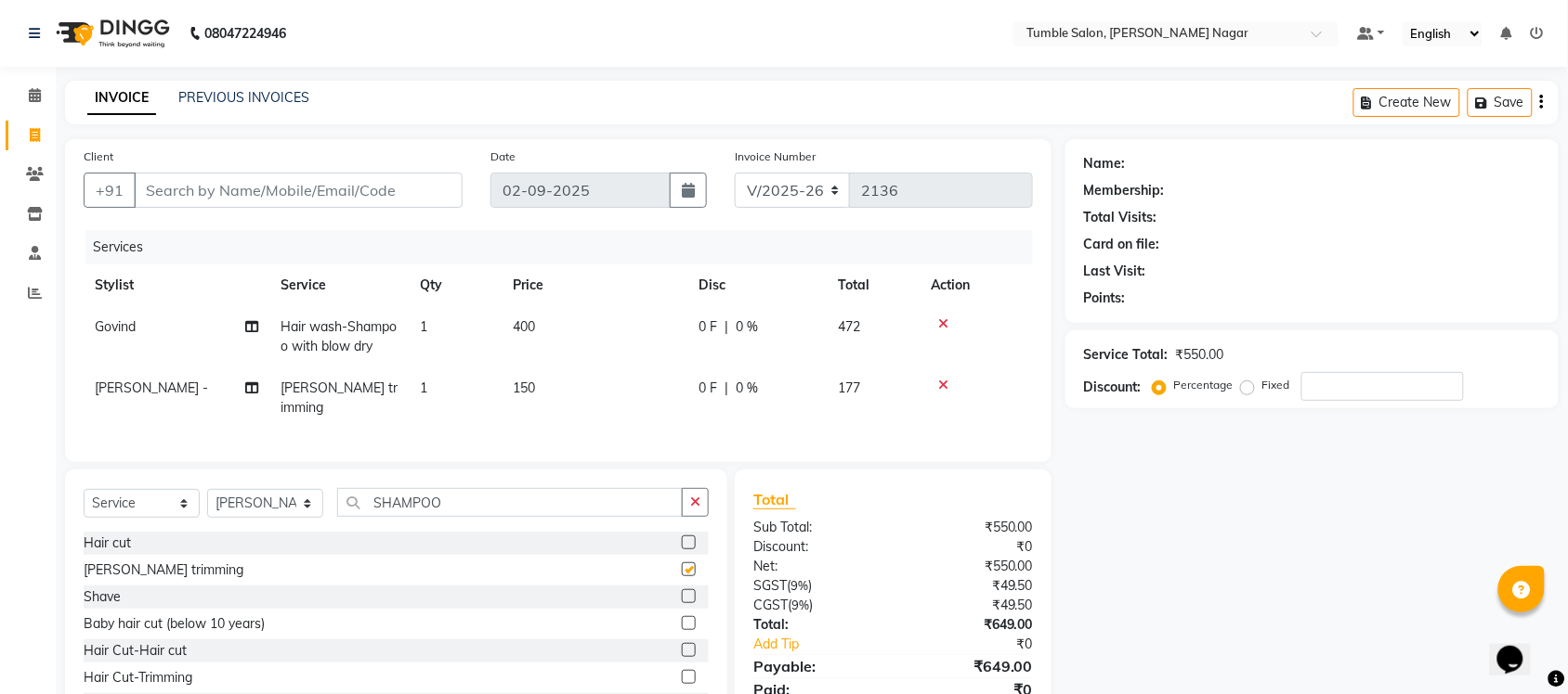
checkbox input "false"
drag, startPoint x: 439, startPoint y: 501, endPoint x: 316, endPoint y: 488, distance: 123.7
click at [316, 488] on div "Select Service Product Membership Package Voucher Prepaid Gift Card Select Styl…" at bounding box center [396, 510] width 625 height 44
click at [126, 595] on div "Shave" at bounding box center [396, 598] width 625 height 23
click at [109, 591] on div "Shave" at bounding box center [102, 598] width 37 height 19
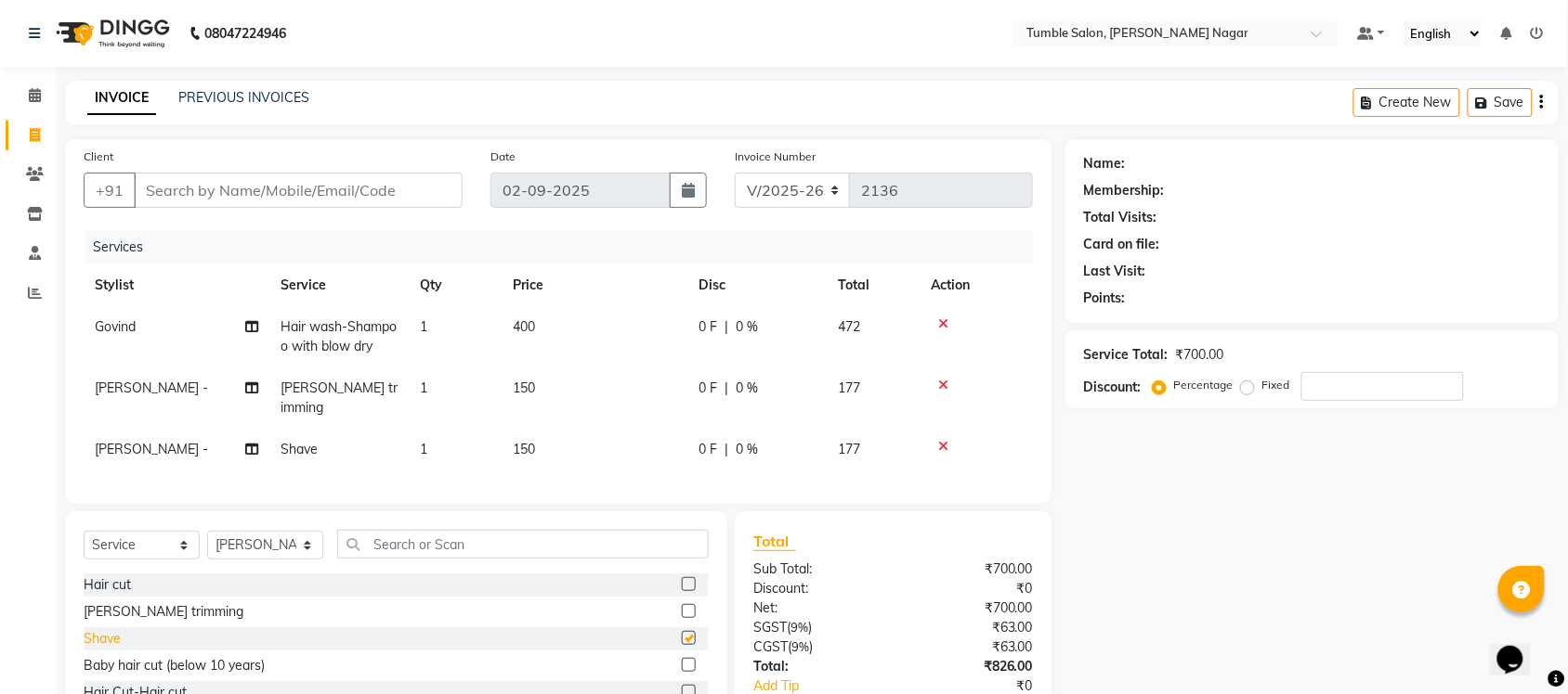
checkbox input "false"
click at [941, 380] on icon at bounding box center [943, 385] width 10 height 13
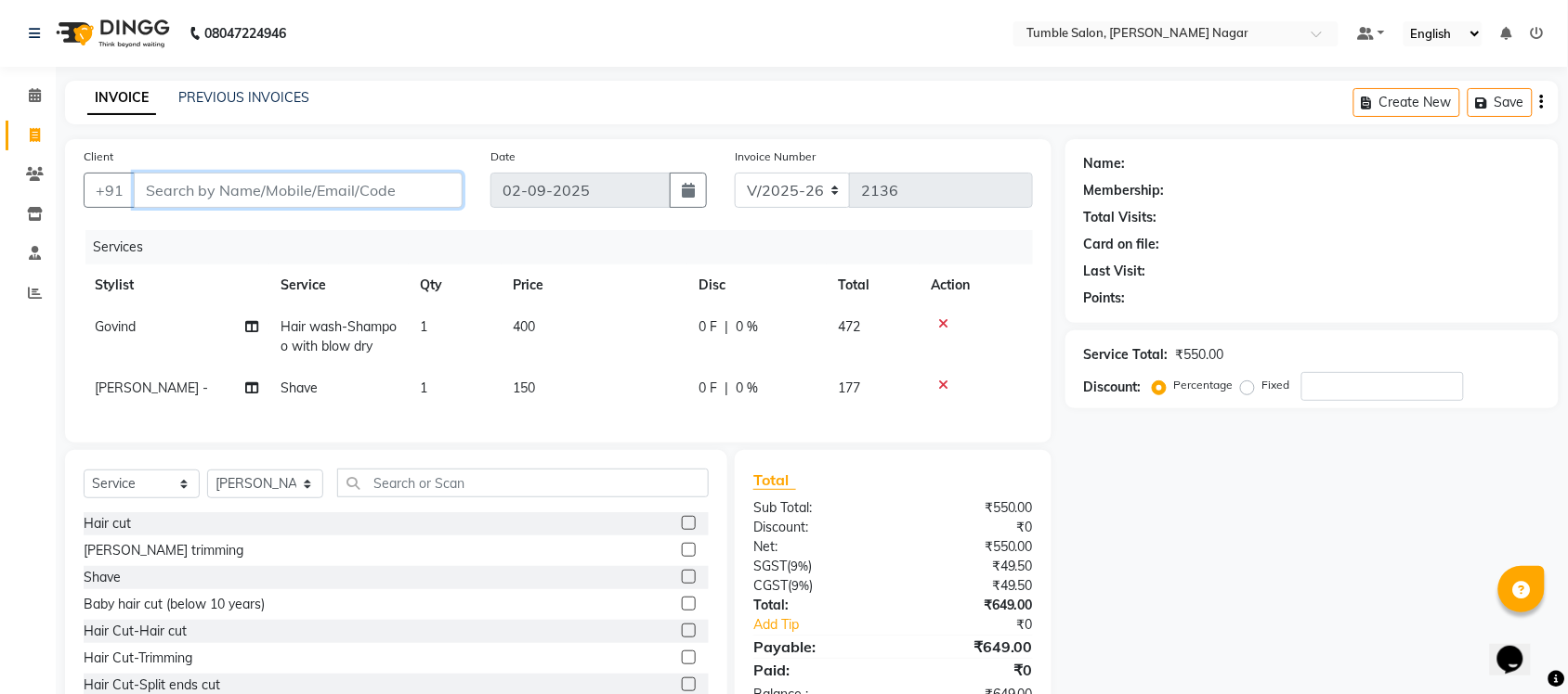
click at [210, 191] on input "Client" at bounding box center [297, 190] width 329 height 35
type input "8"
type input "0"
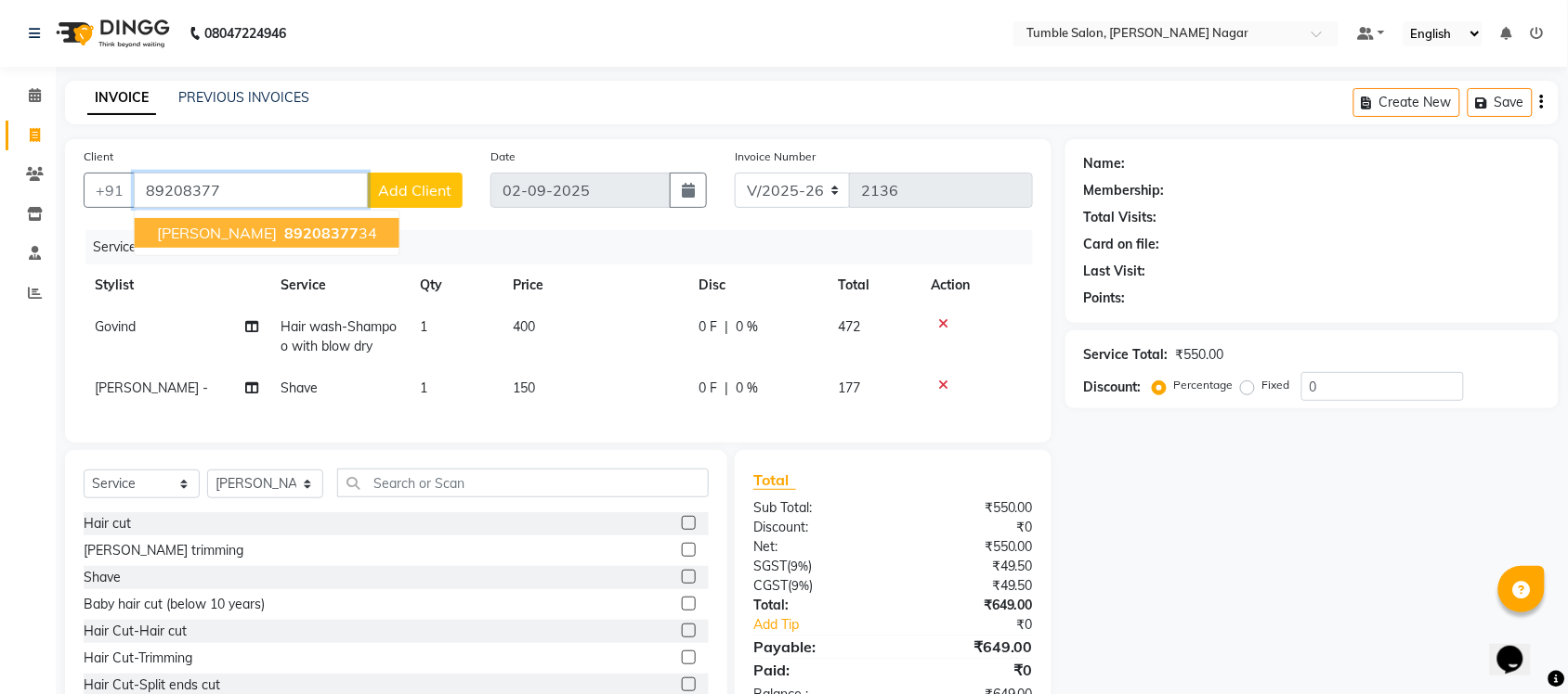
click at [264, 230] on span "[PERSON_NAME]" at bounding box center [216, 233] width 120 height 19
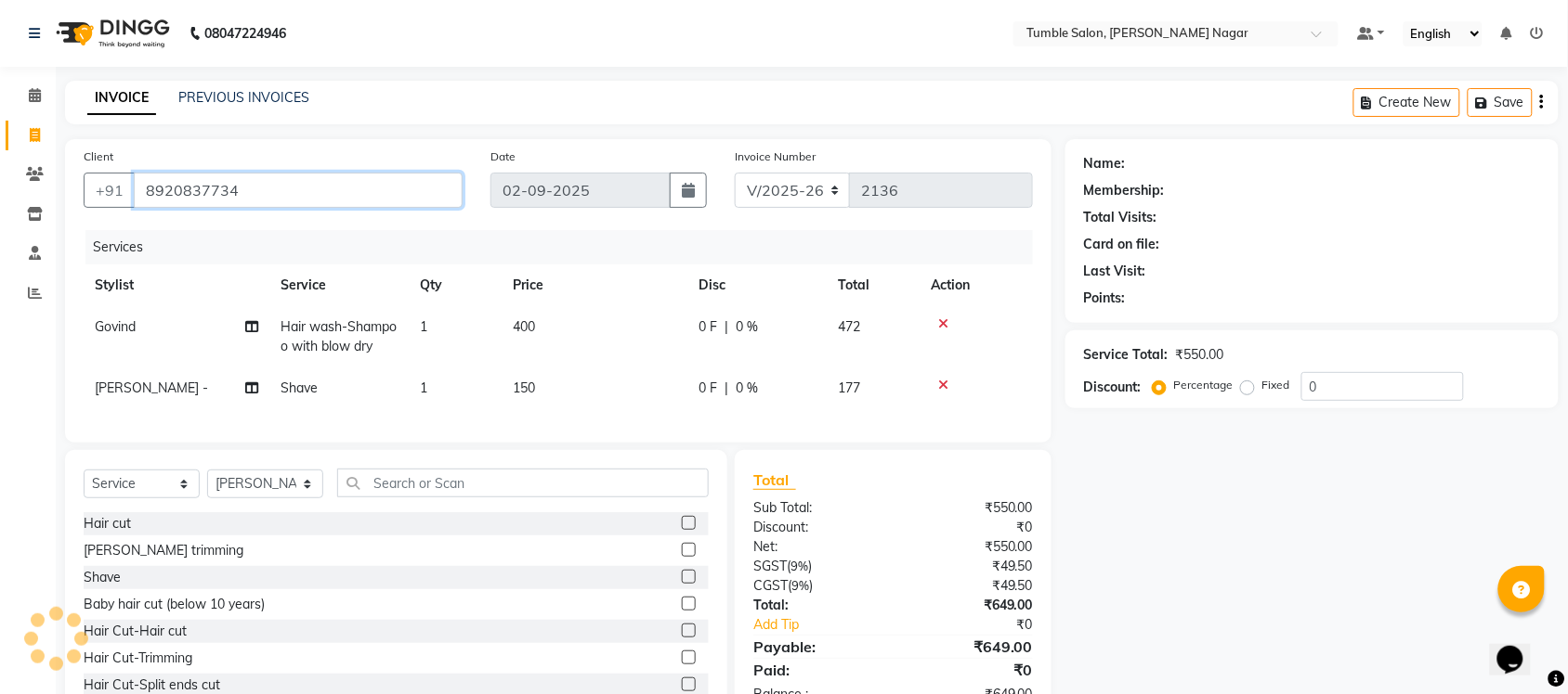
type input "8920837734"
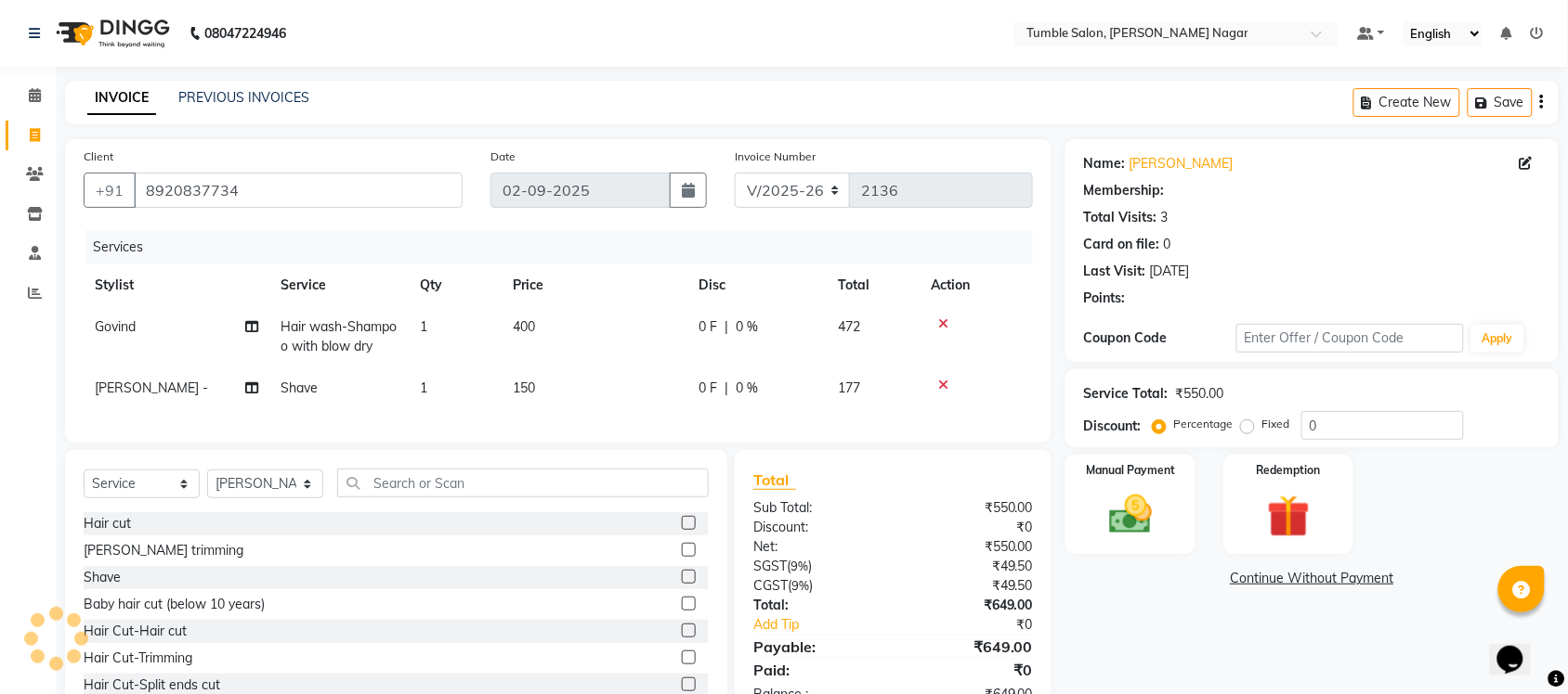
select select "1: Object"
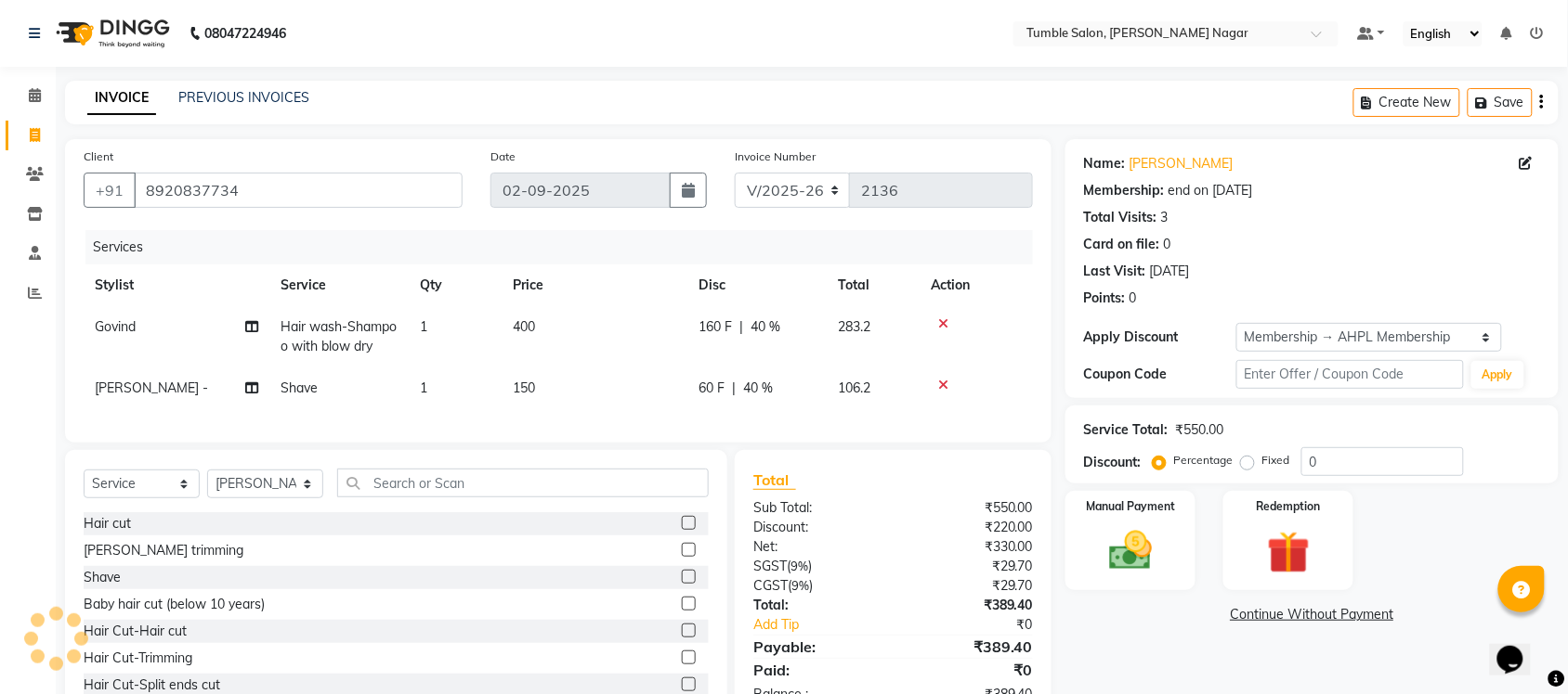
type input "40"
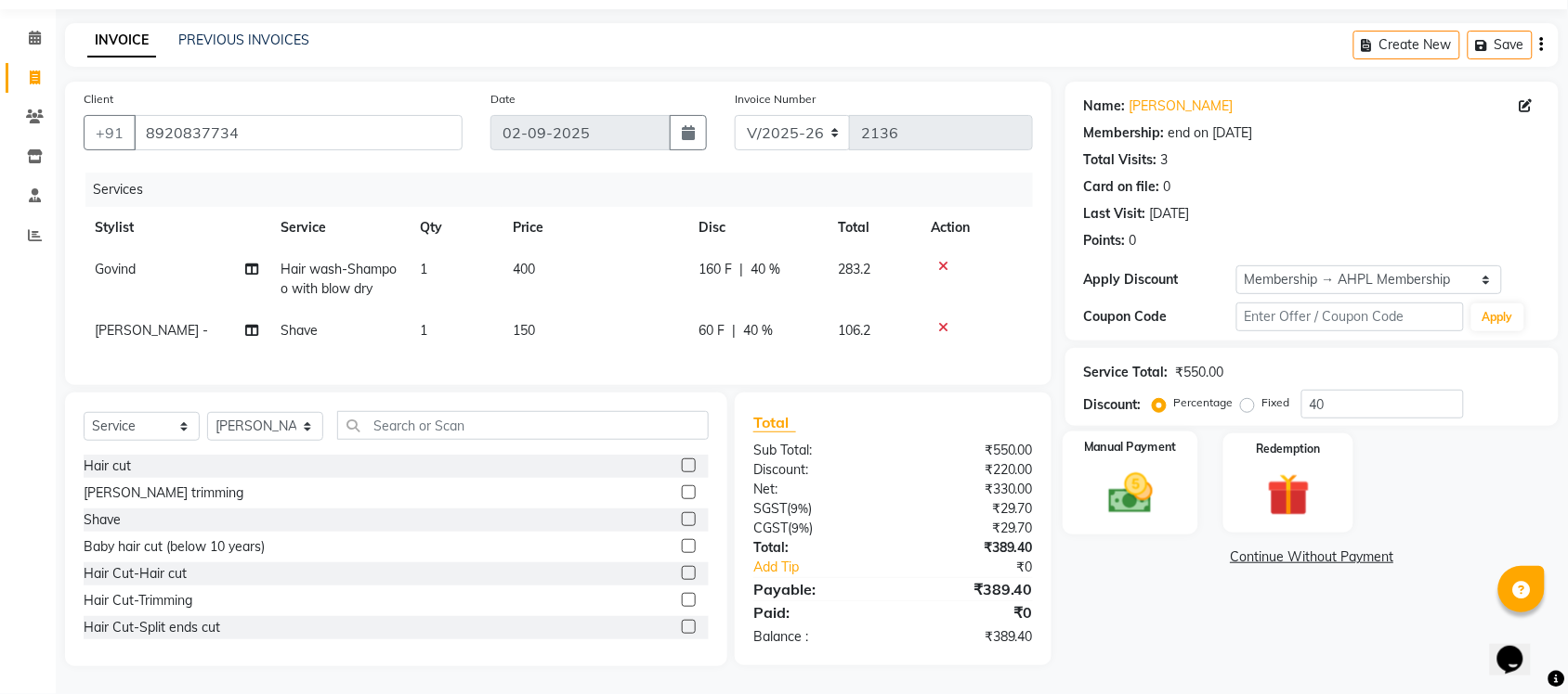
click at [1148, 481] on img at bounding box center [1130, 493] width 72 height 51
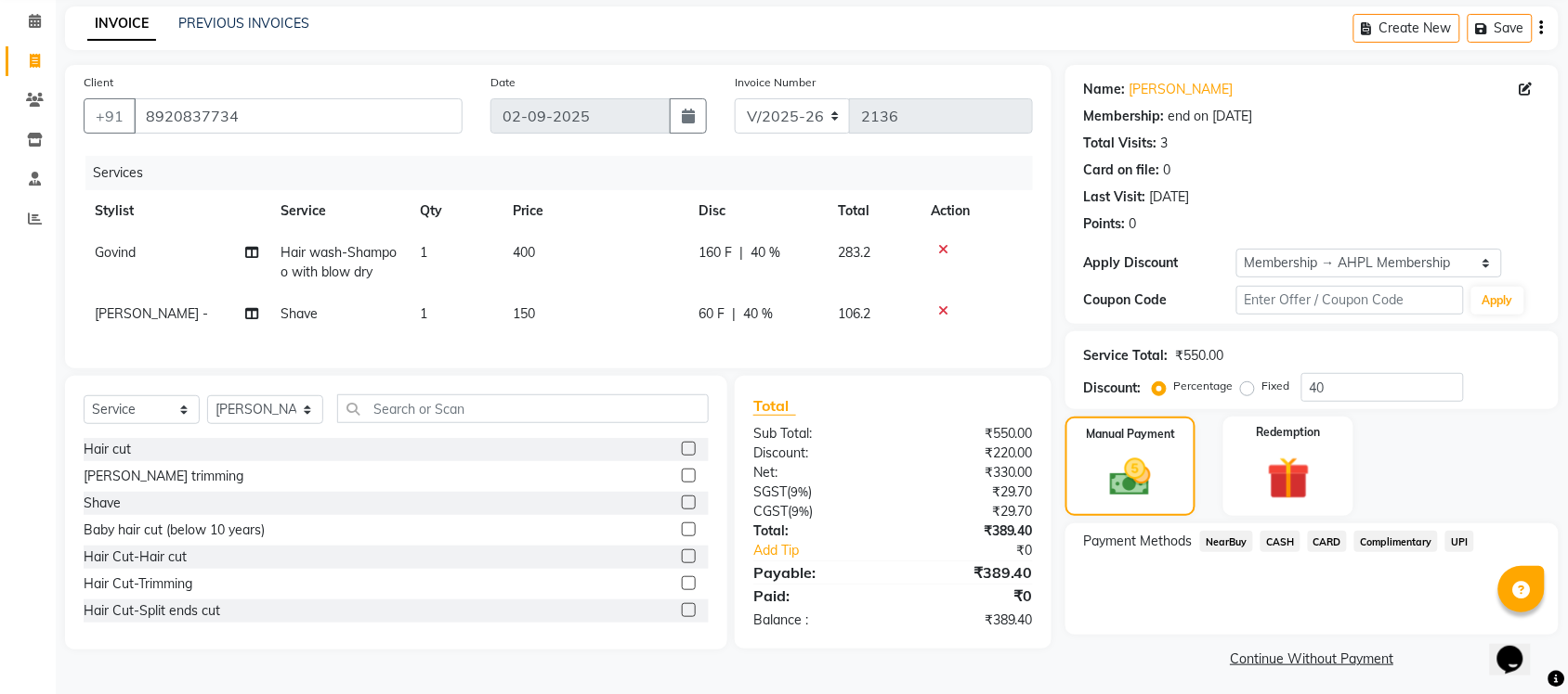
click at [1459, 540] on span "UPI" at bounding box center [1460, 542] width 29 height 21
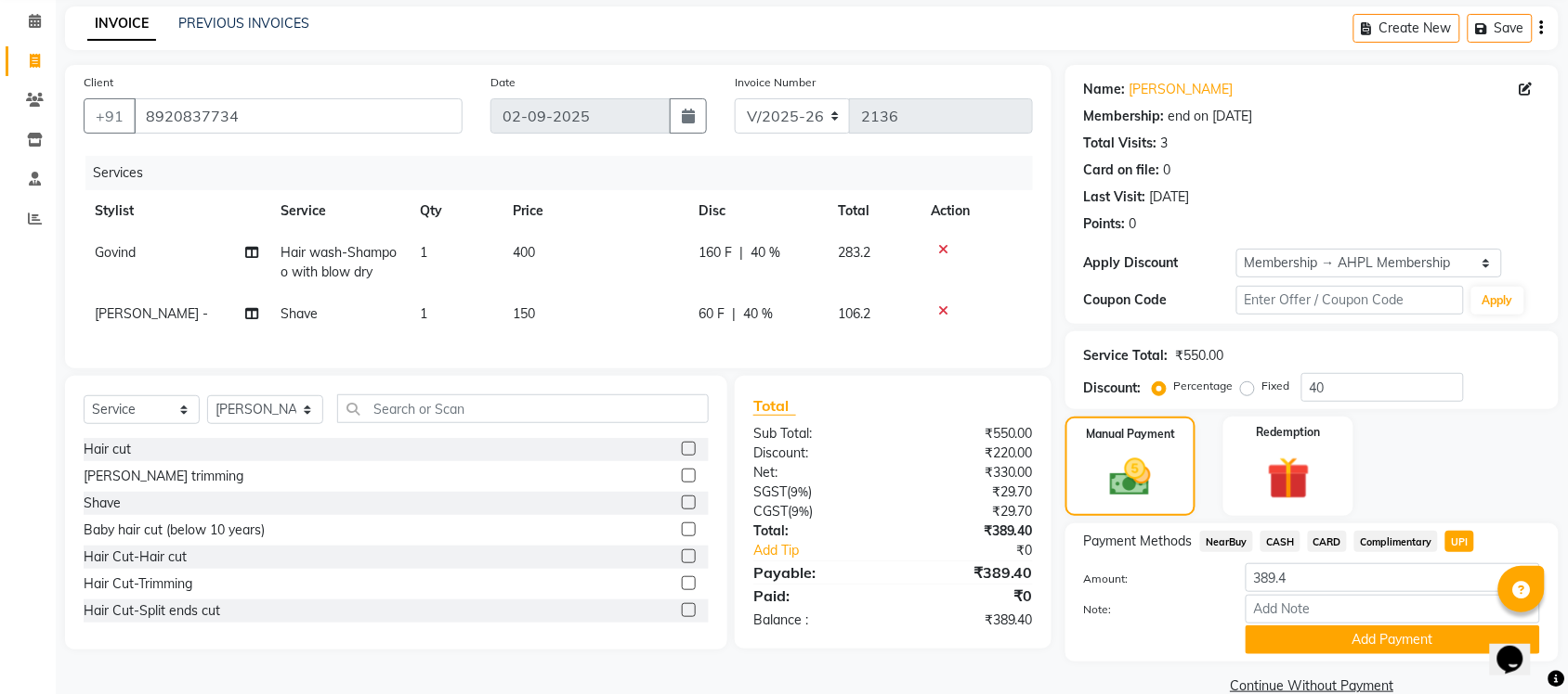
scroll to position [107, 0]
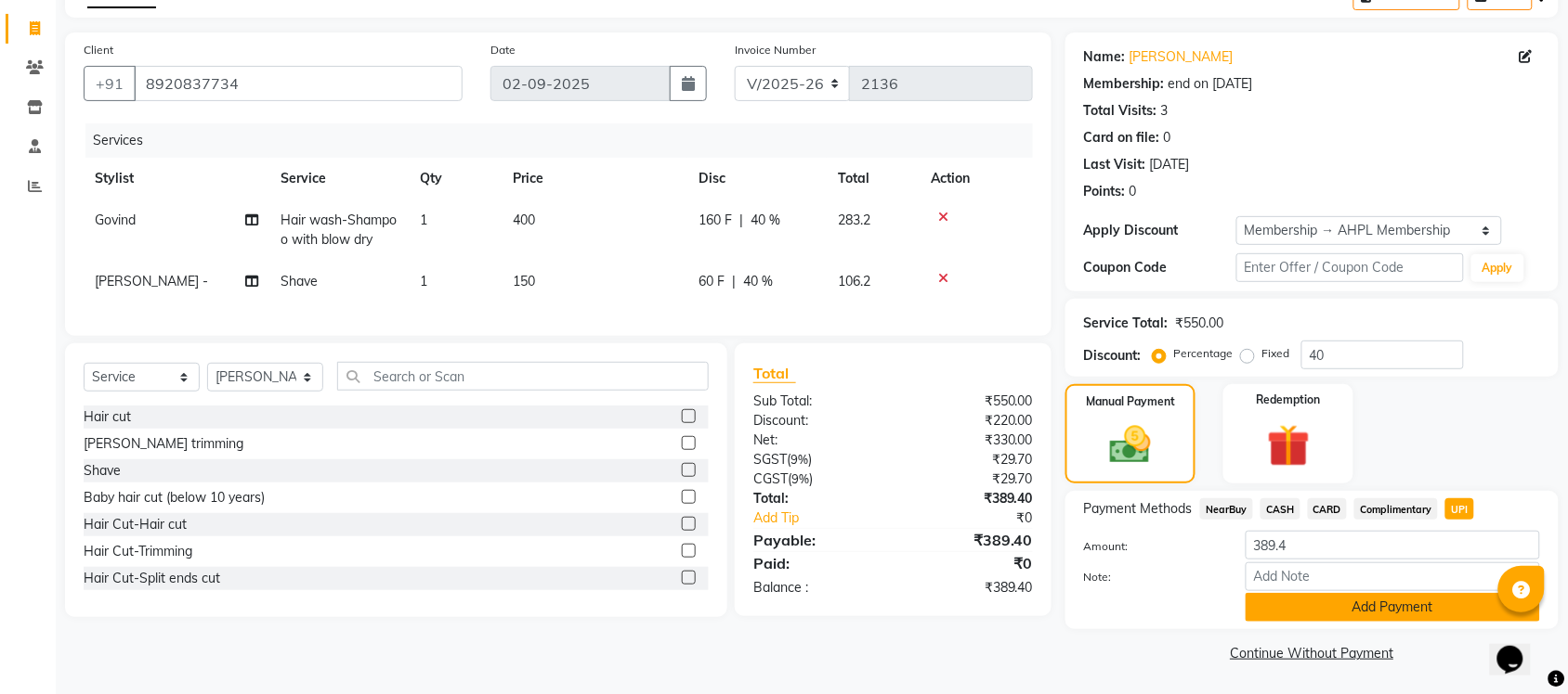
click at [1284, 600] on button "Add Payment" at bounding box center [1392, 608] width 294 height 29
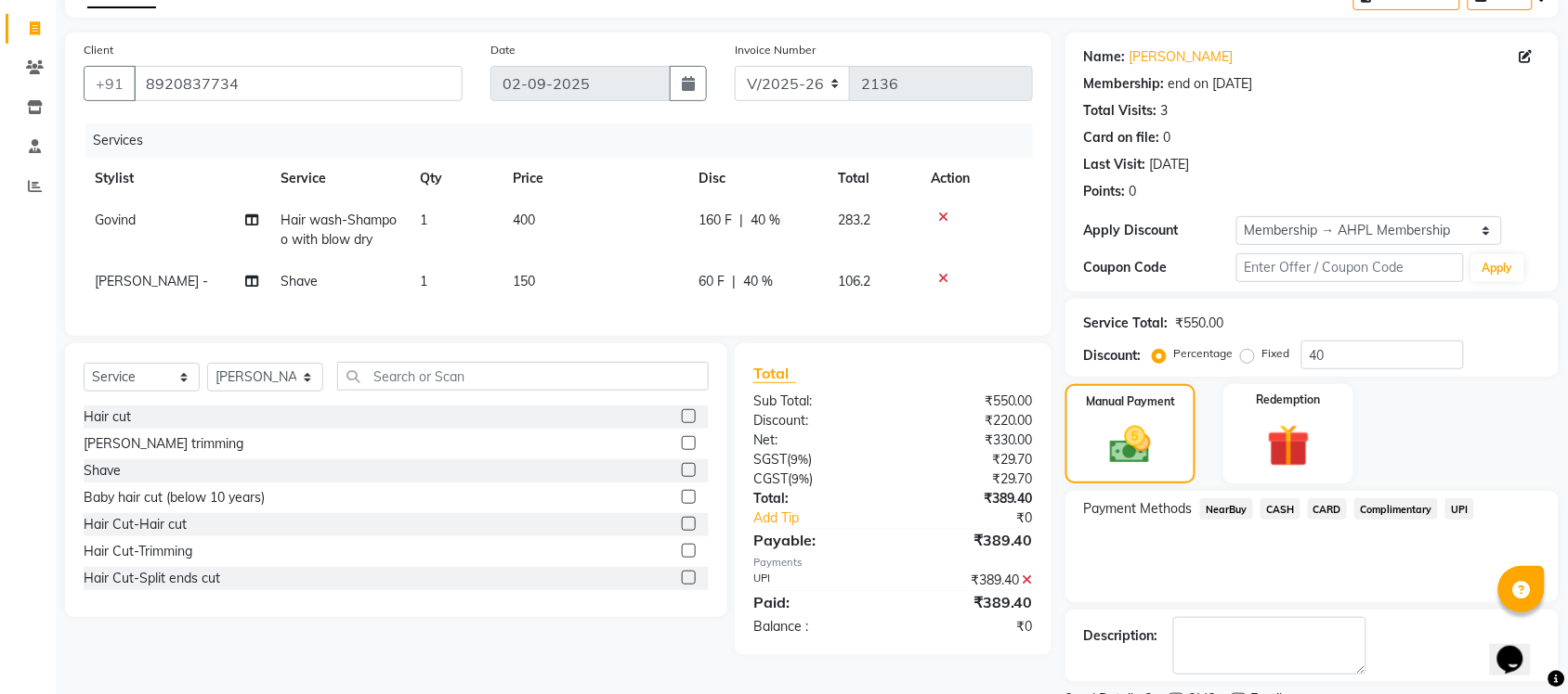
scroll to position [186, 0]
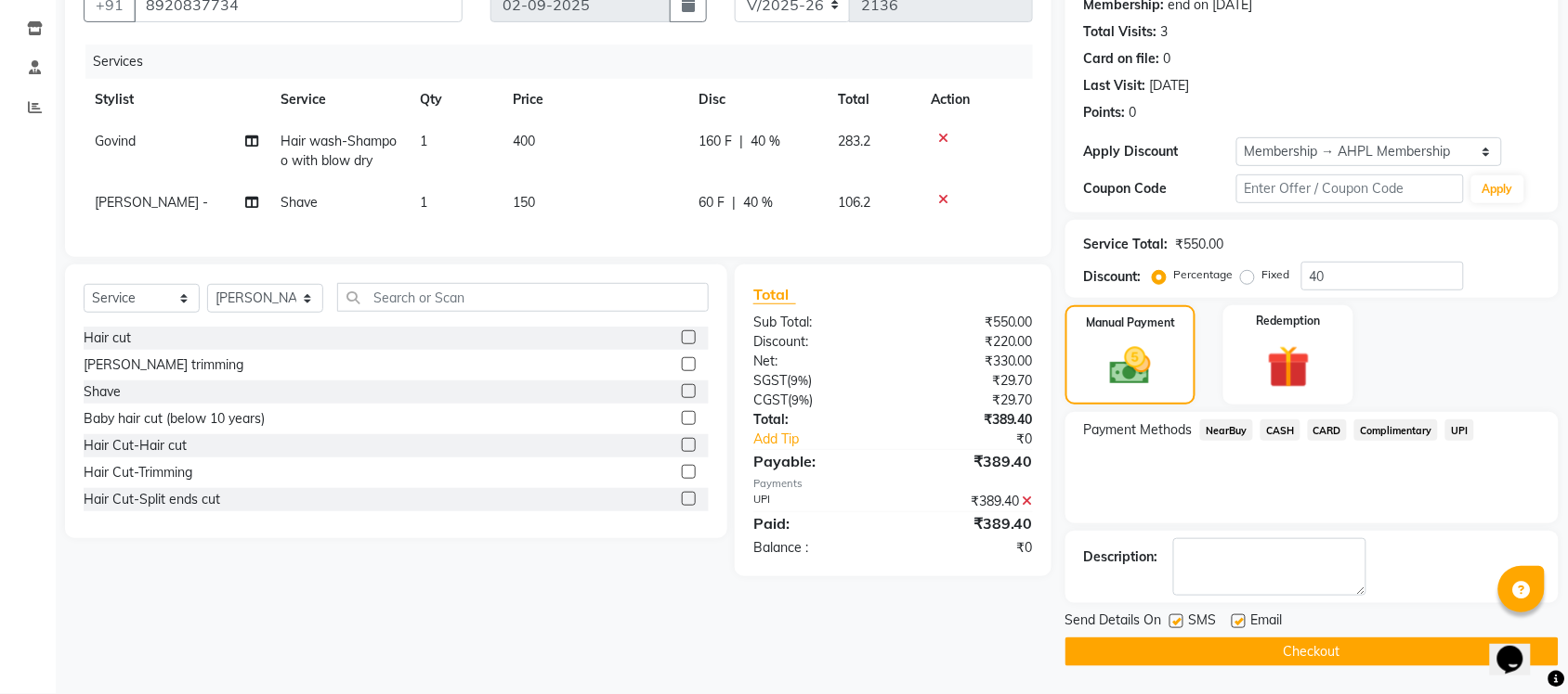
click at [1326, 642] on button "Checkout" at bounding box center [1312, 652] width 493 height 29
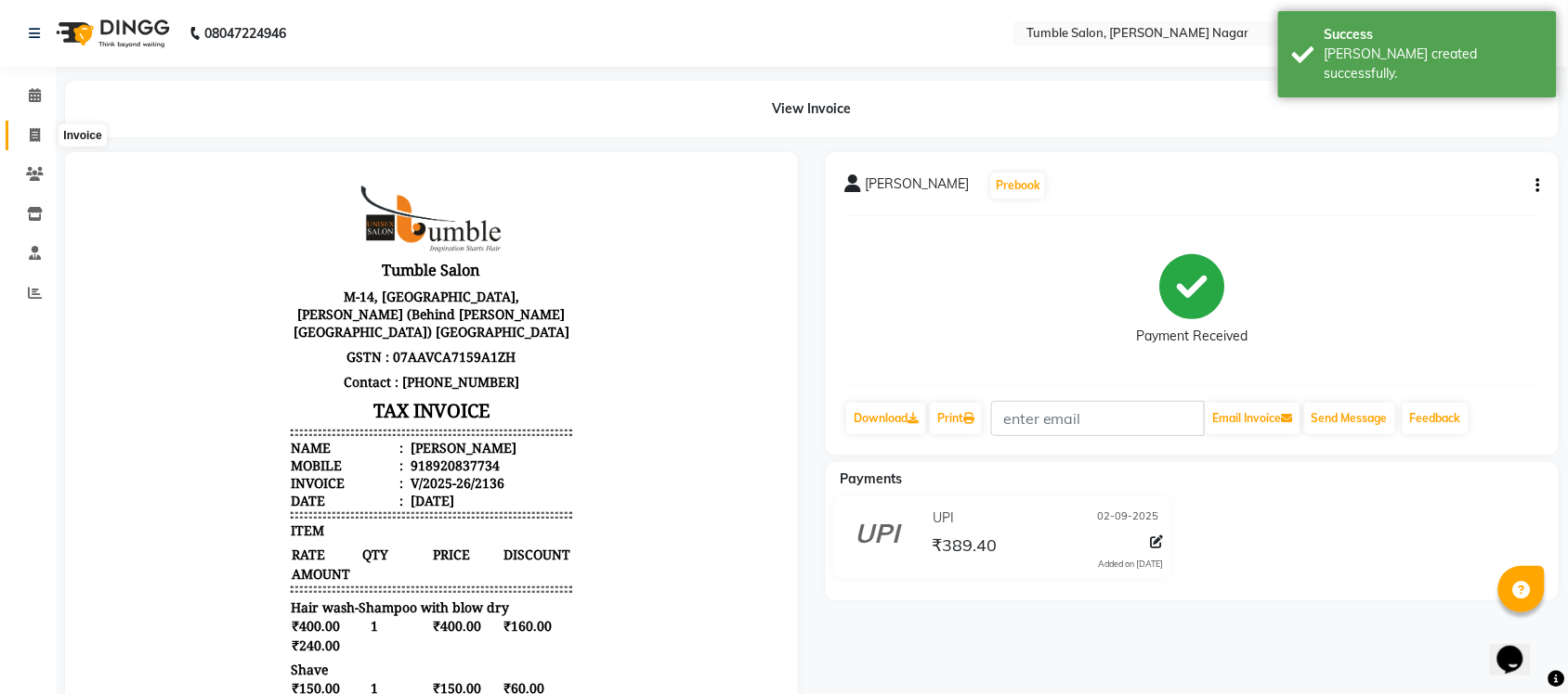
click at [26, 132] on span at bounding box center [34, 136] width 32 height 21
select select "service"
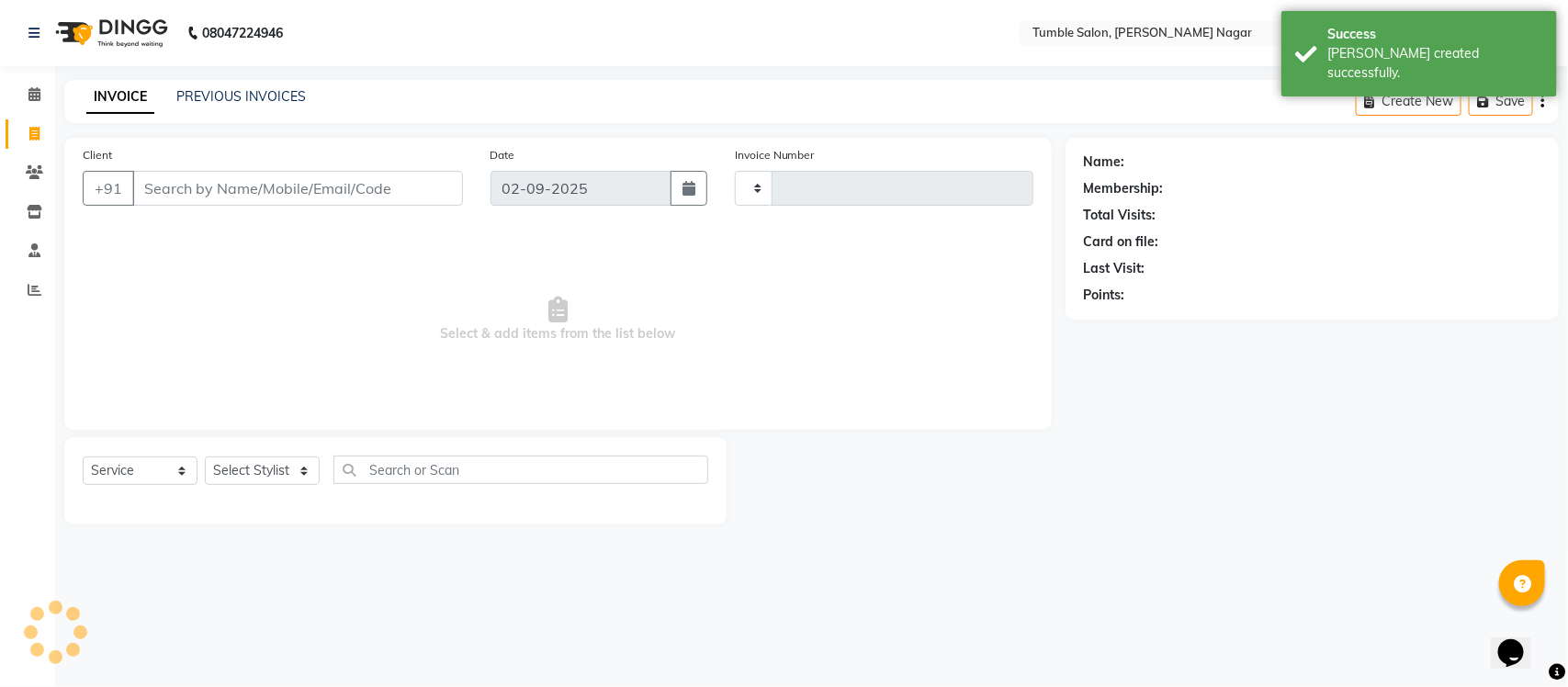
type input "2137"
select select "8207"
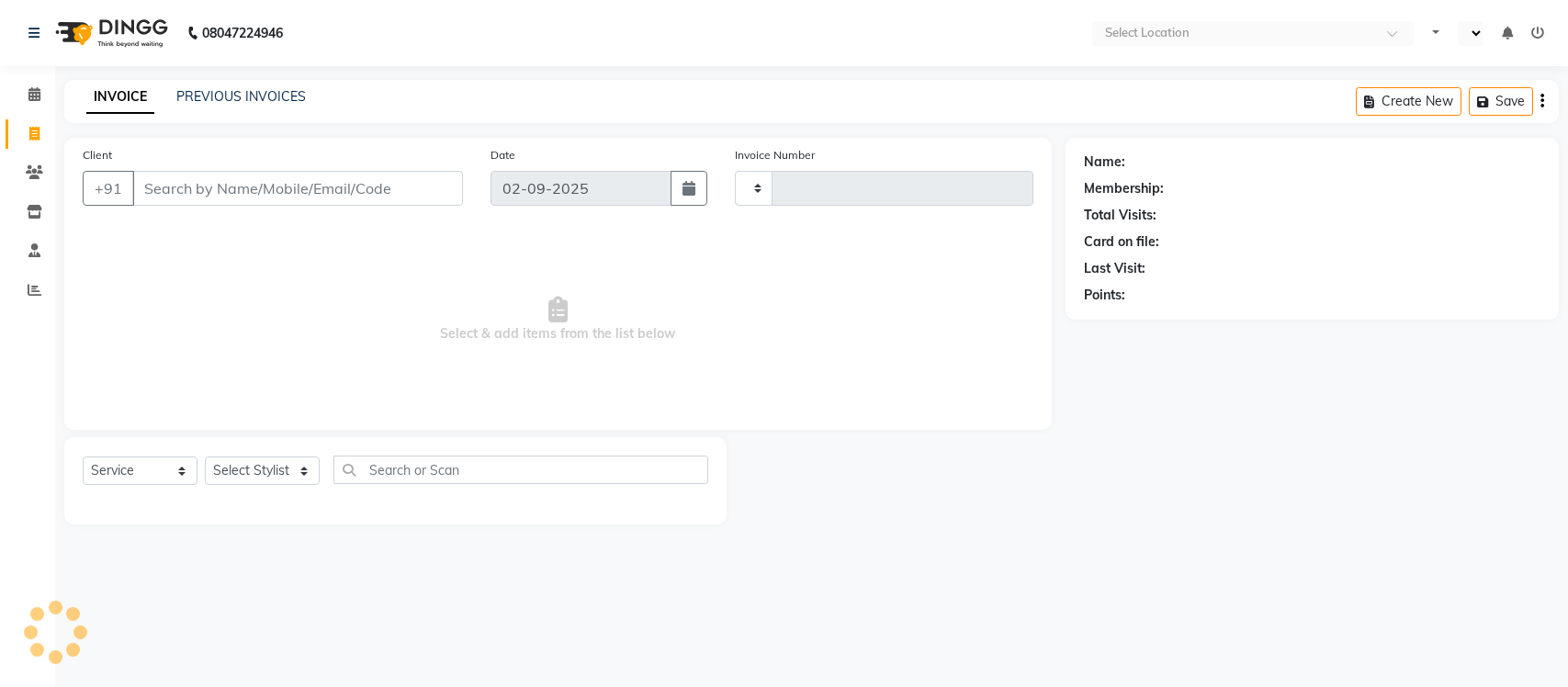
select select "service"
type input "2137"
select select "en"
select select "8207"
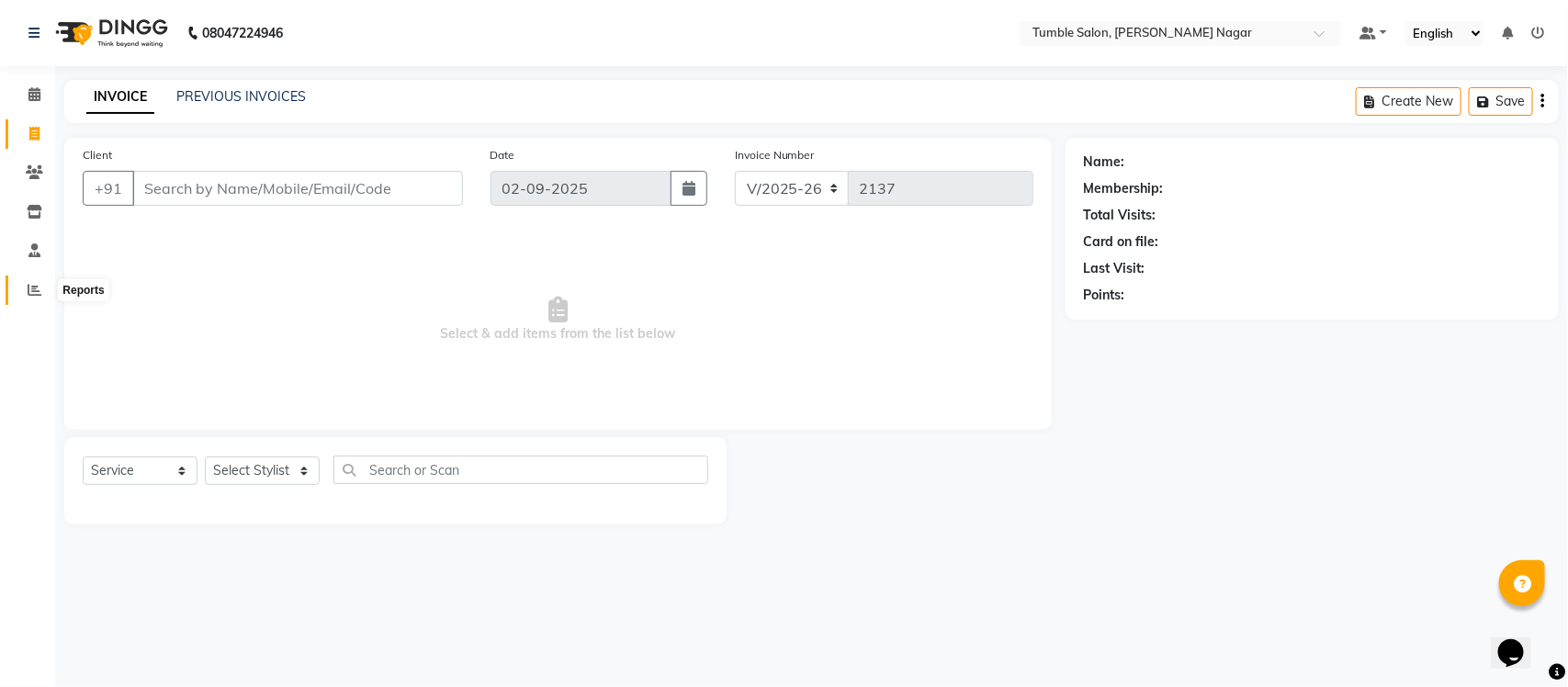
click at [30, 287] on icon at bounding box center [35, 289] width 14 height 14
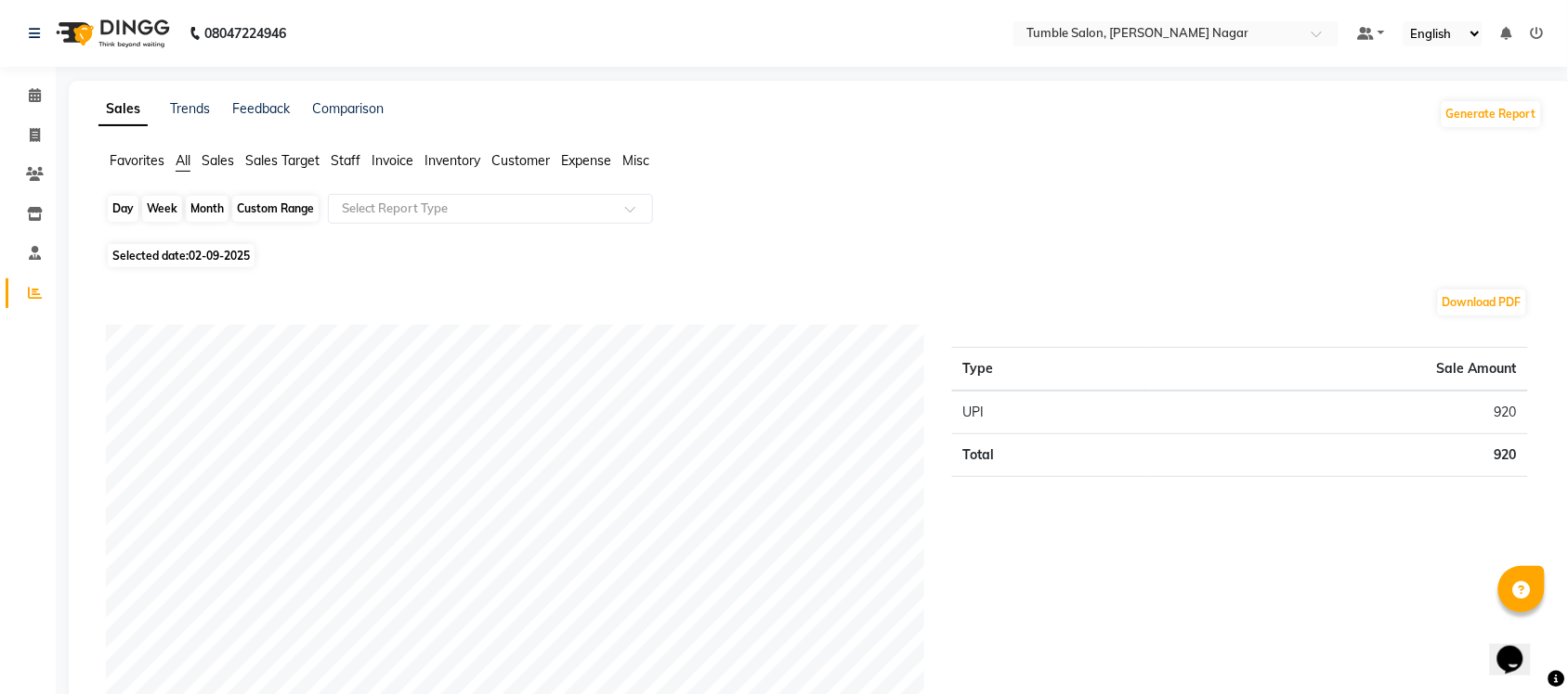
click at [128, 214] on div "Day" at bounding box center [122, 209] width 30 height 26
select select "9"
select select "2025"
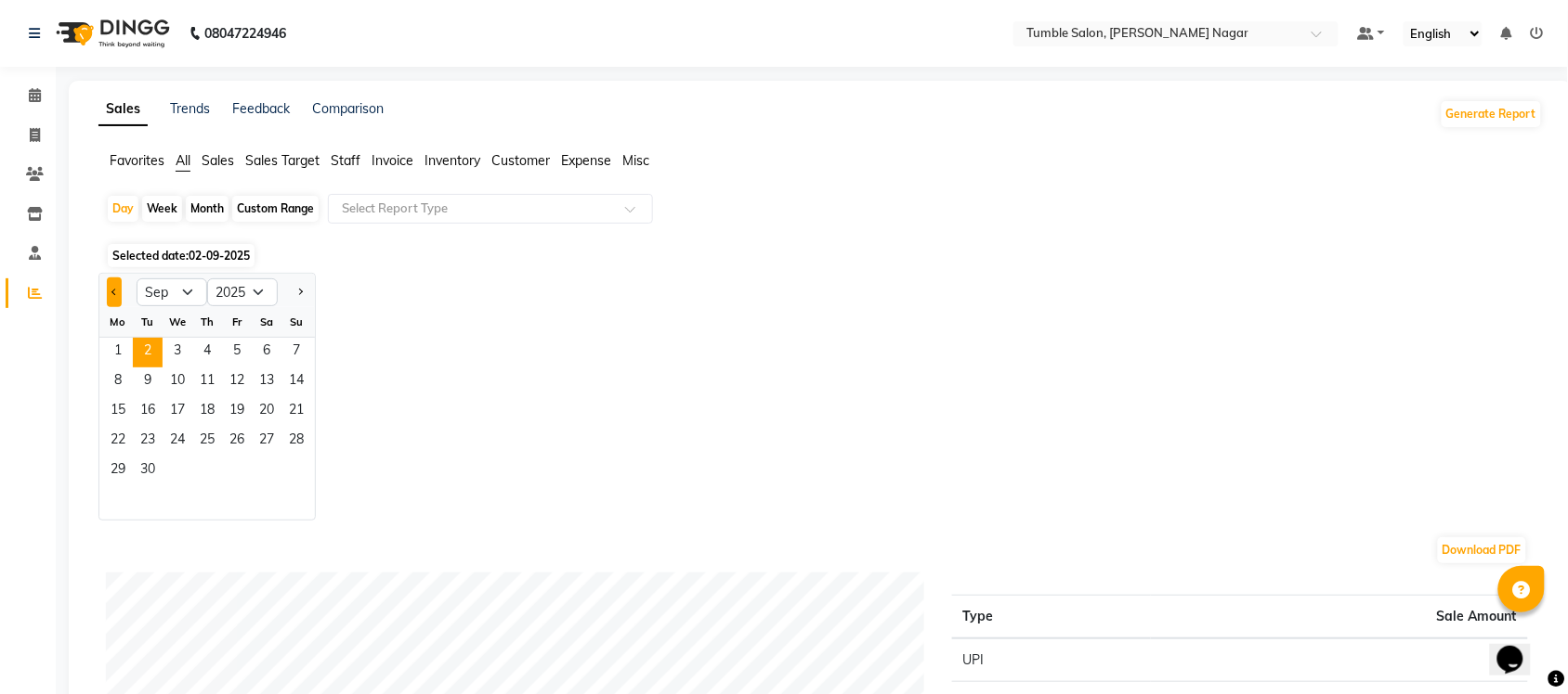
click at [113, 289] on button "Previous month" at bounding box center [114, 292] width 15 height 29
select select "8"
click at [298, 466] on span "31" at bounding box center [296, 472] width 29 height 29
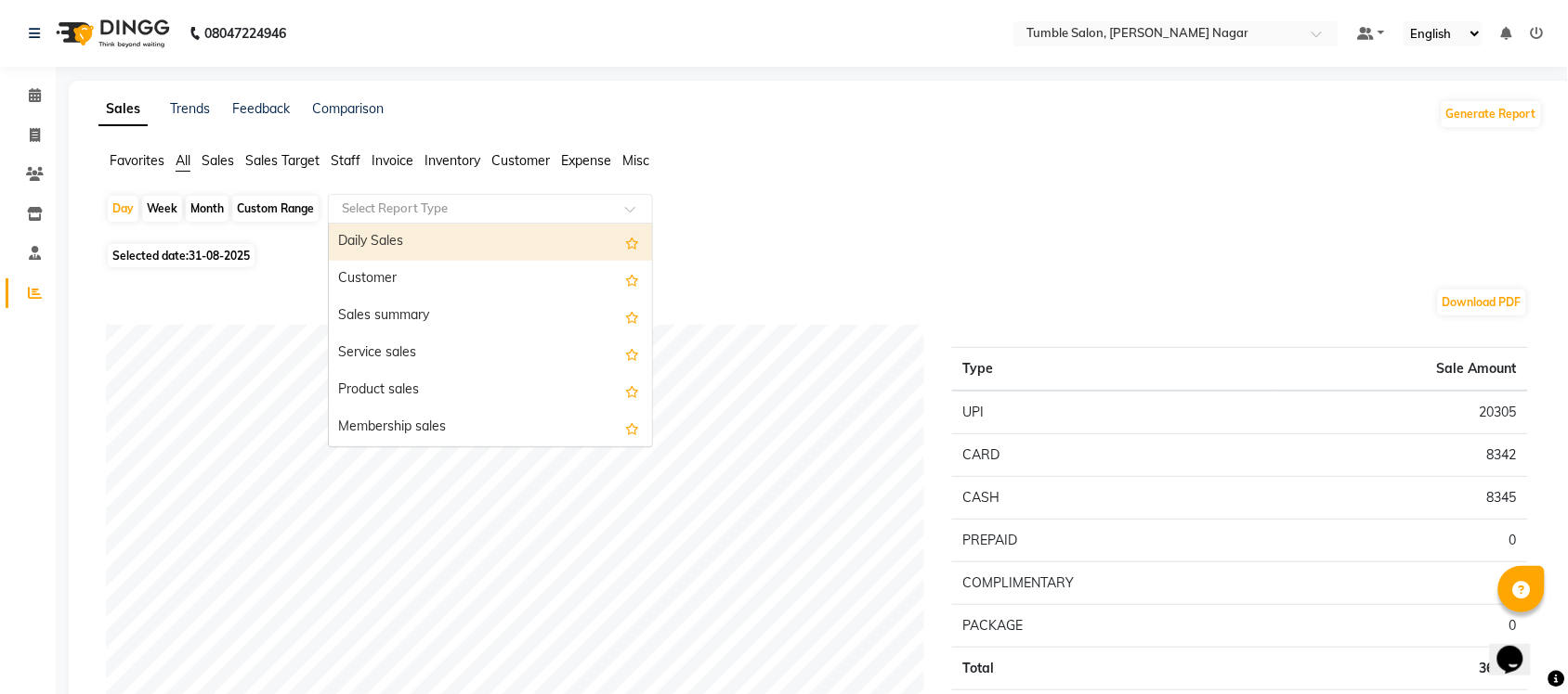
click at [433, 211] on input "text" at bounding box center [472, 209] width 267 height 19
click at [379, 206] on input "text" at bounding box center [472, 209] width 267 height 19
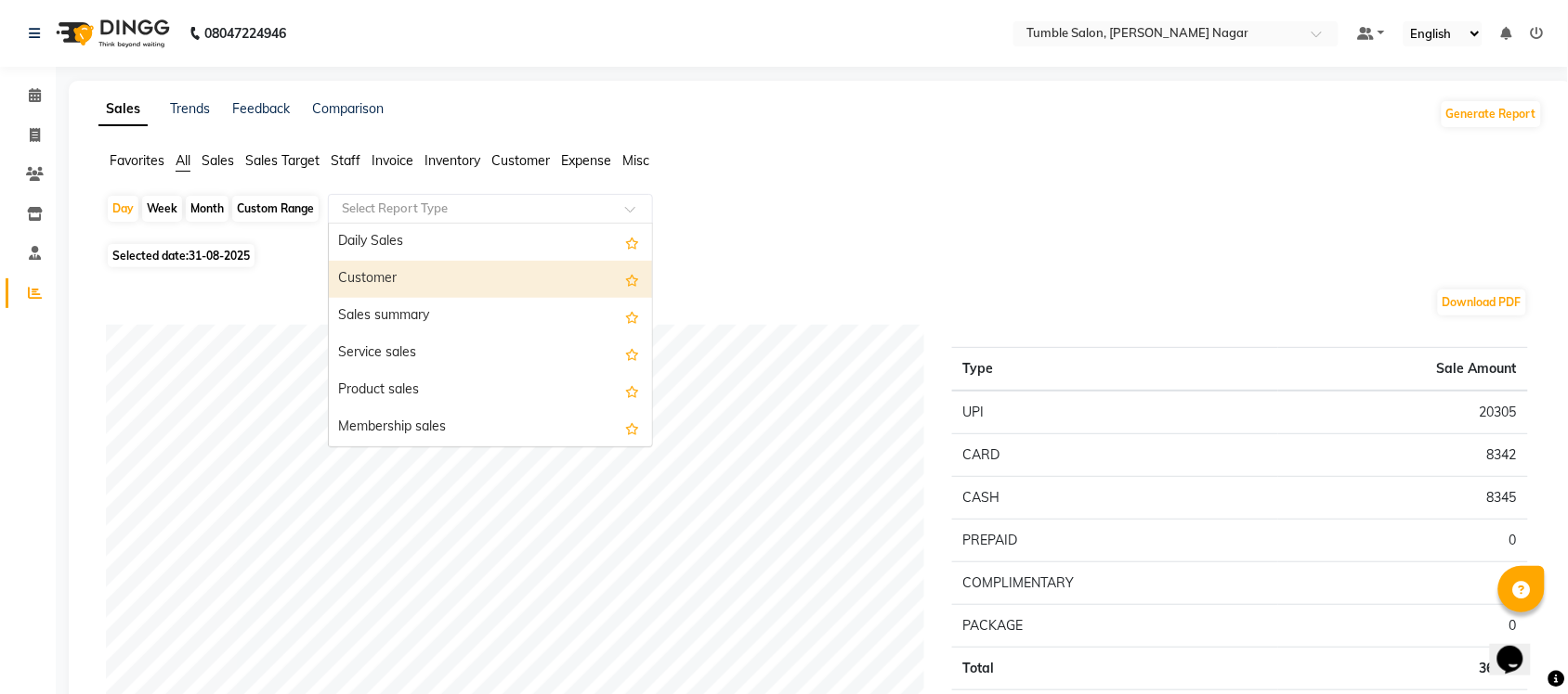
click at [395, 276] on div "Customer" at bounding box center [490, 280] width 323 height 37
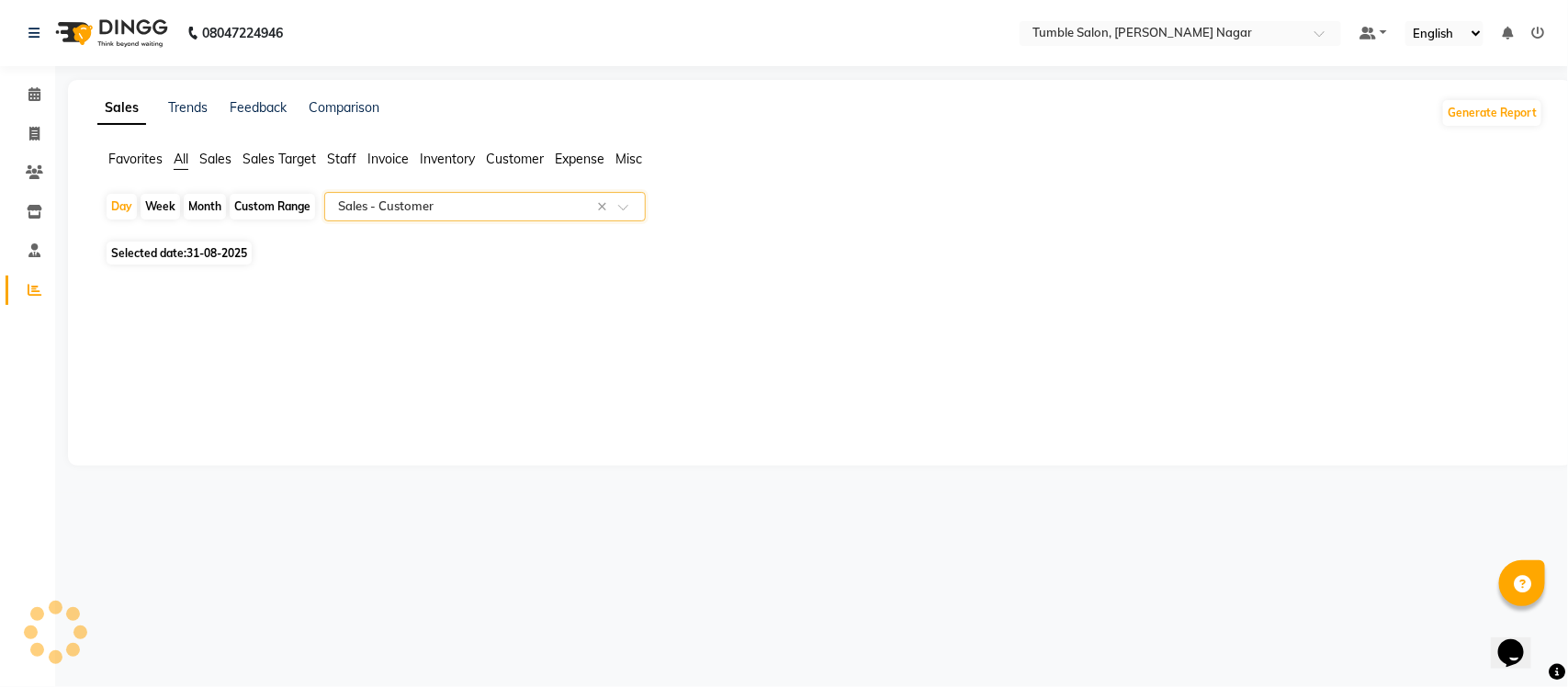
select select "full_report"
select select "csv"
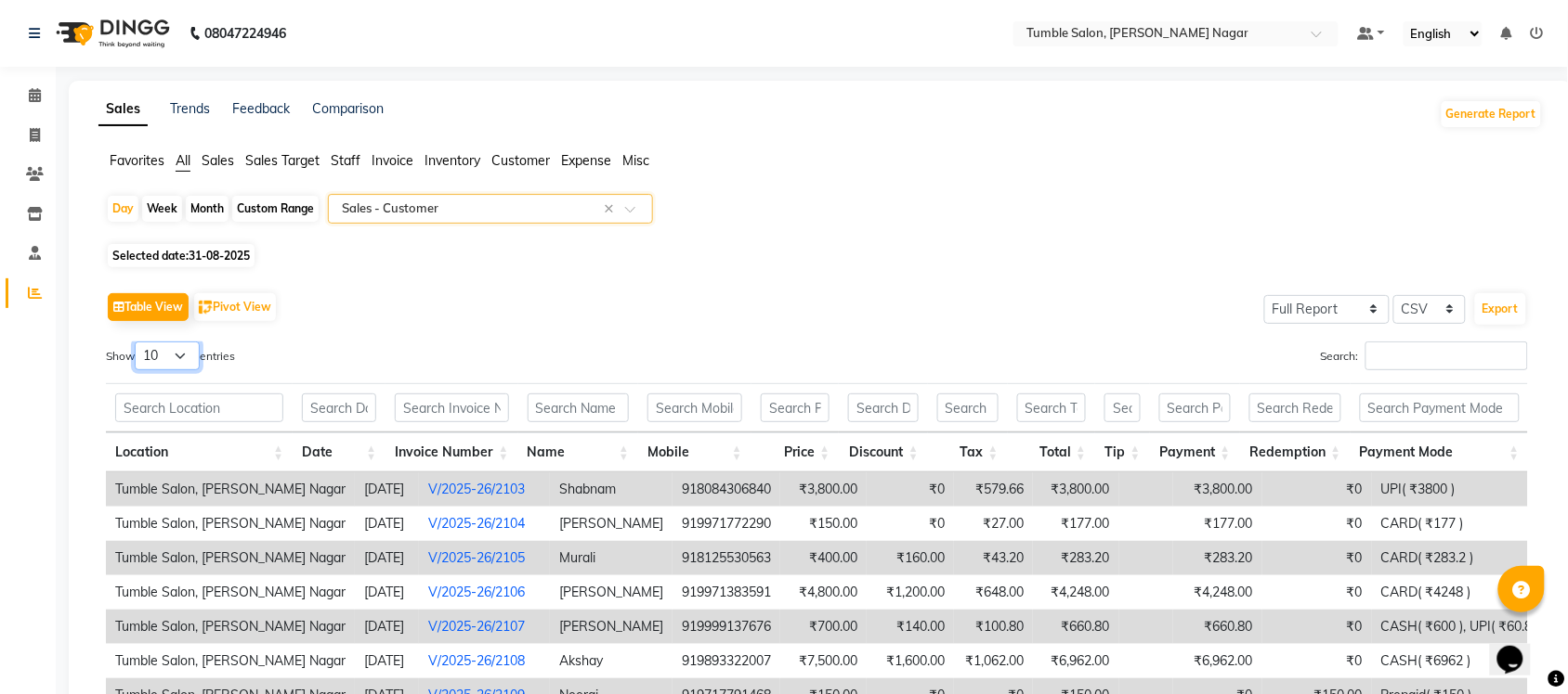
click at [173, 355] on select "10 25 50 100" at bounding box center [167, 356] width 65 height 29
select select "100"
click at [137, 341] on select "10 25 50 100" at bounding box center [167, 356] width 65 height 29
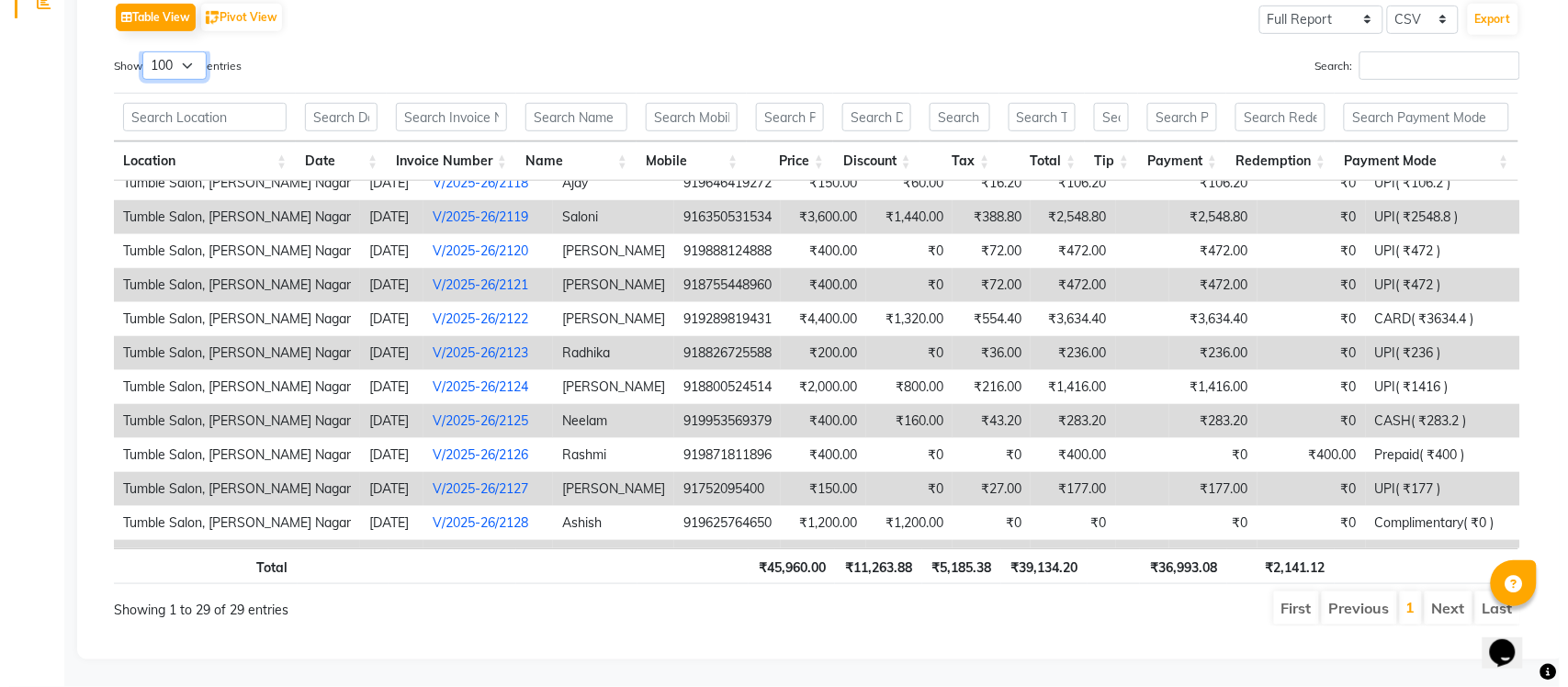
scroll to position [635, 0]
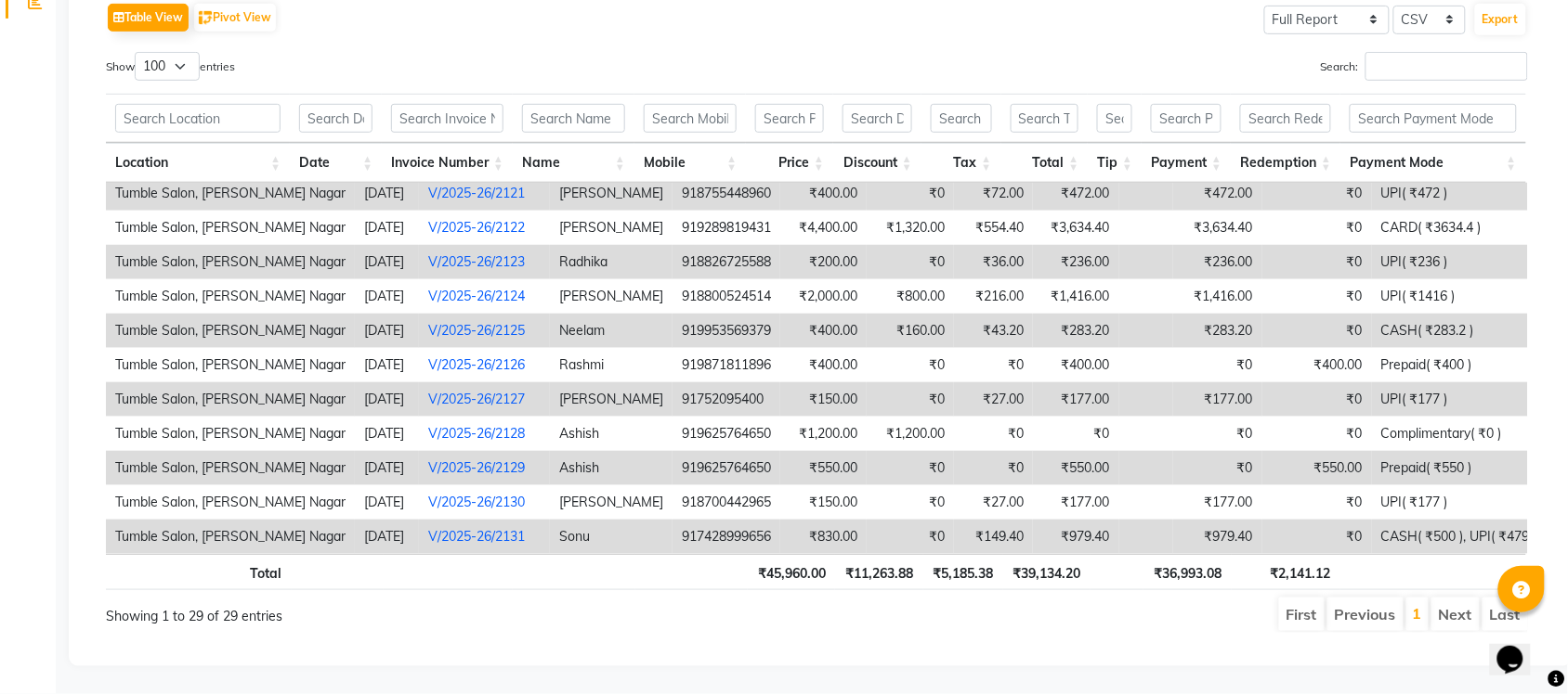
click at [550, 520] on td "Sonu" at bounding box center [611, 536] width 123 height 34
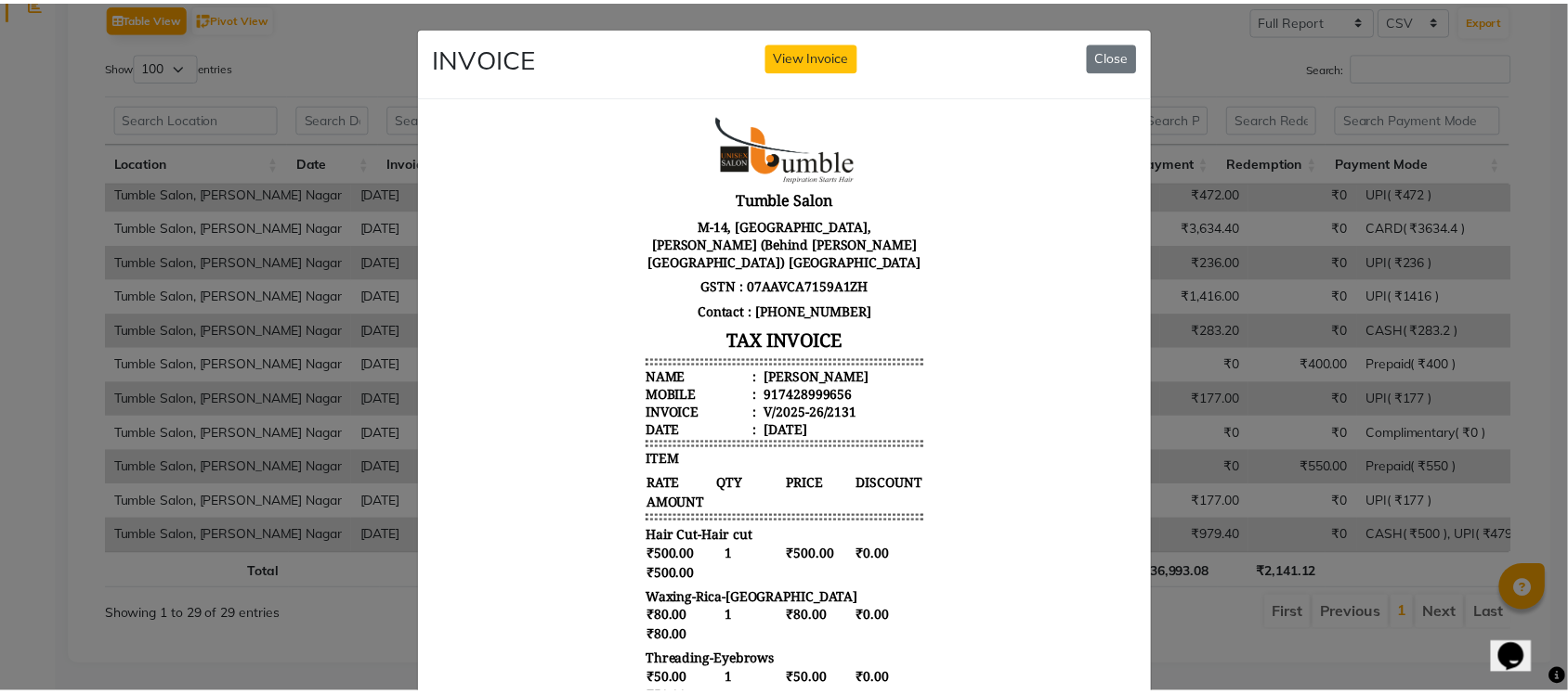
scroll to position [15, 0]
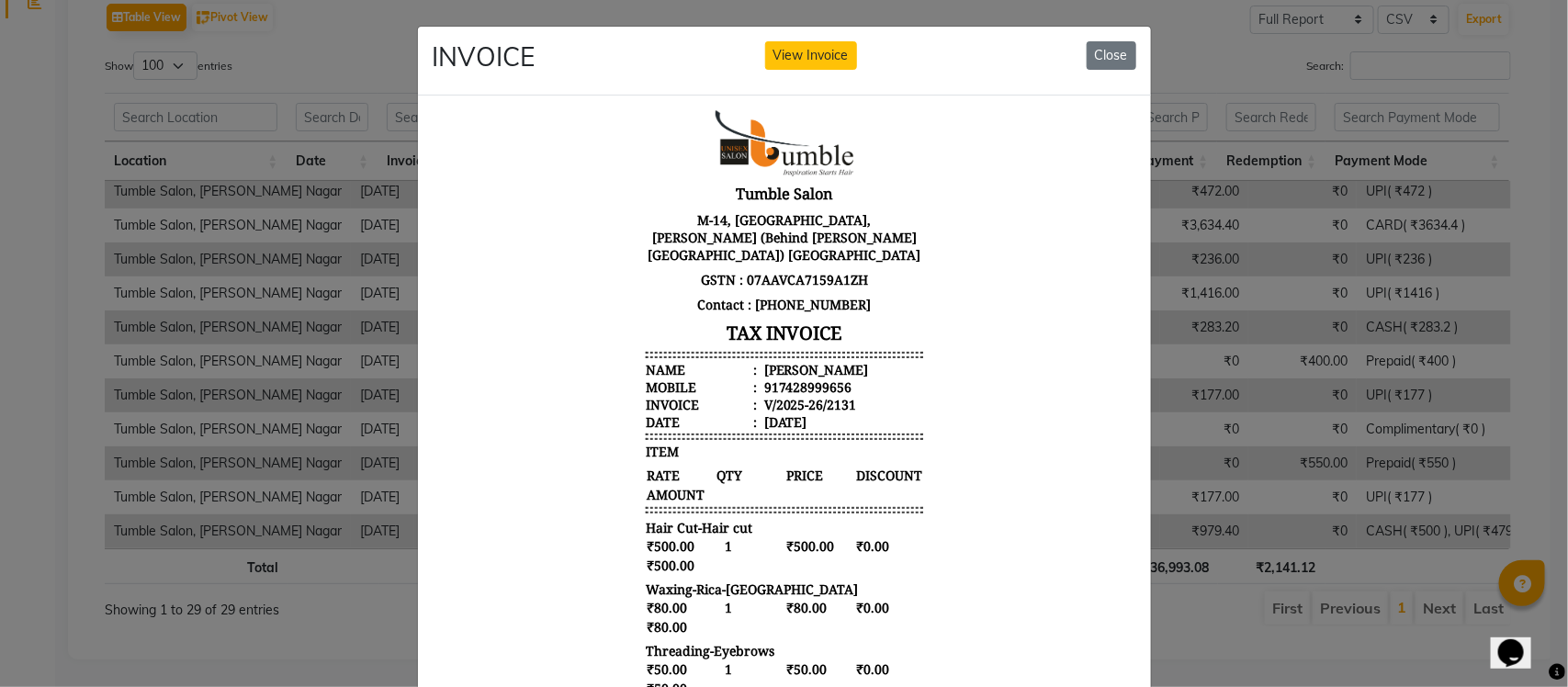
drag, startPoint x: 1116, startPoint y: 294, endPoint x: 1115, endPoint y: 259, distance: 35.0
click at [1115, 259] on html "Tumble Salon M-14, Rajapuri, Uttam Nagar (Behind Aakash Hospital) New Delhi 110…" at bounding box center [784, 552] width 704 height 915
click at [1110, 46] on button "Close" at bounding box center [1111, 56] width 49 height 29
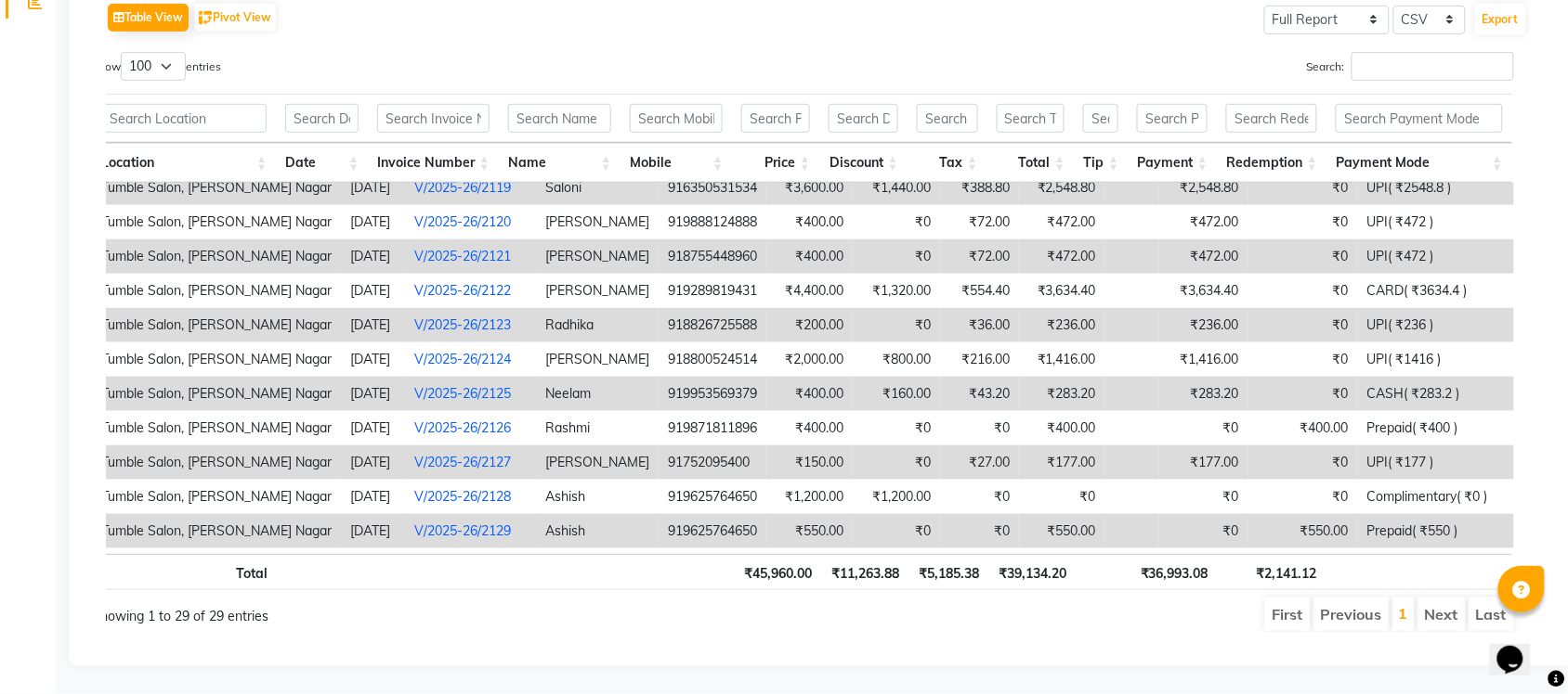
scroll to position [624, 0]
